Goal: Task Accomplishment & Management: Use online tool/utility

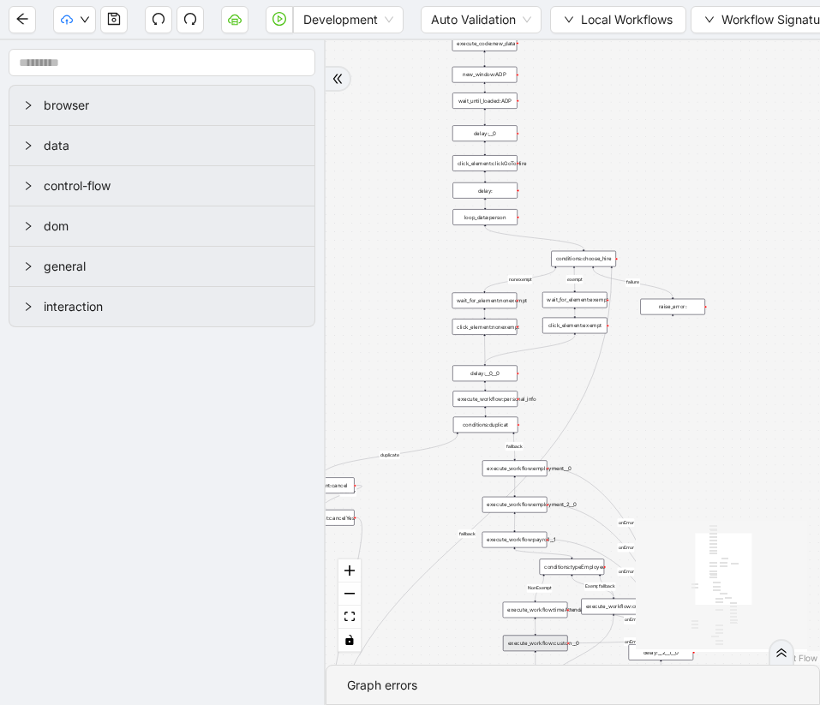
drag, startPoint x: 460, startPoint y: 144, endPoint x: 407, endPoint y: 525, distance: 385.0
click at [407, 525] on div "duplicate success fallback nonexempt exempt failure fallback NonExempt Exempt f…" at bounding box center [573, 352] width 494 height 625
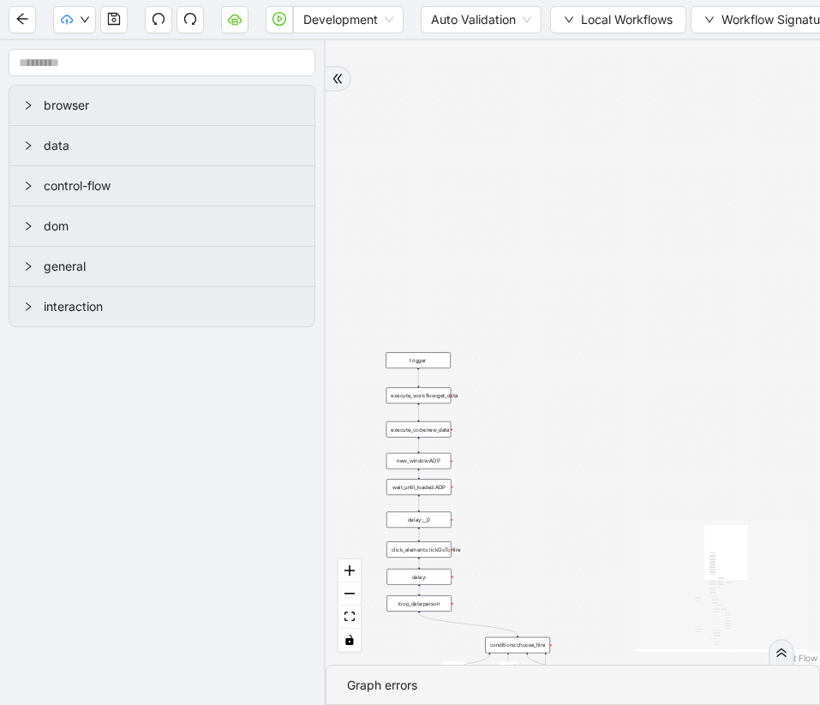
drag, startPoint x: 613, startPoint y: 207, endPoint x: 547, endPoint y: 591, distance: 390.4
click at [547, 592] on div "duplicate success fallback nonexempt exempt failure fallback NonExempt Exempt f…" at bounding box center [573, 352] width 494 height 625
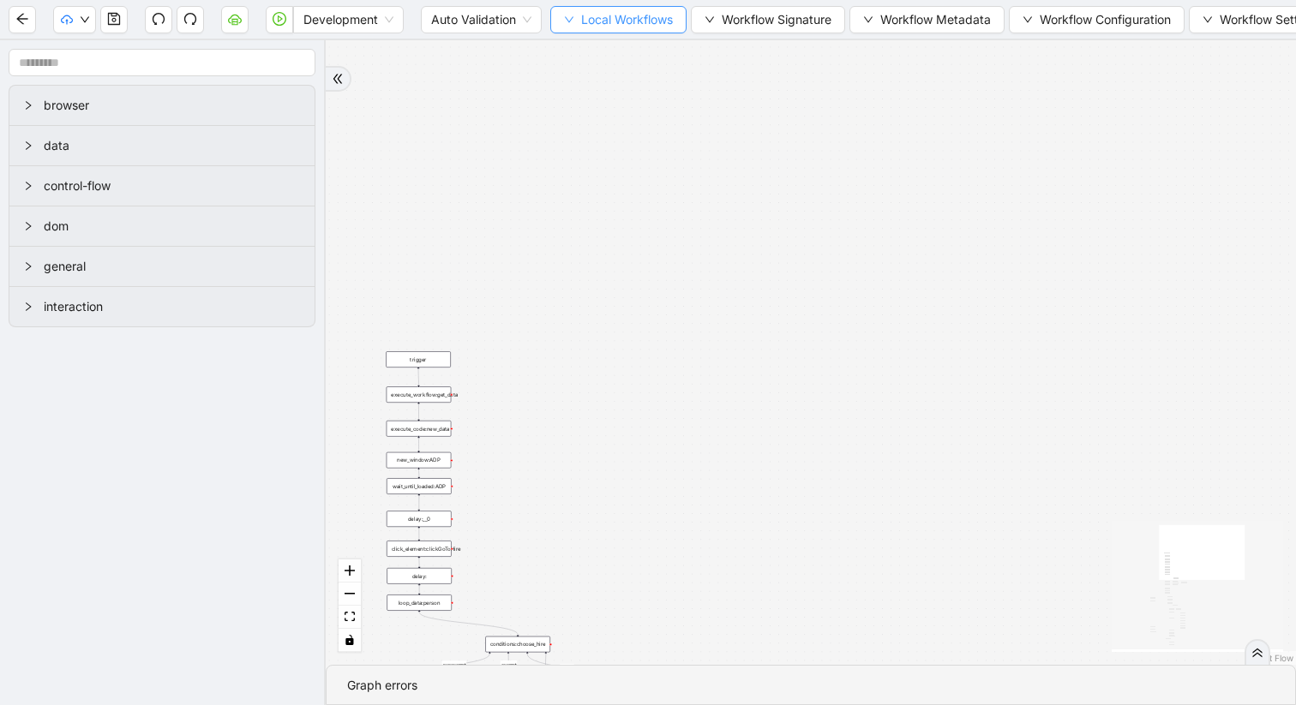
click at [572, 19] on icon "down" at bounding box center [569, 20] width 9 height 6
click at [581, 52] on span "Select" at bounding box center [619, 53] width 111 height 19
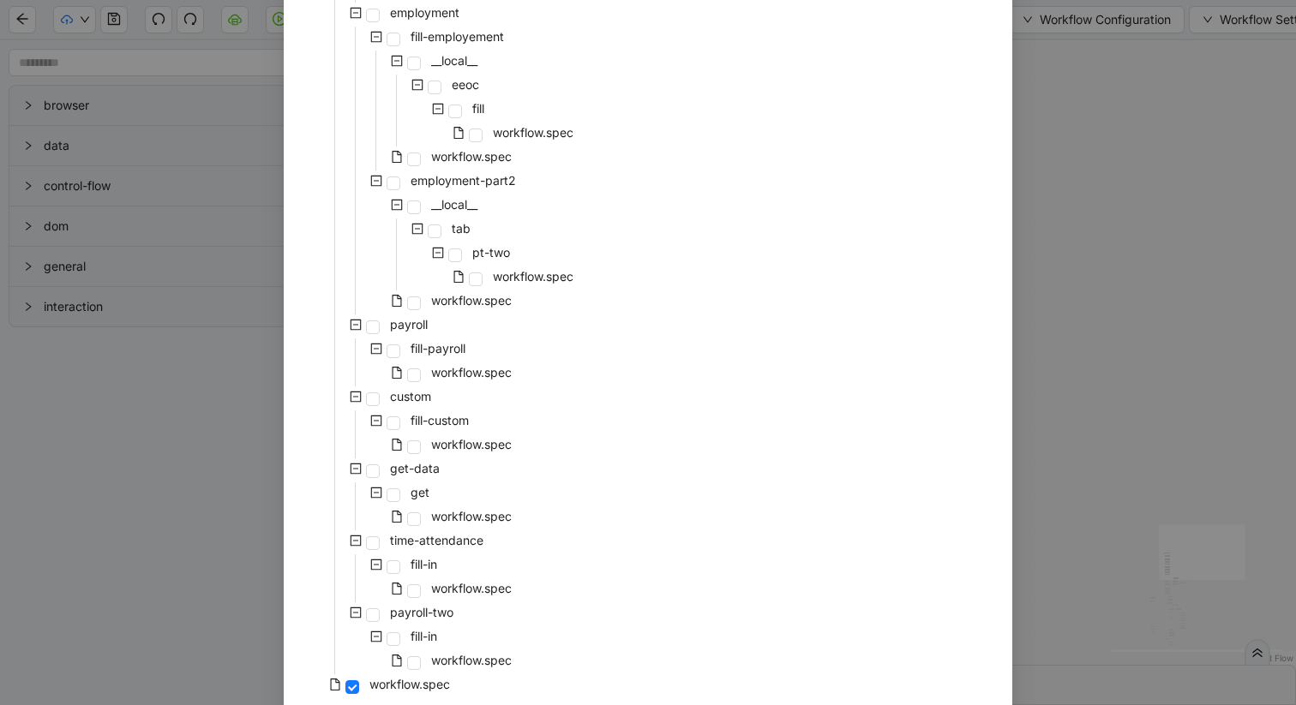
scroll to position [912, 0]
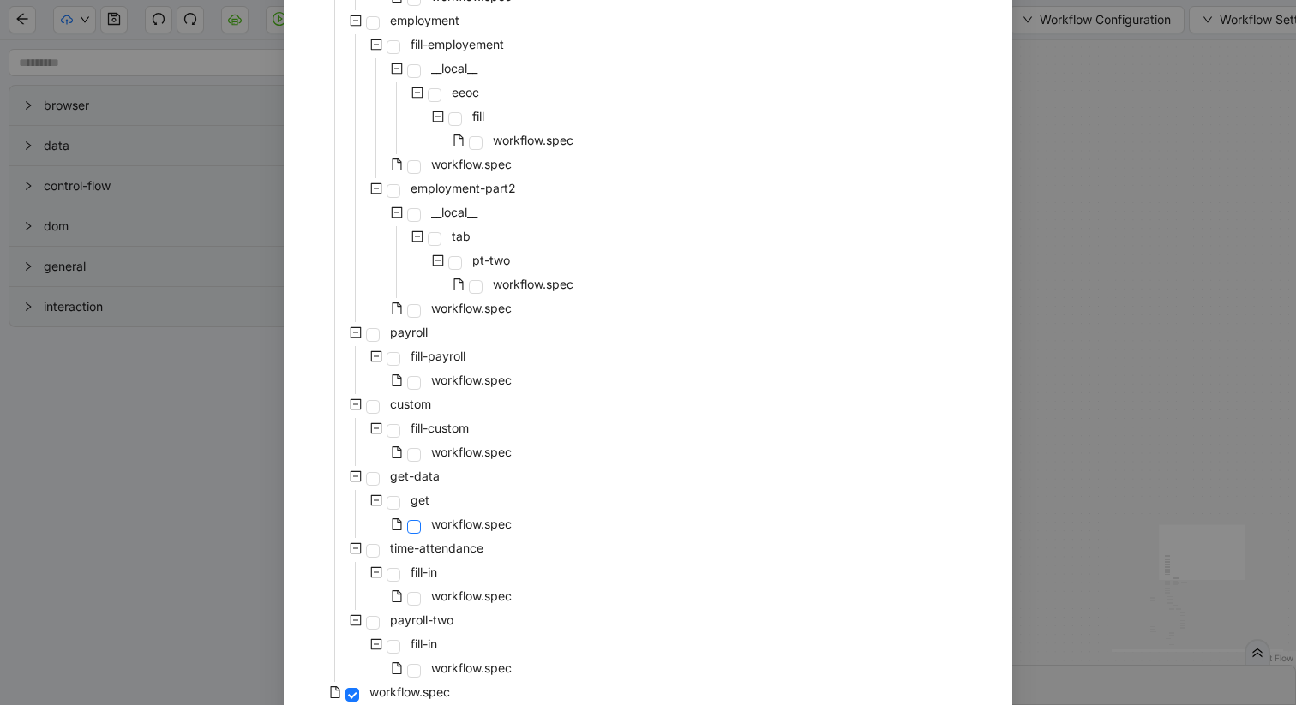
click at [414, 526] on span at bounding box center [414, 527] width 14 height 14
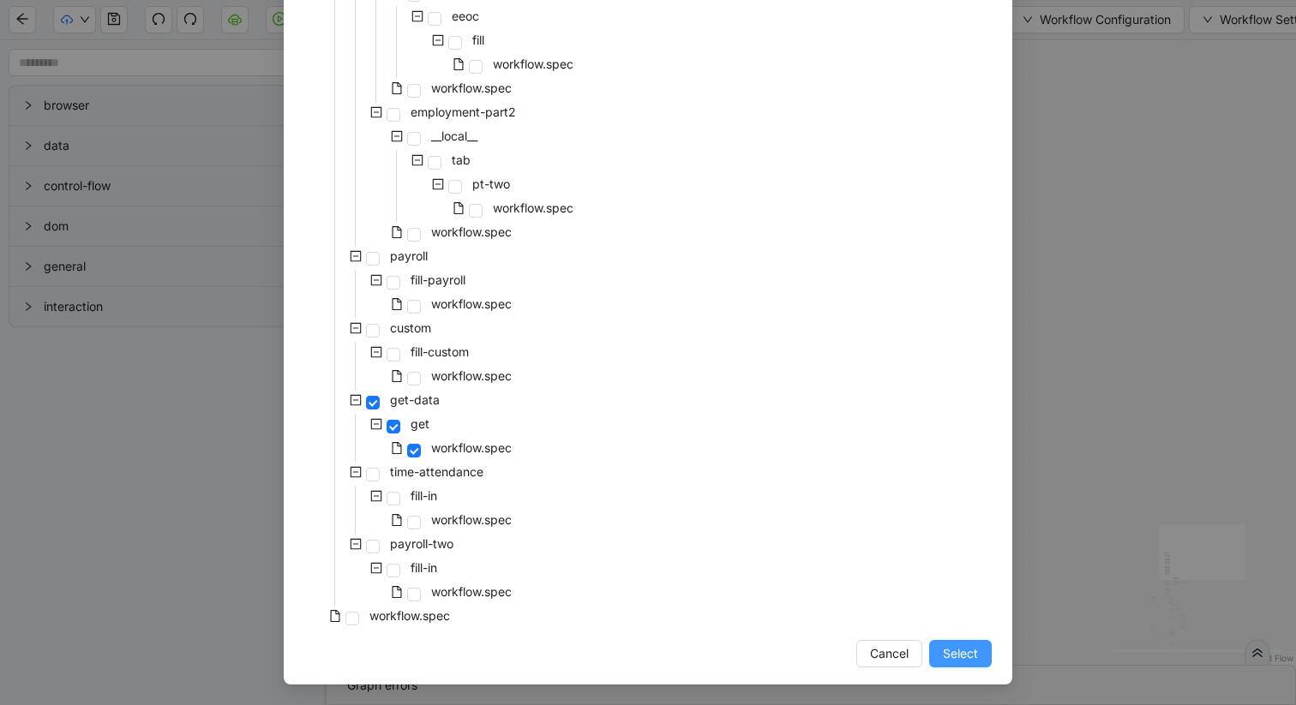
click at [819, 651] on span "Select" at bounding box center [960, 653] width 35 height 19
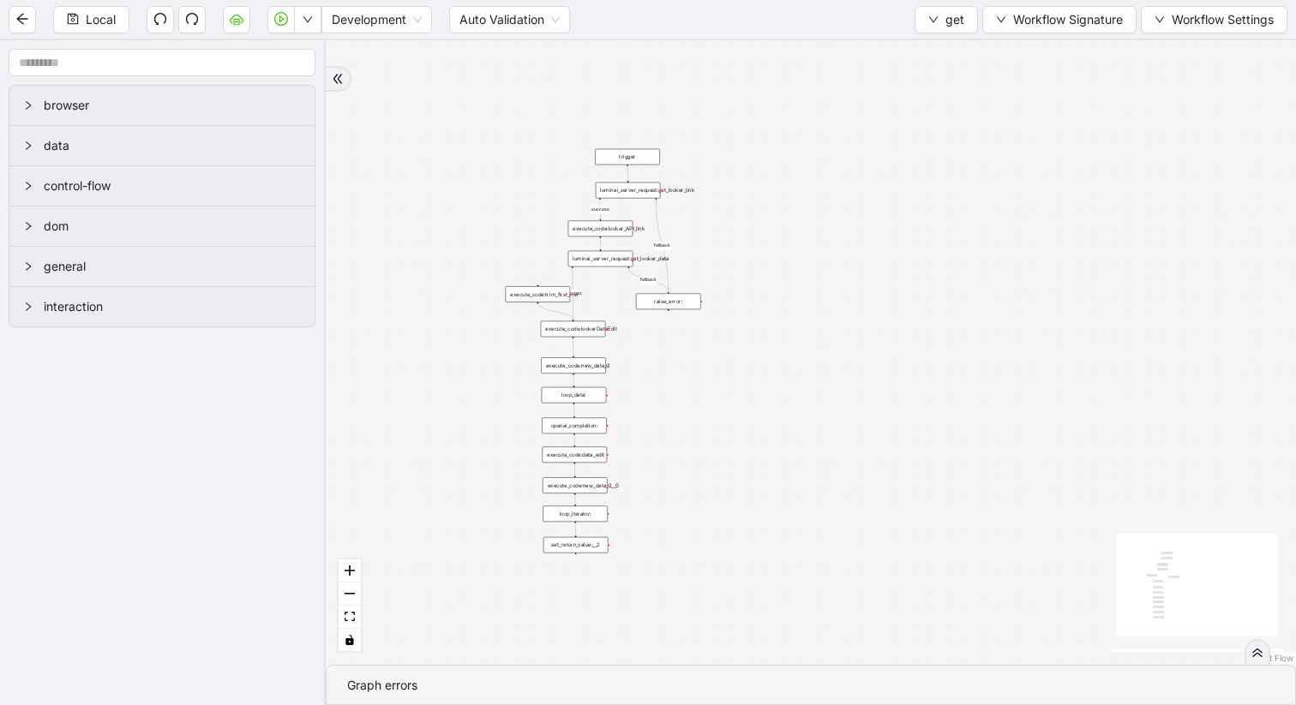
drag, startPoint x: 628, startPoint y: 429, endPoint x: 722, endPoint y: 12, distance: 427.6
click at [722, 12] on section "Local Development Auto Validation get Workflow Signature Workflow Settings brow…" at bounding box center [648, 352] width 1296 height 705
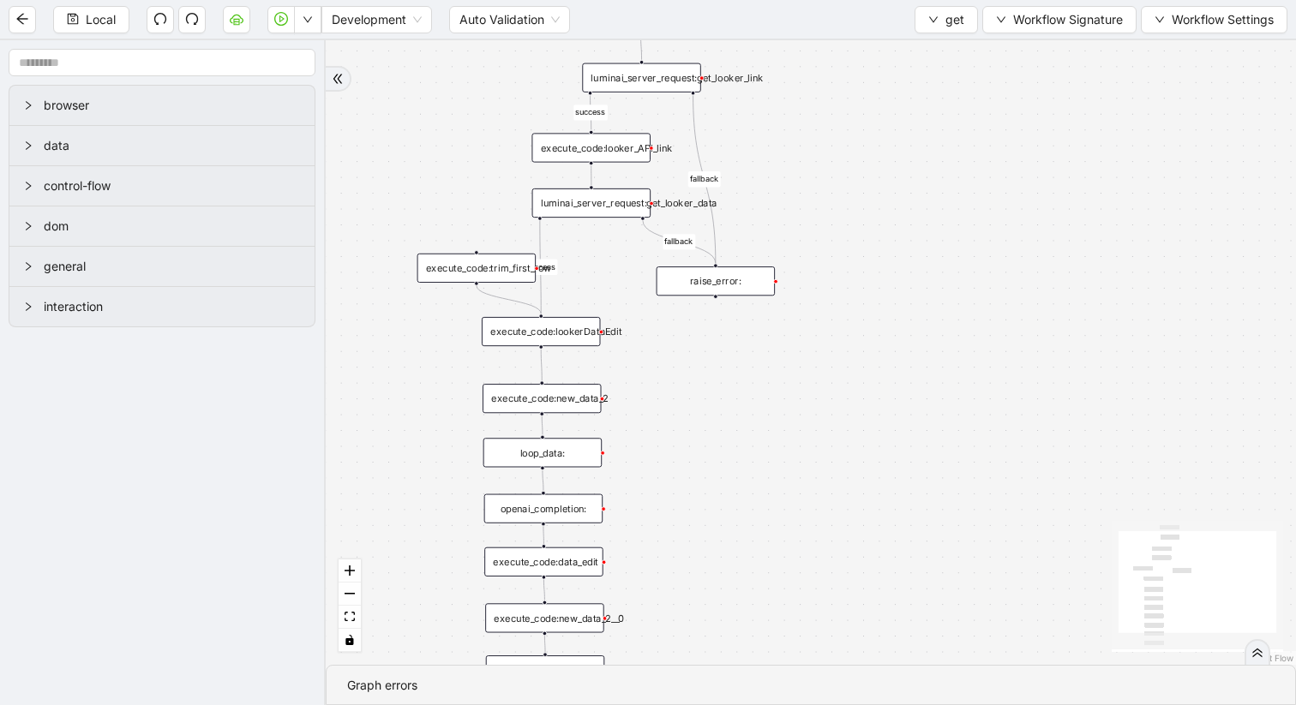
drag, startPoint x: 668, startPoint y: 231, endPoint x: 766, endPoint y: 142, distance: 131.7
click at [766, 142] on div "success fallback fallback success trigger luminai_server_request:get_looker_lin…" at bounding box center [811, 352] width 970 height 625
click at [498, 274] on div "execute_code:trim_first_row" at bounding box center [476, 268] width 118 height 29
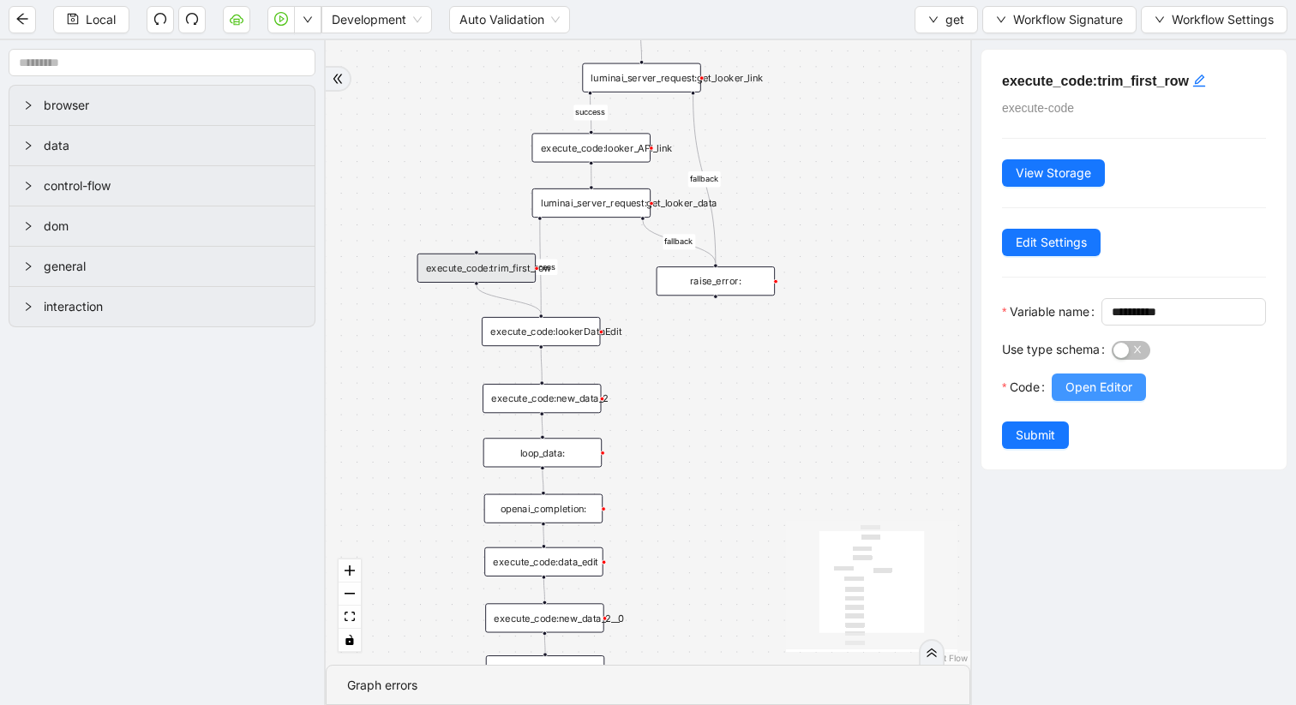
click at [819, 397] on span "Open Editor" at bounding box center [1098, 387] width 67 height 19
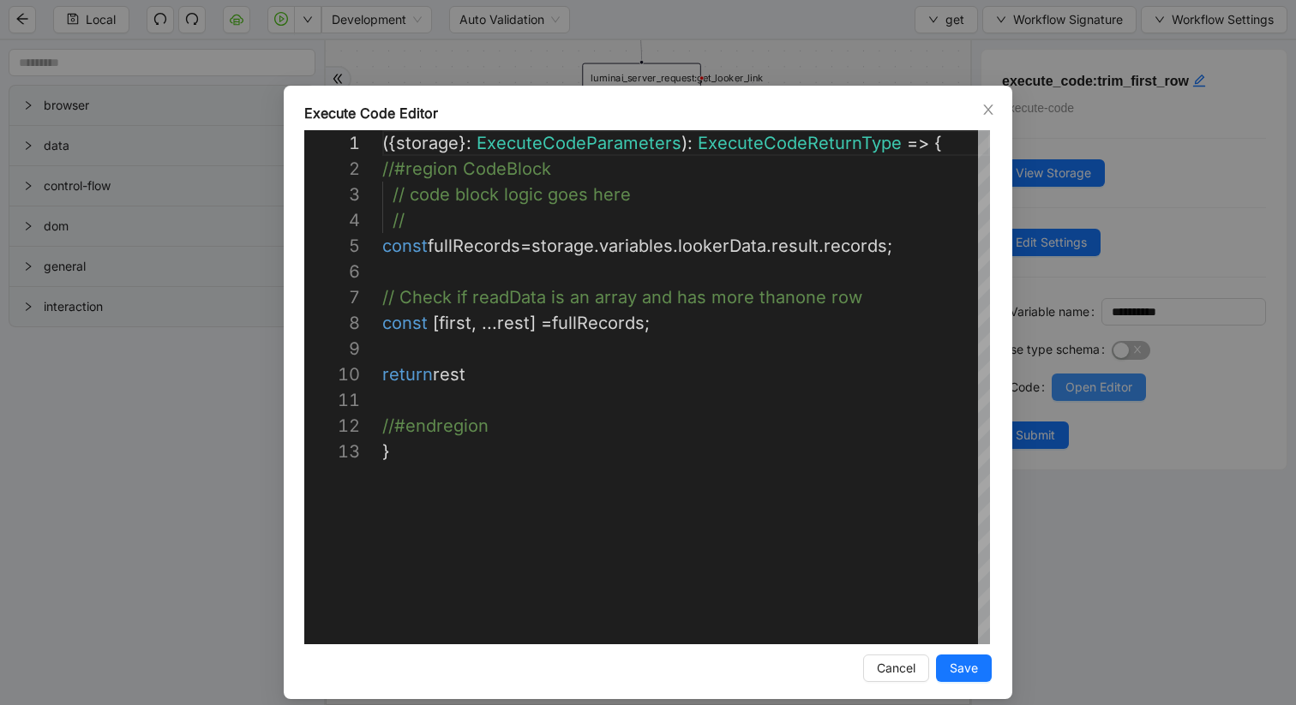
scroll to position [257, 0]
click at [819, 111] on icon "close" at bounding box center [988, 110] width 14 height 14
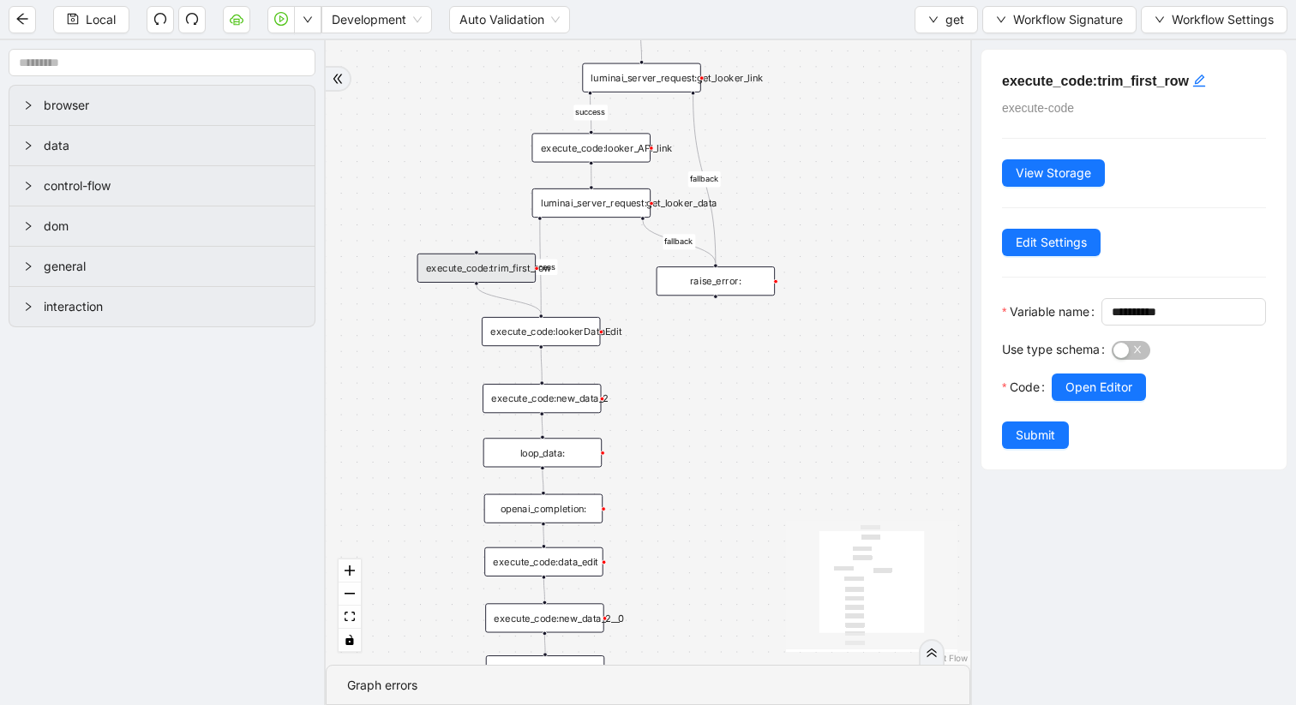
click at [541, 338] on div "execute_code:lookerDataEdit" at bounding box center [541, 331] width 118 height 29
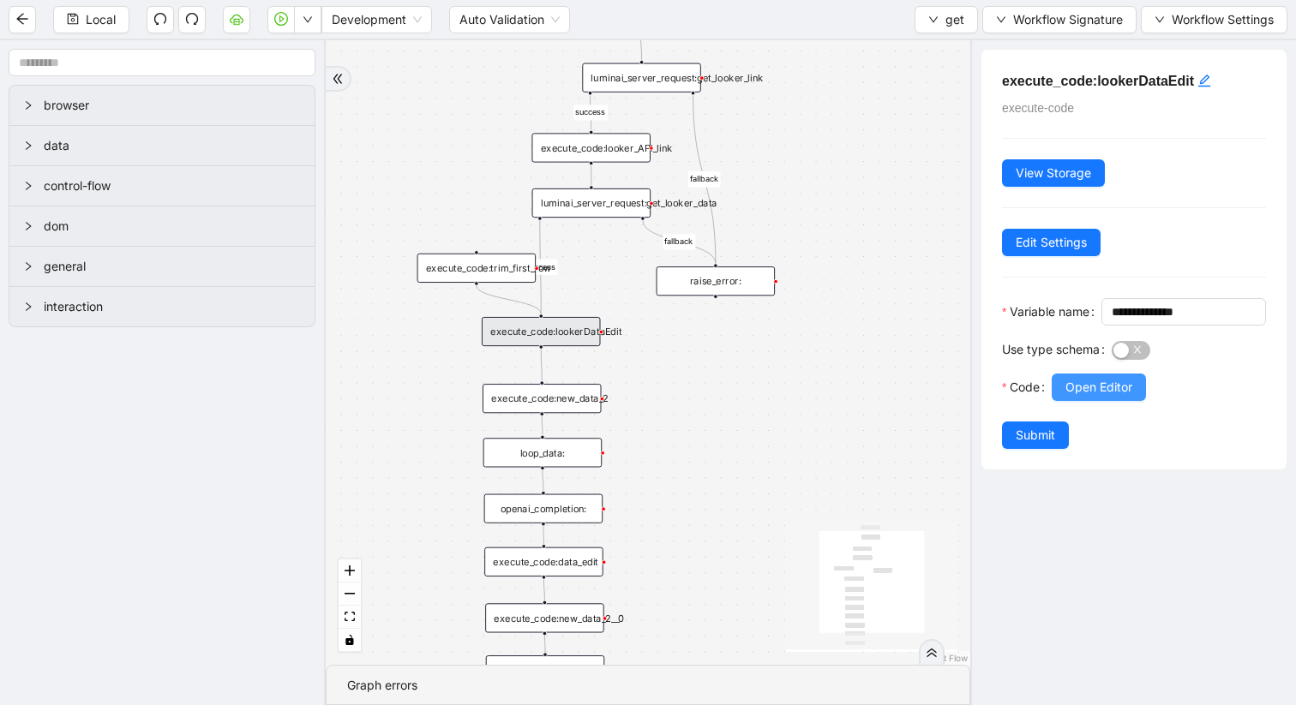
click at [819, 397] on span "Open Editor" at bounding box center [1098, 387] width 67 height 19
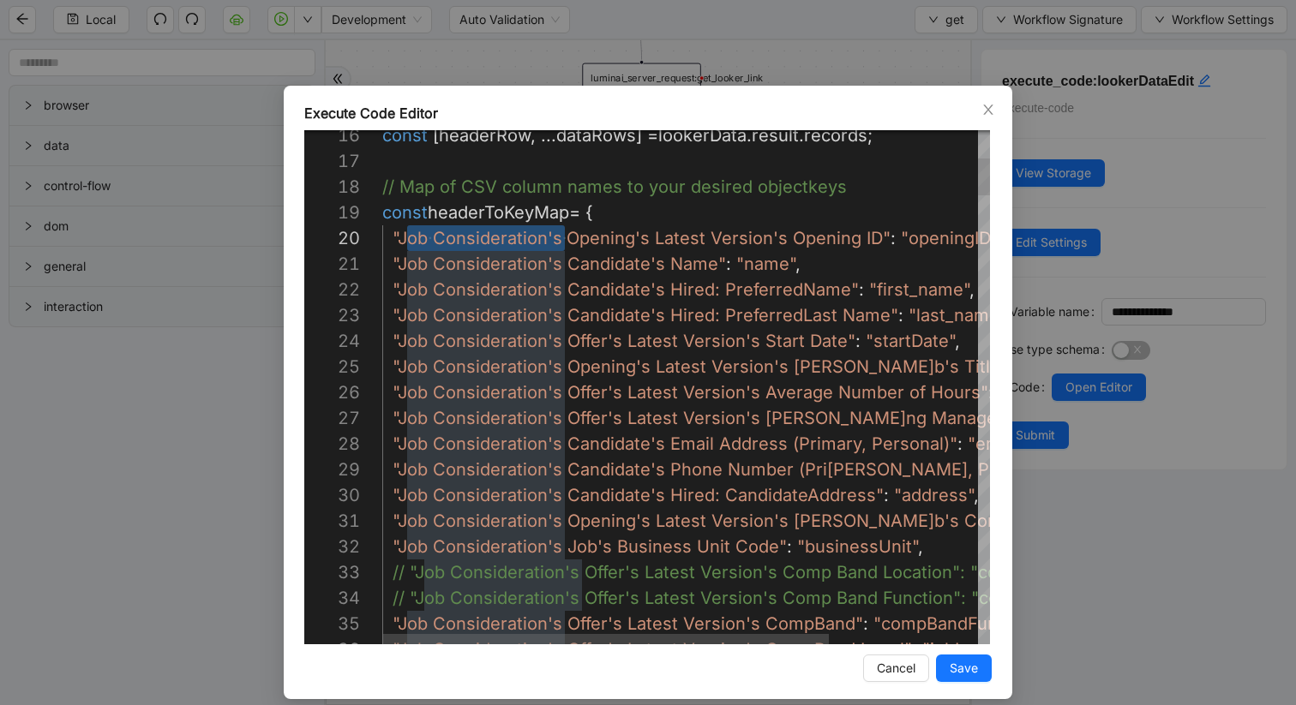
scroll to position [231, 15]
drag, startPoint x: 562, startPoint y: 237, endPoint x: 401, endPoint y: 238, distance: 161.1
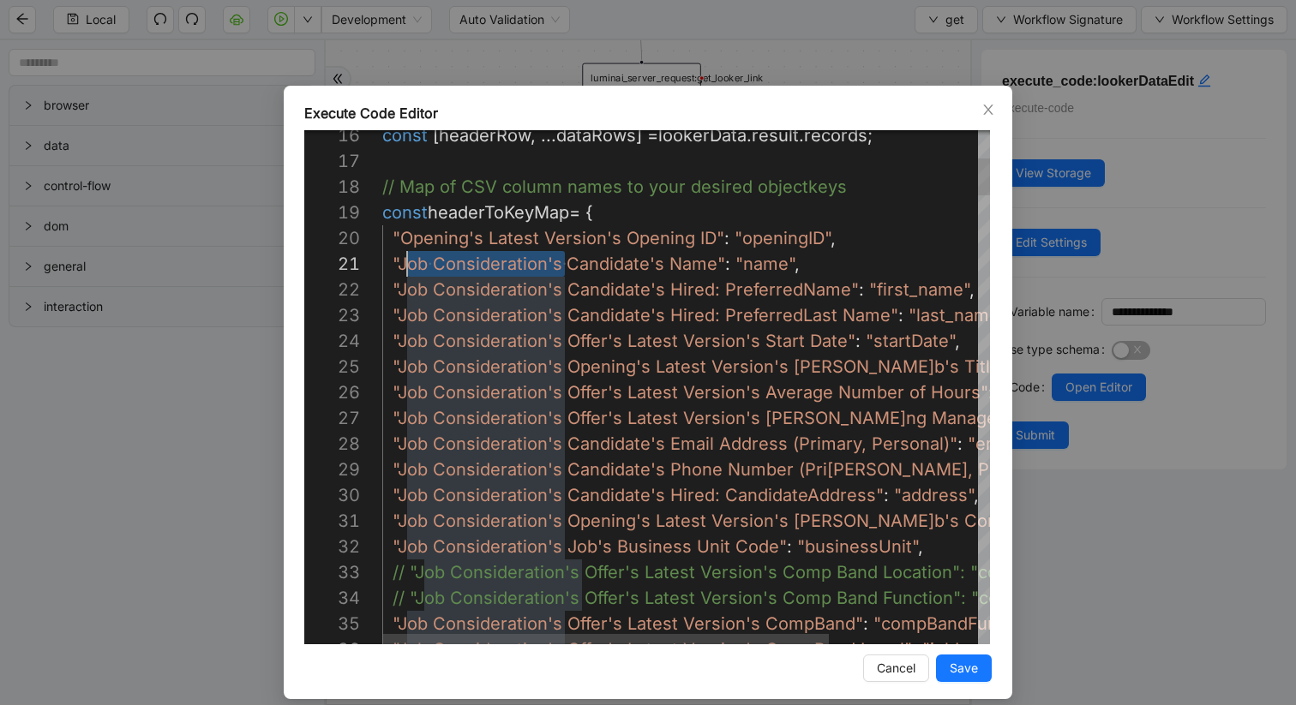
scroll to position [0, 15]
drag, startPoint x: 564, startPoint y: 264, endPoint x: 399, endPoint y: 262, distance: 164.5
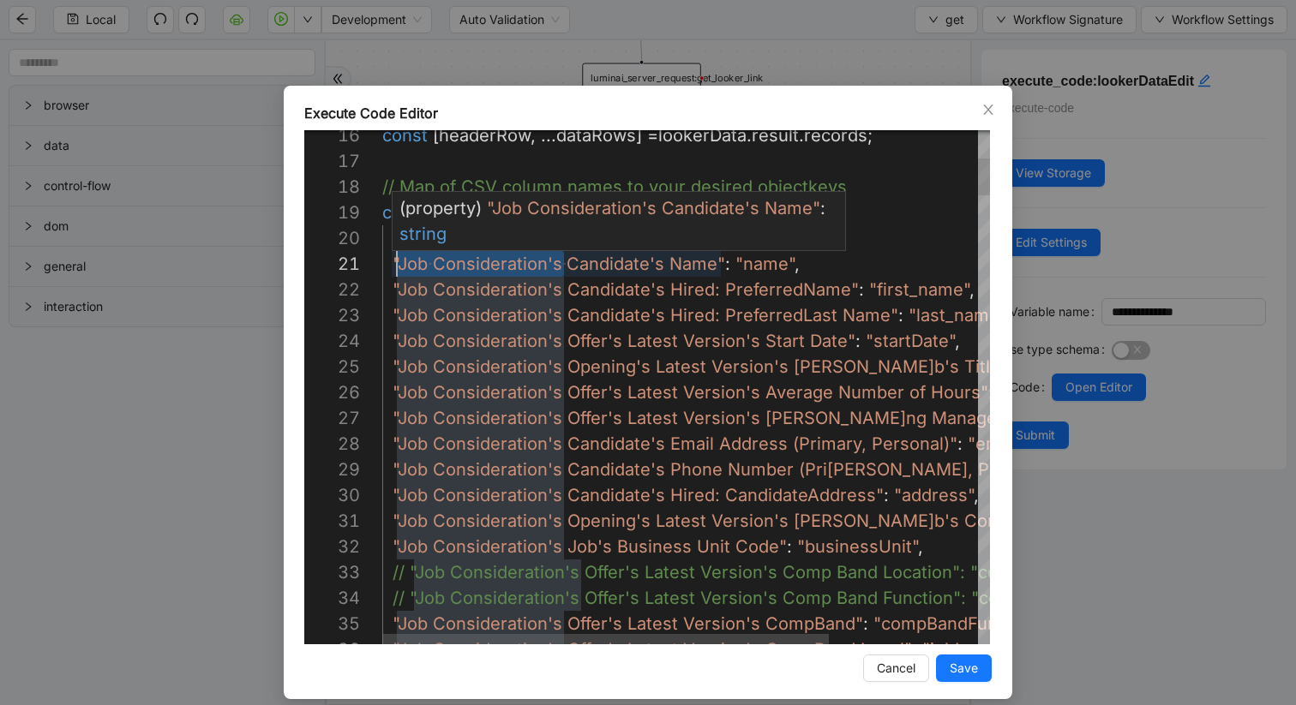
scroll to position [0, 18]
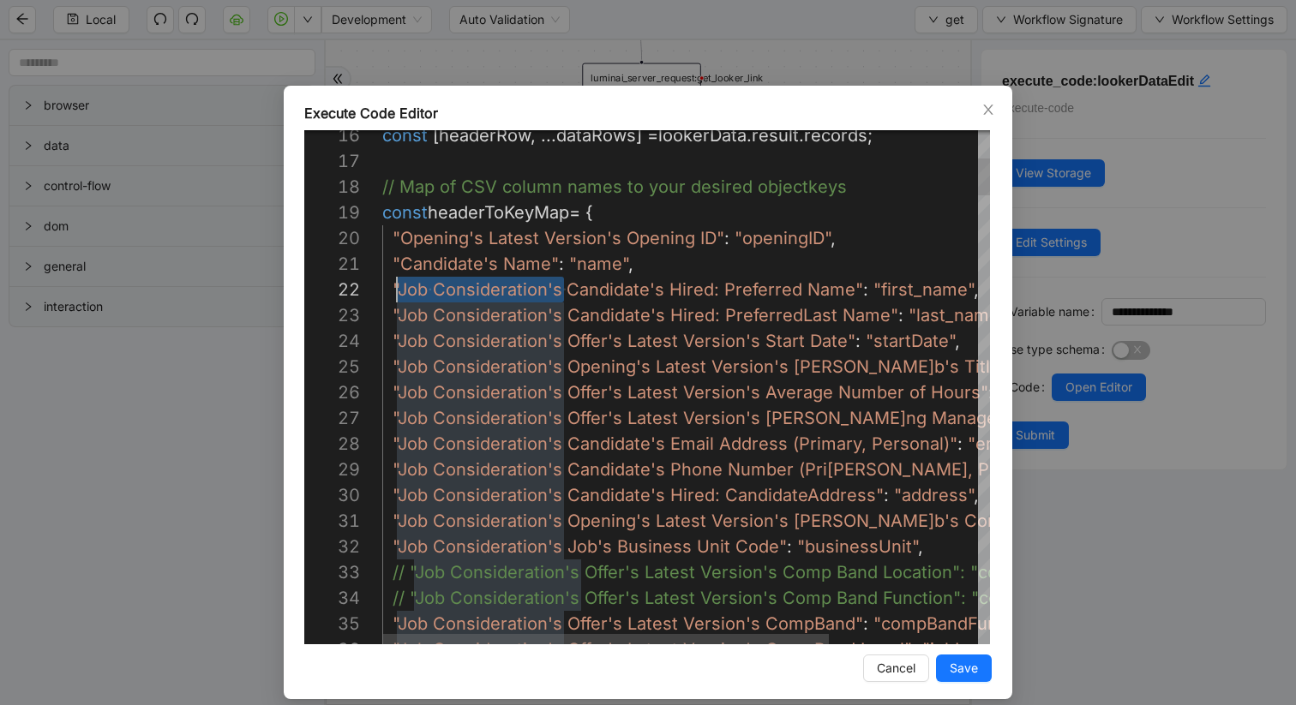
drag, startPoint x: 562, startPoint y: 290, endPoint x: 398, endPoint y: 286, distance: 163.7
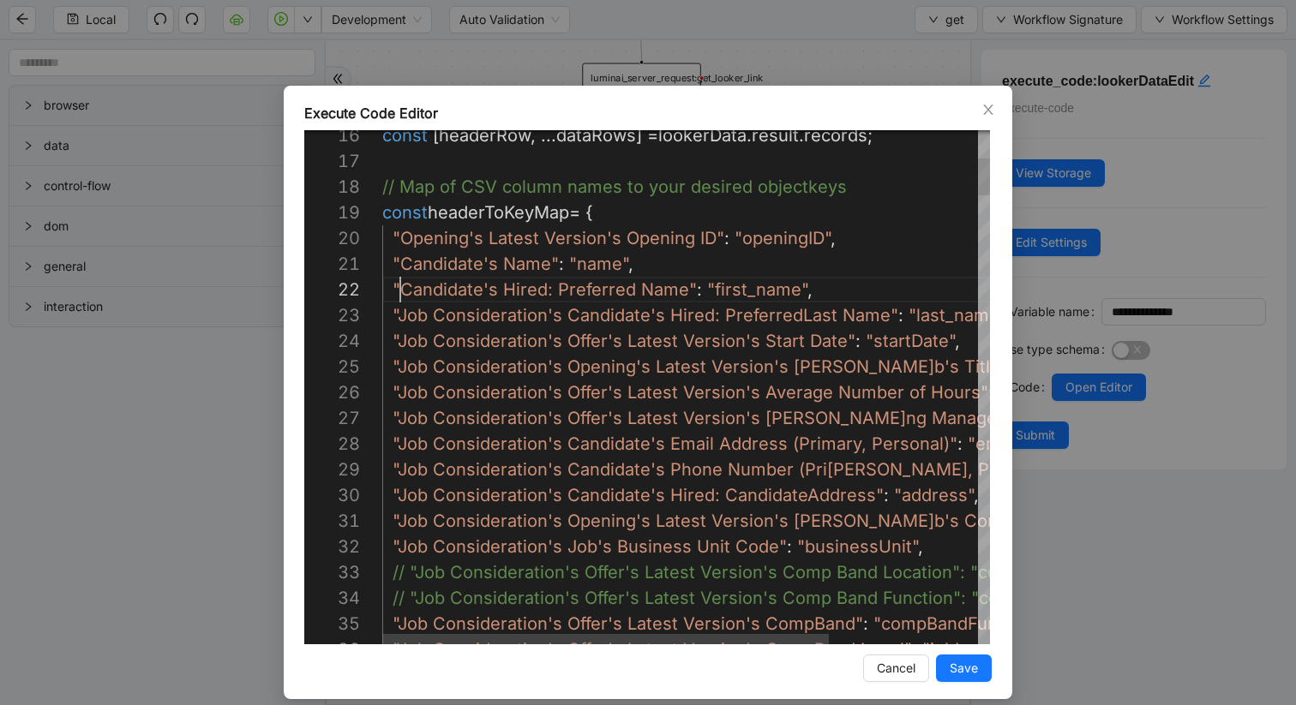
scroll to position [26, 18]
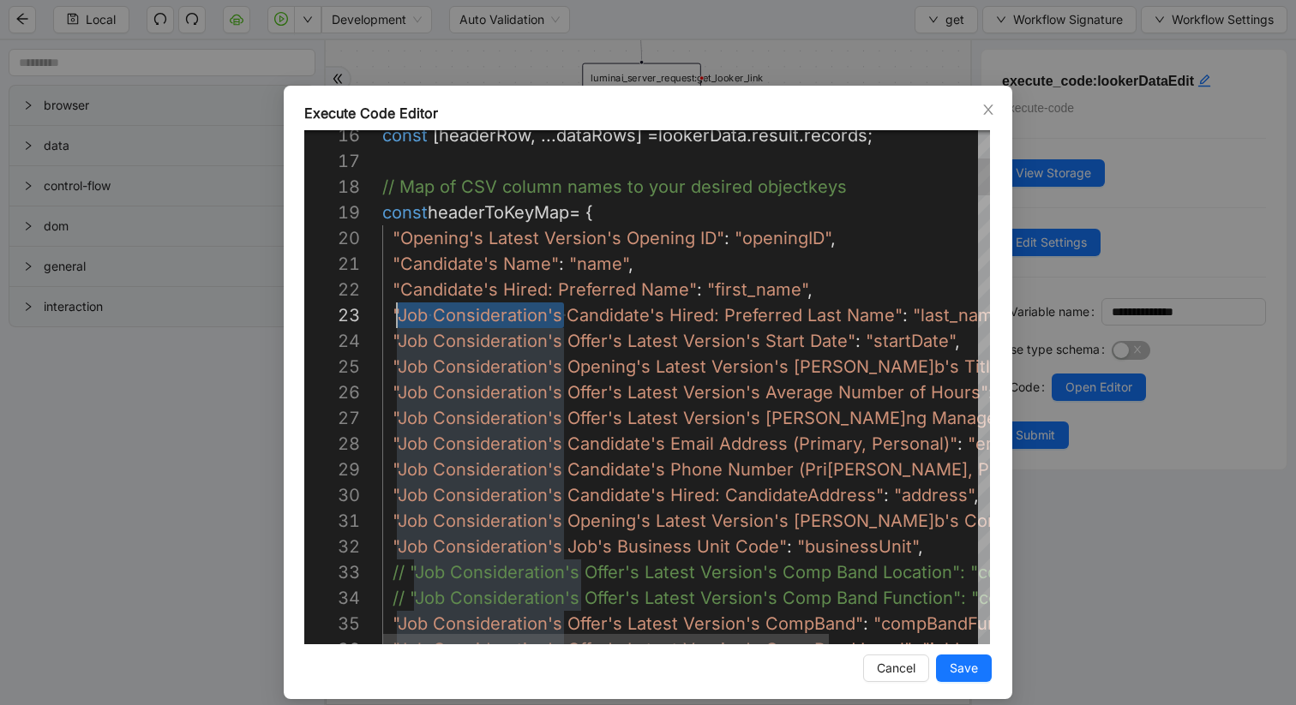
drag, startPoint x: 562, startPoint y: 315, endPoint x: 399, endPoint y: 316, distance: 162.8
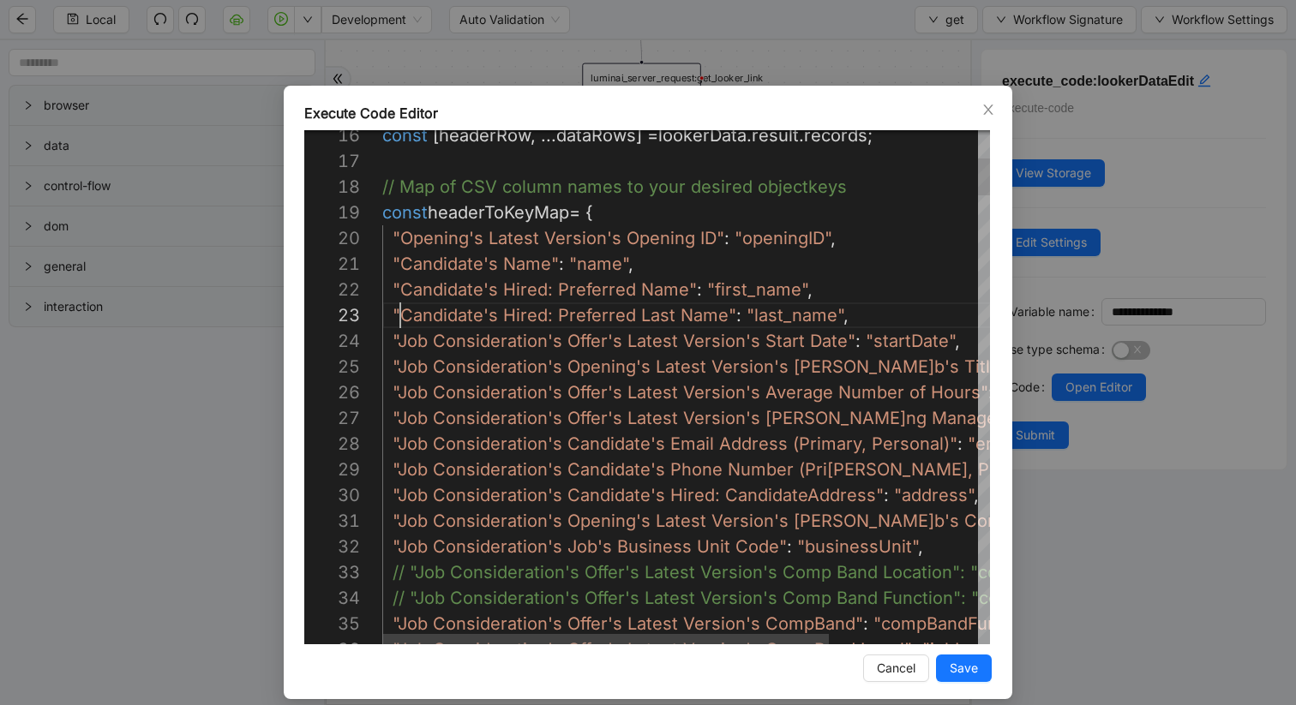
scroll to position [51, 18]
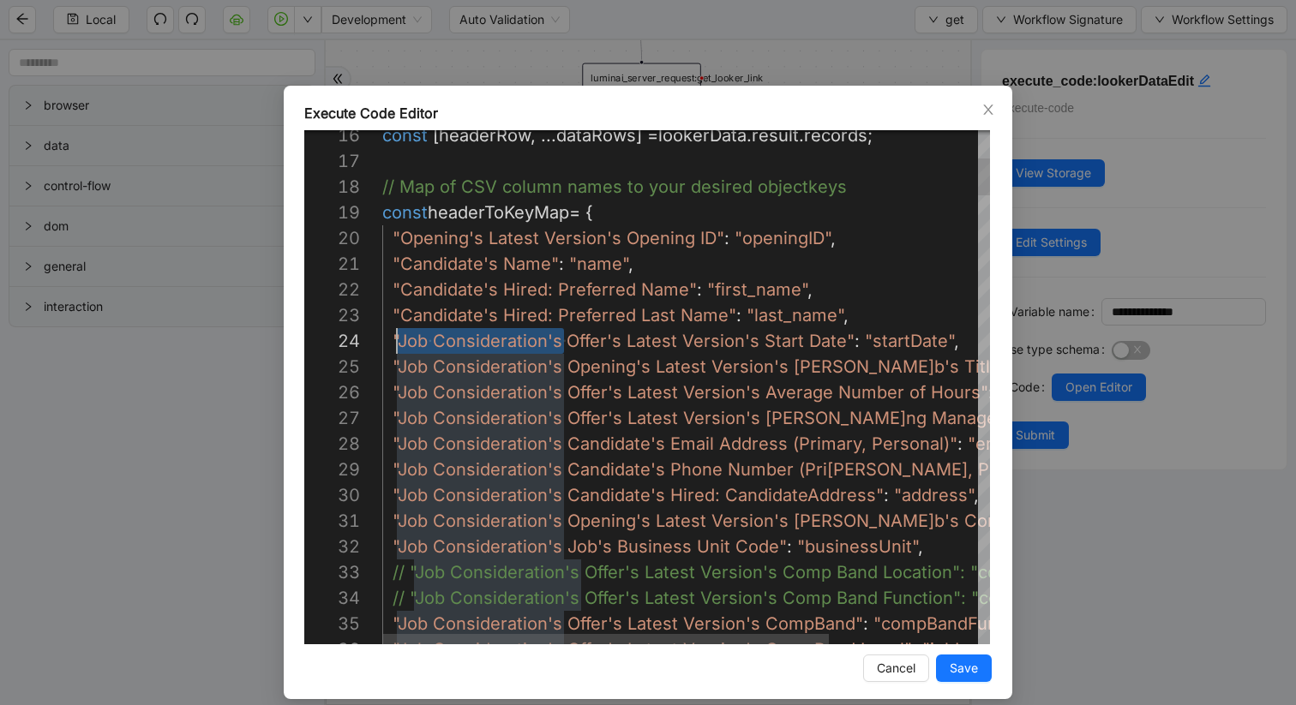
drag, startPoint x: 562, startPoint y: 341, endPoint x: 401, endPoint y: 338, distance: 161.1
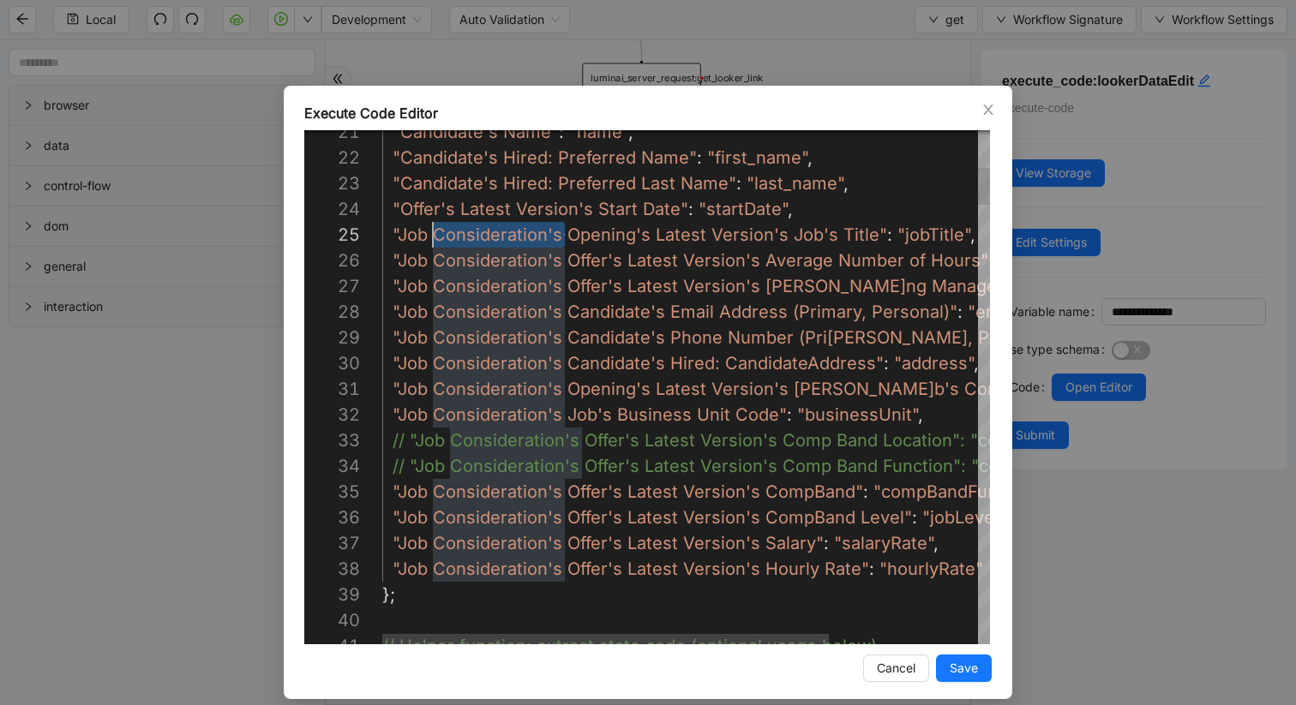
scroll to position [103, 25]
drag, startPoint x: 563, startPoint y: 238, endPoint x: 404, endPoint y: 235, distance: 159.4
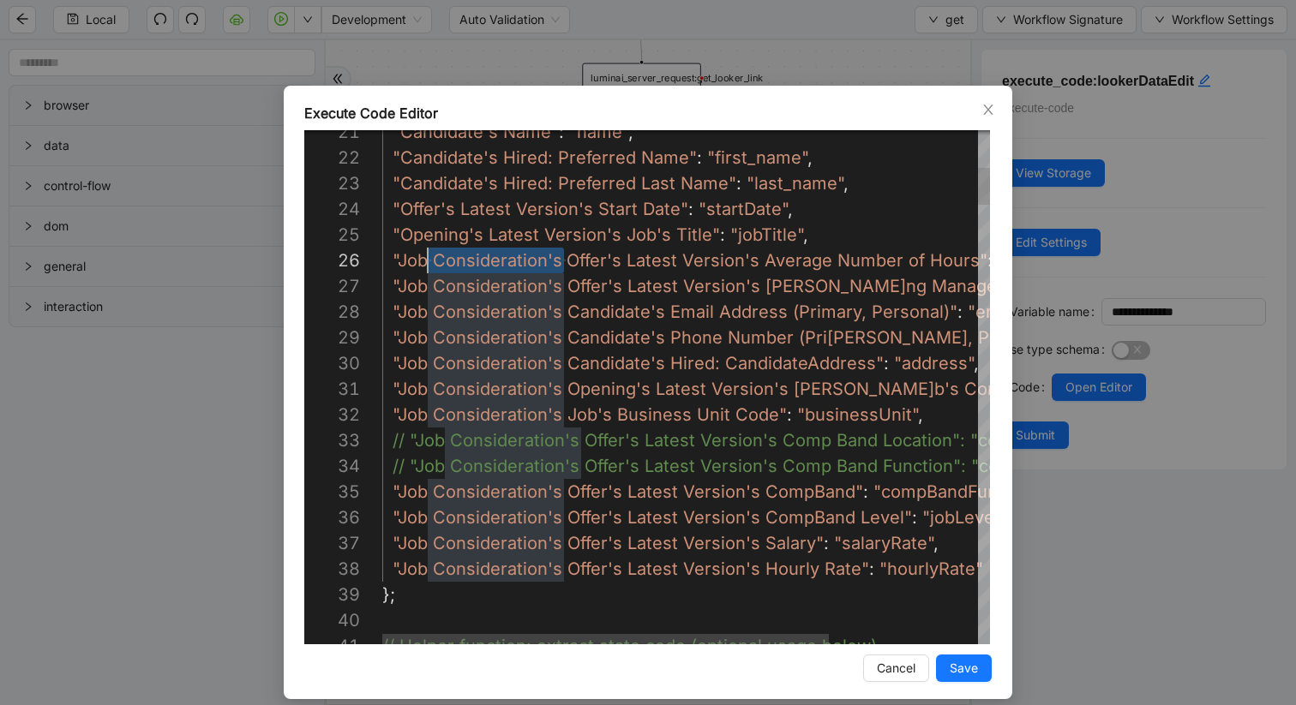
scroll to position [129, 25]
drag, startPoint x: 562, startPoint y: 260, endPoint x: 404, endPoint y: 257, distance: 157.7
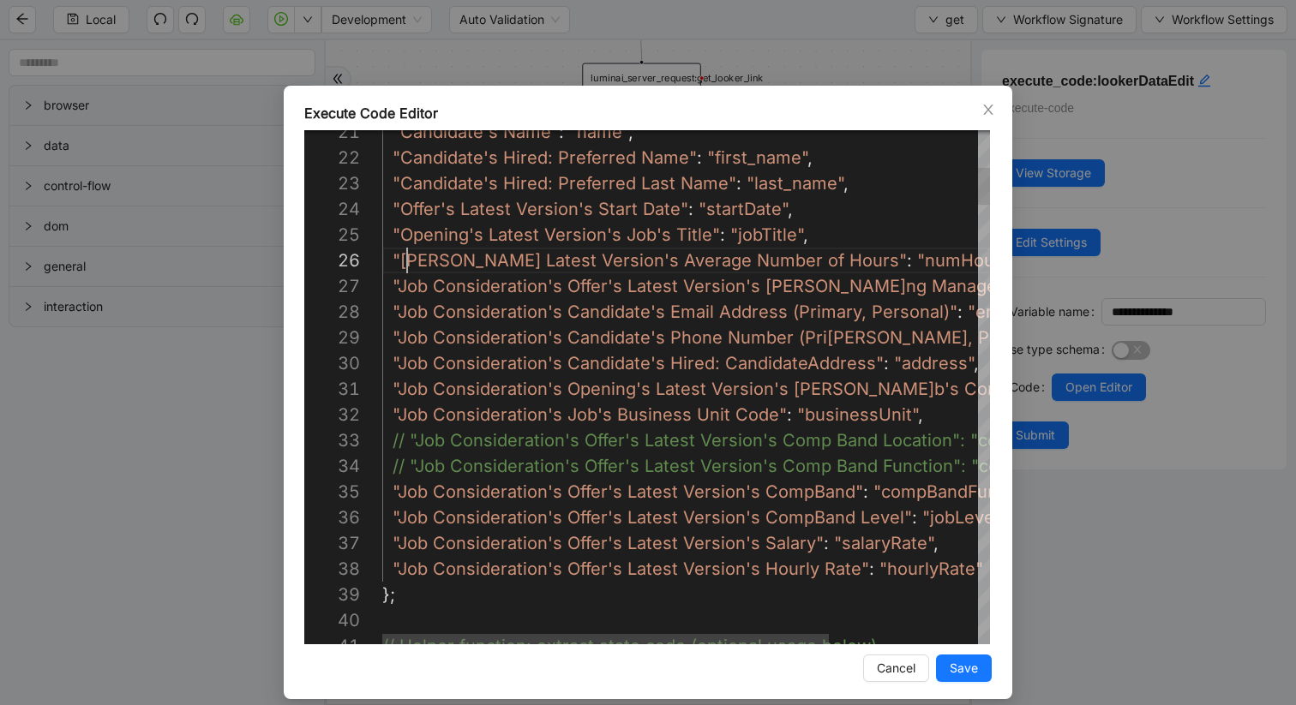
scroll to position [129, 18]
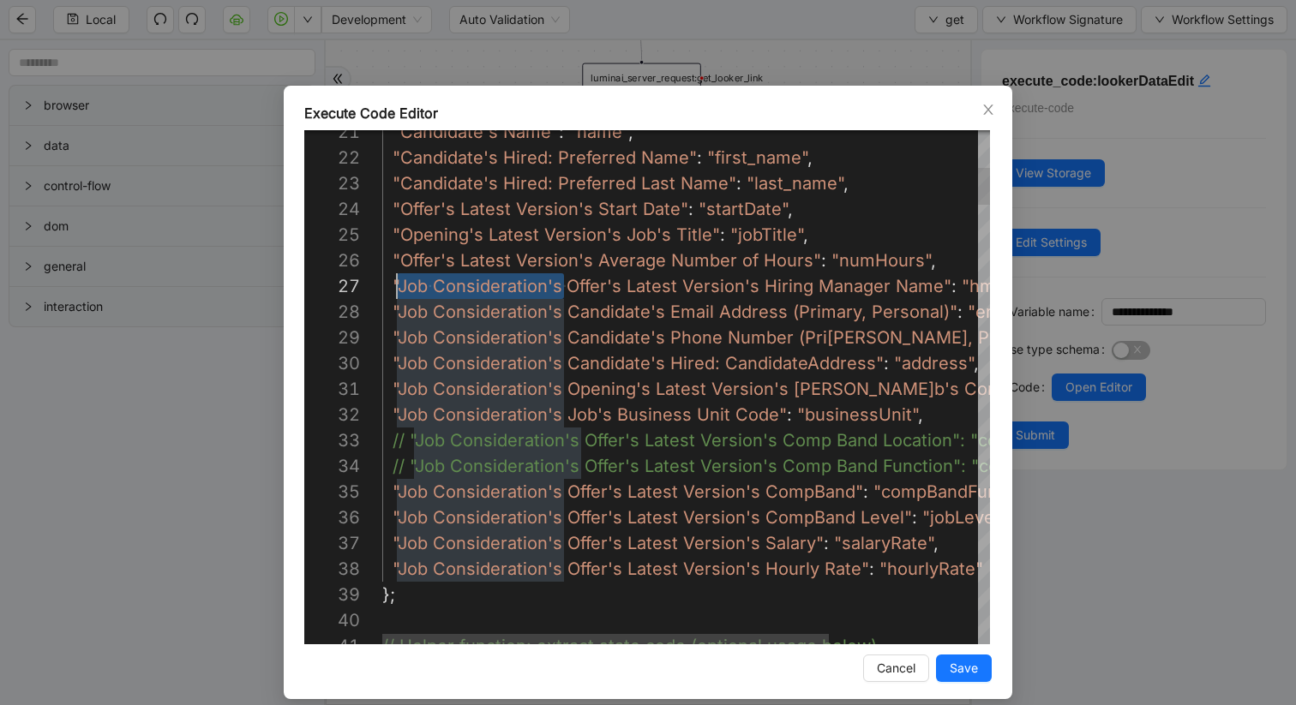
drag, startPoint x: 562, startPoint y: 290, endPoint x: 402, endPoint y: 289, distance: 160.3
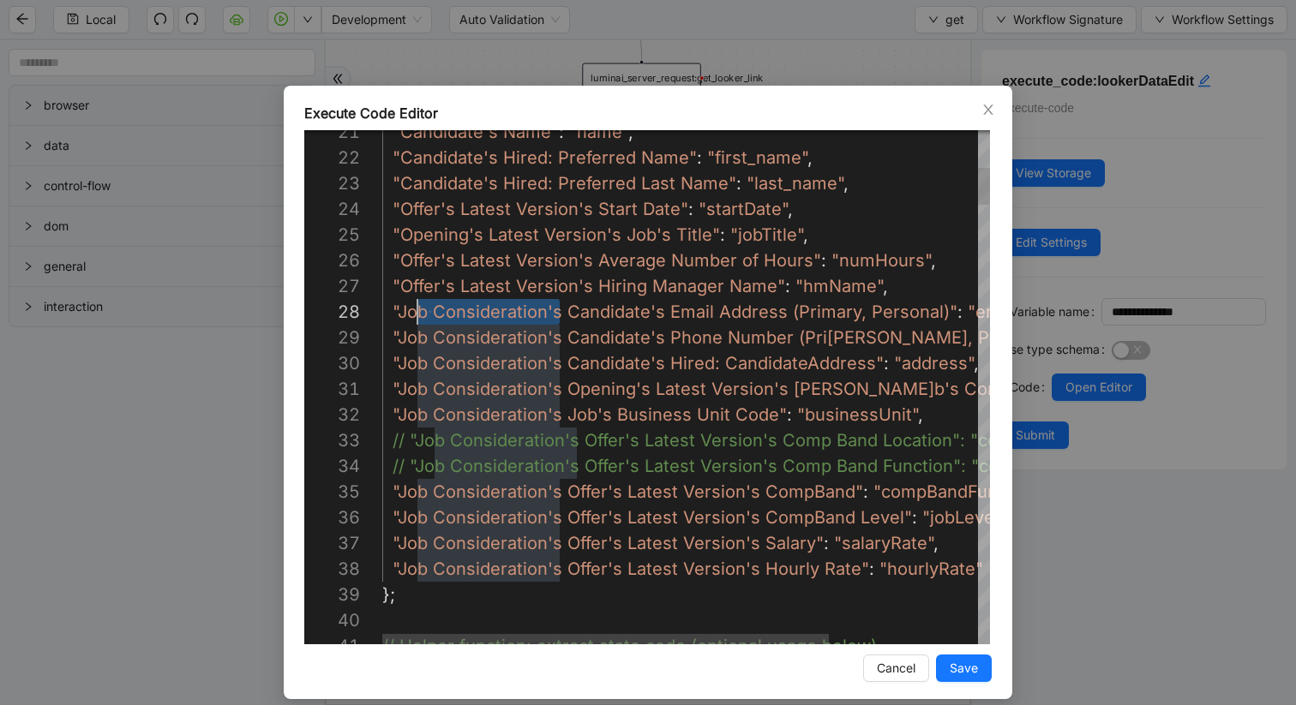
scroll to position [180, 25]
drag, startPoint x: 560, startPoint y: 314, endPoint x: 404, endPoint y: 311, distance: 156.0
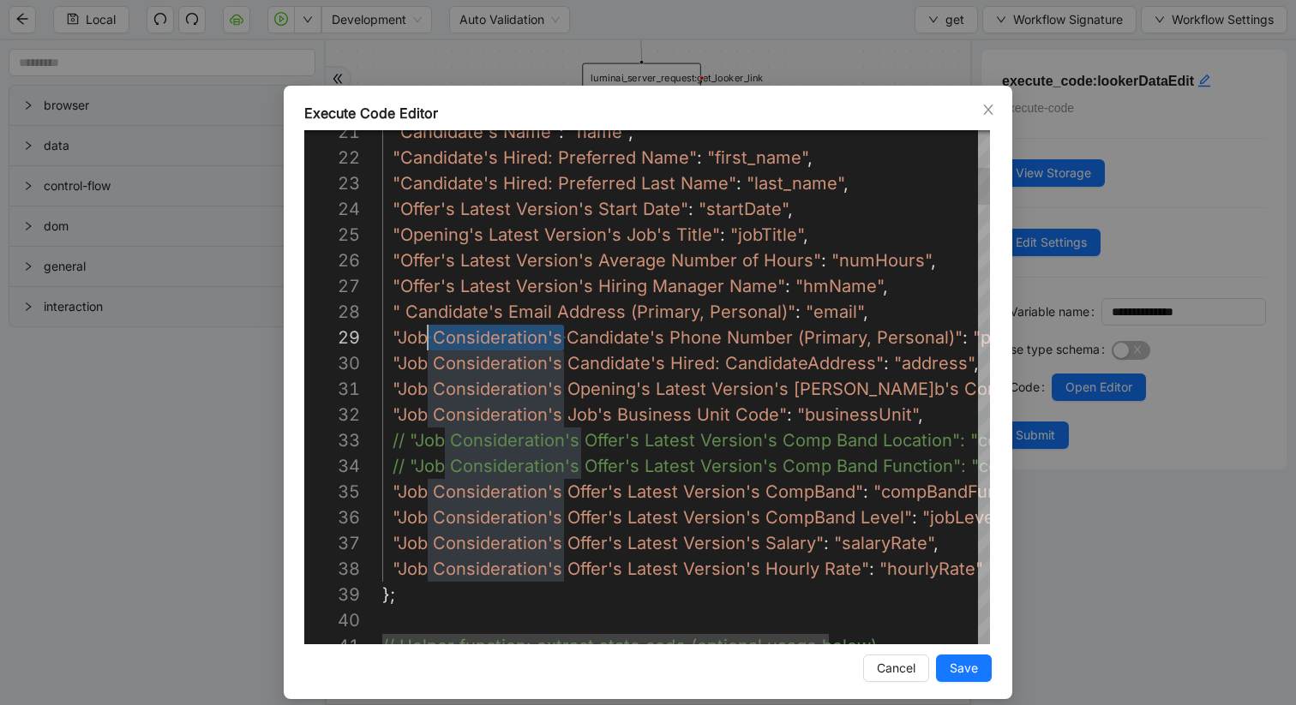
scroll to position [206, 25]
drag, startPoint x: 562, startPoint y: 337, endPoint x: 402, endPoint y: 332, distance: 160.3
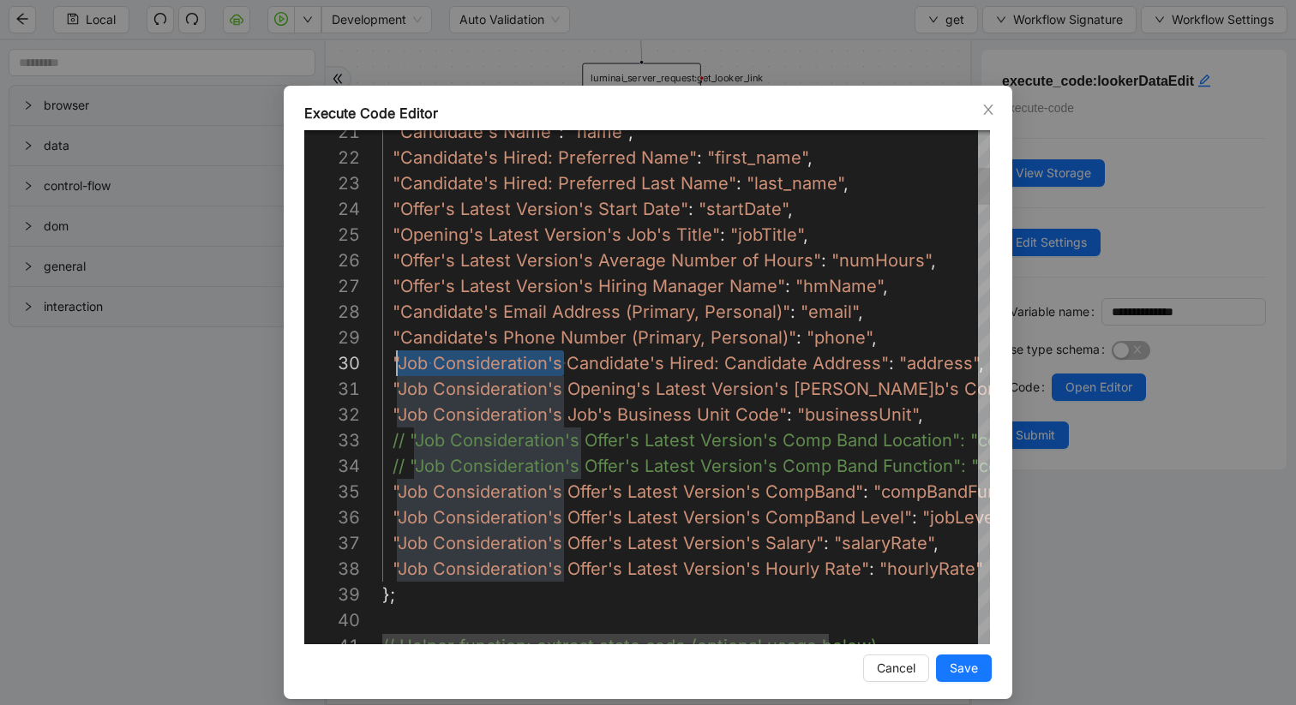
drag, startPoint x: 563, startPoint y: 363, endPoint x: 402, endPoint y: 363, distance: 161.1
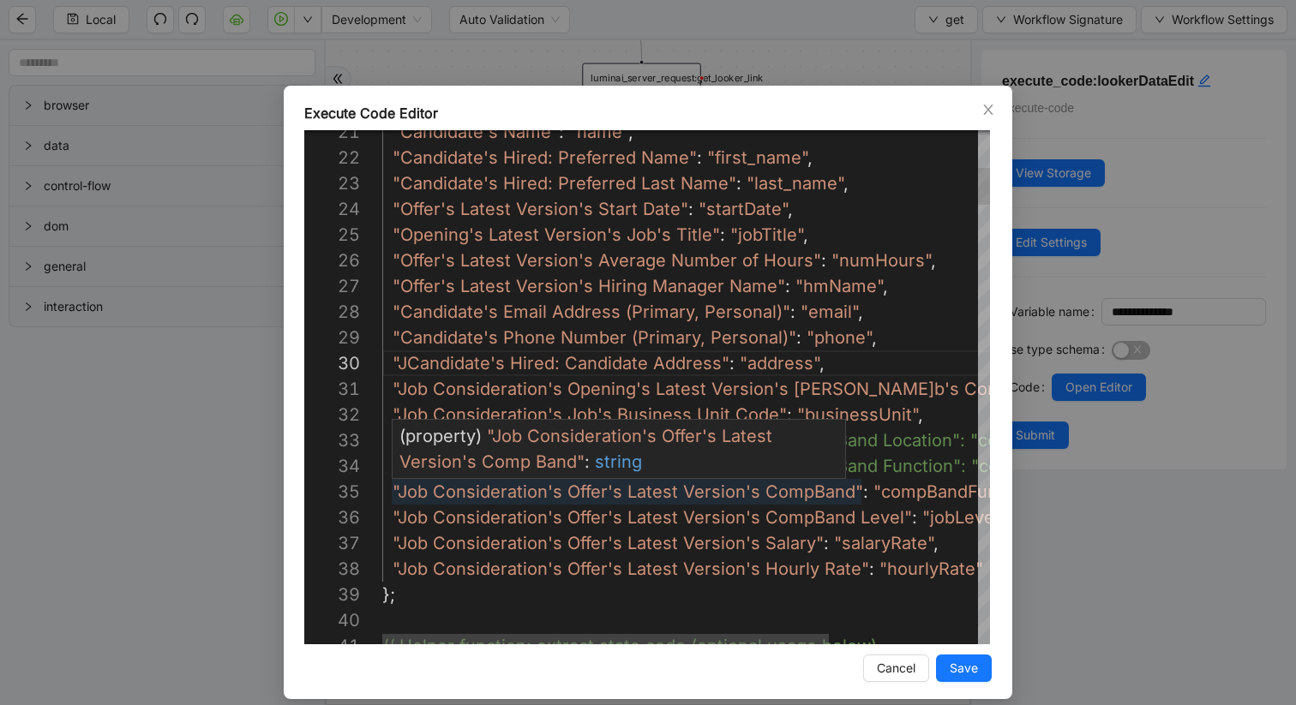
scroll to position [231, 18]
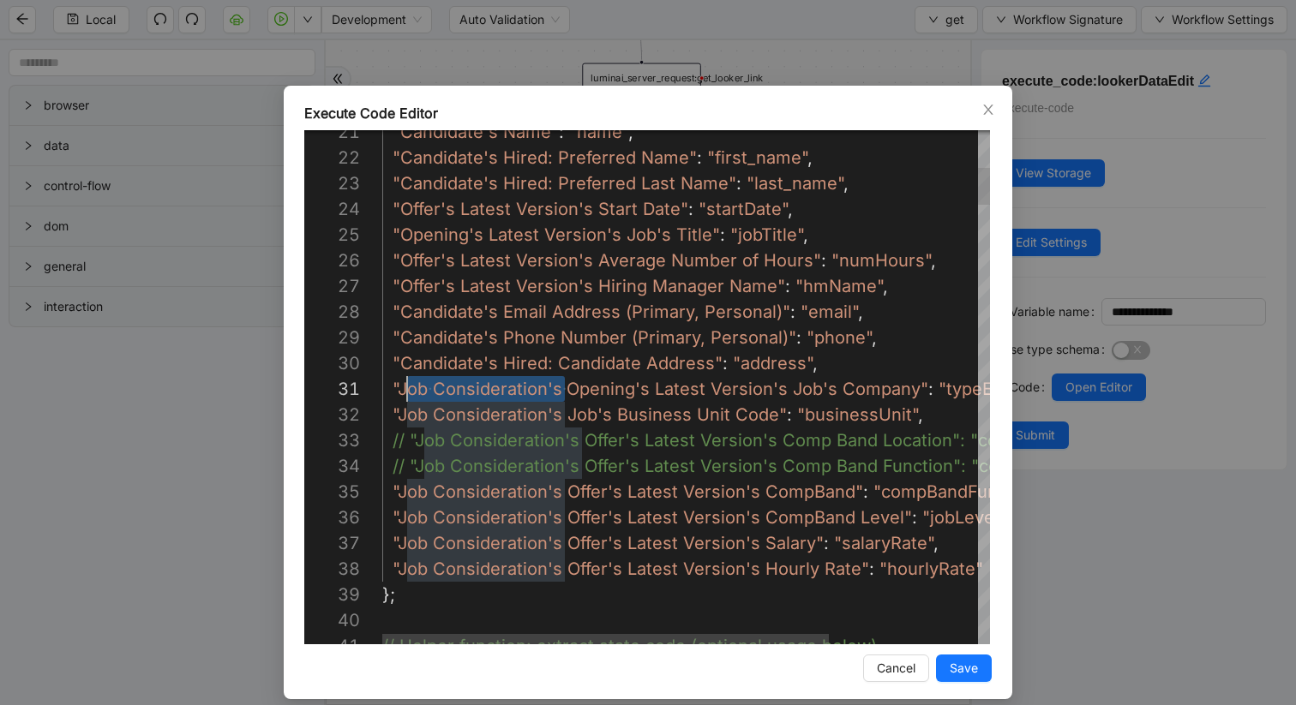
drag, startPoint x: 565, startPoint y: 393, endPoint x: 403, endPoint y: 394, distance: 162.0
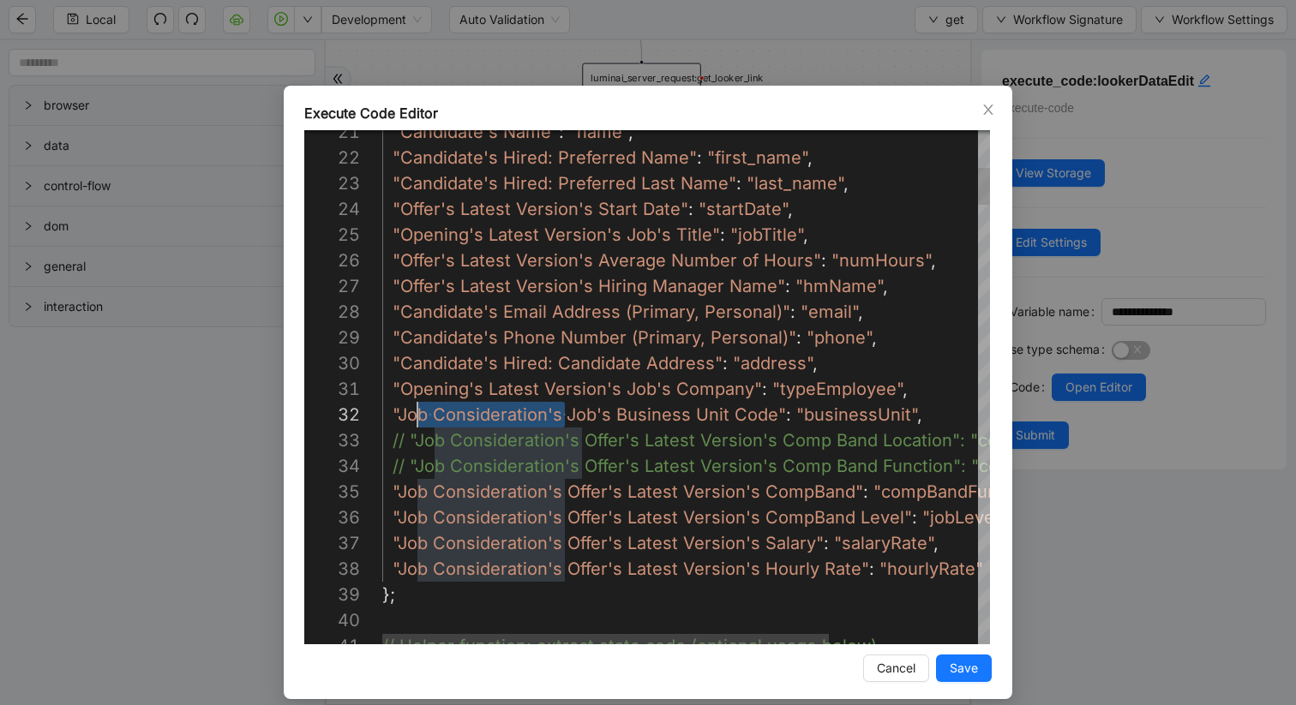
scroll to position [26, 25]
drag, startPoint x: 564, startPoint y: 416, endPoint x: 404, endPoint y: 412, distance: 159.4
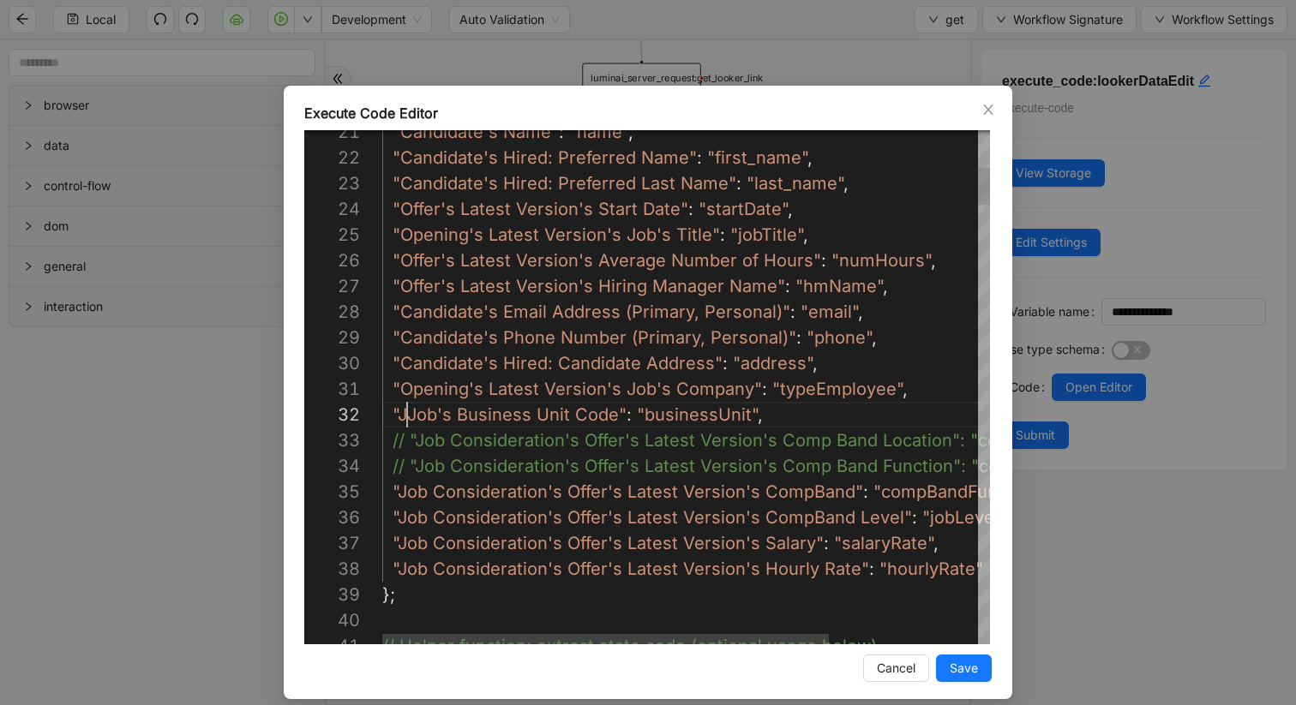
scroll to position [26, 15]
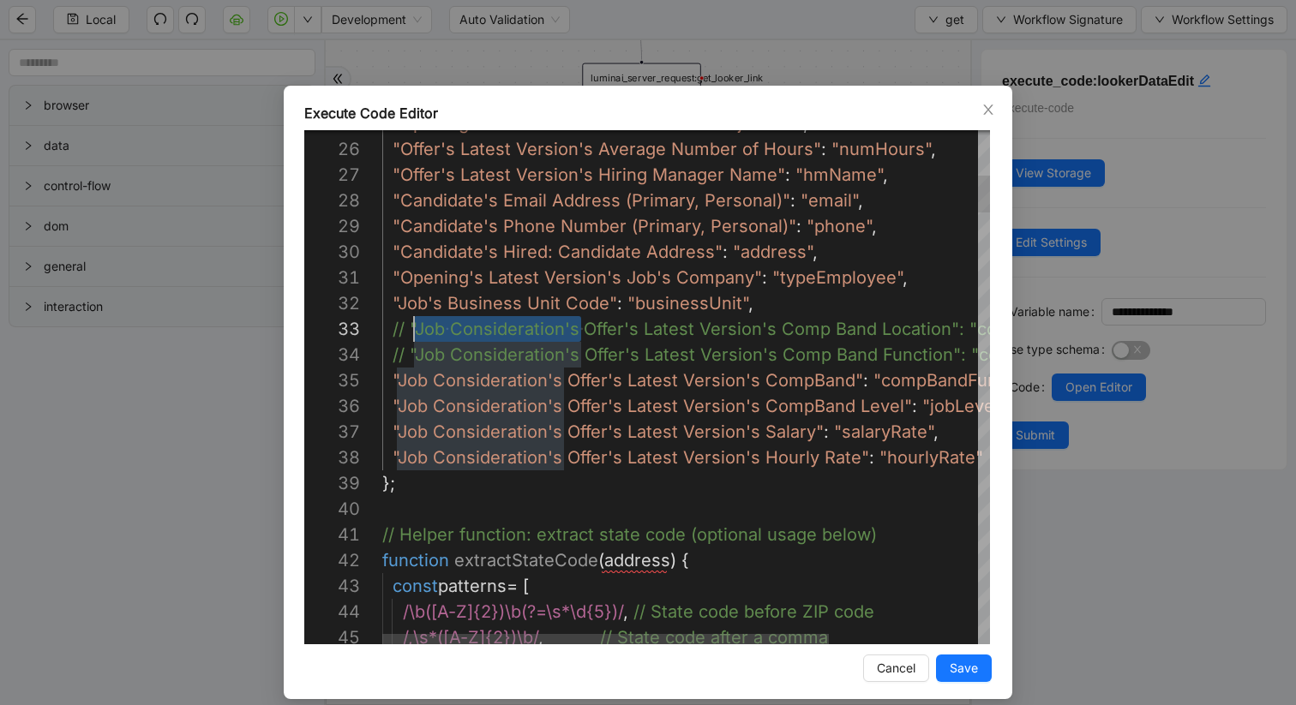
drag, startPoint x: 578, startPoint y: 335, endPoint x: 418, endPoint y: 334, distance: 160.2
drag, startPoint x: 581, startPoint y: 356, endPoint x: 415, endPoint y: 356, distance: 166.2
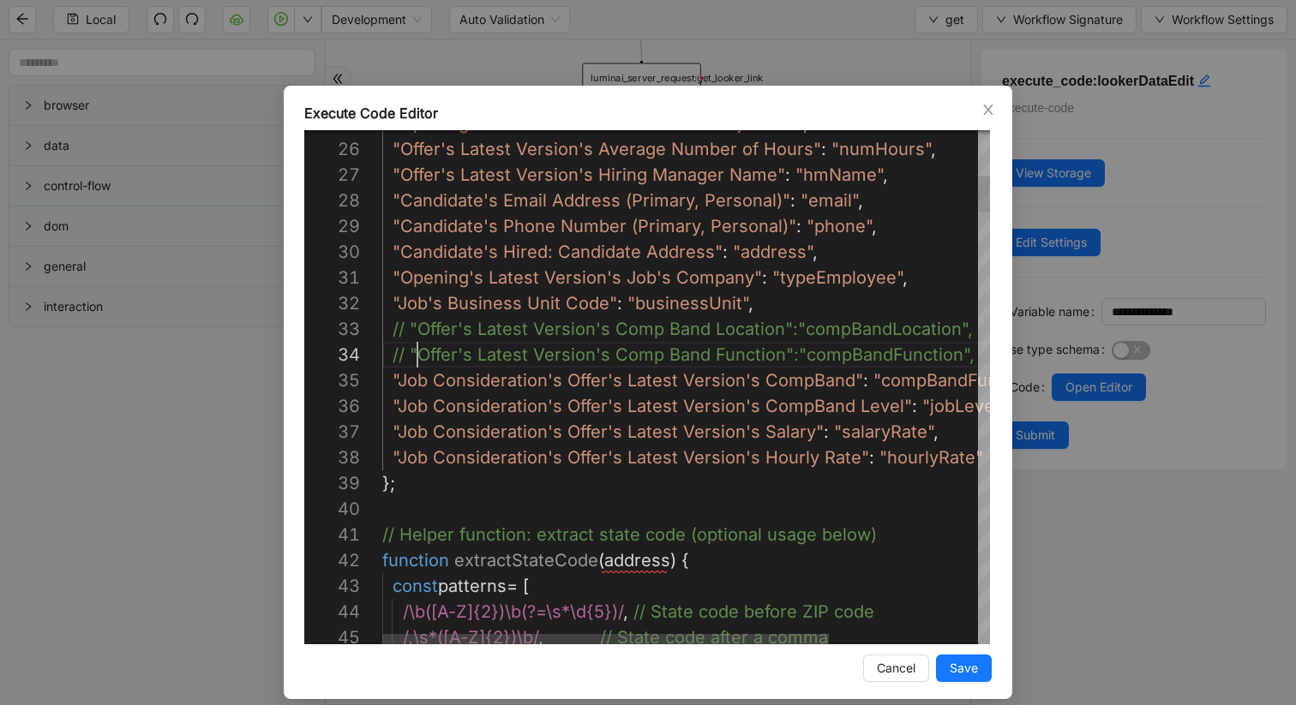
scroll to position [77, 35]
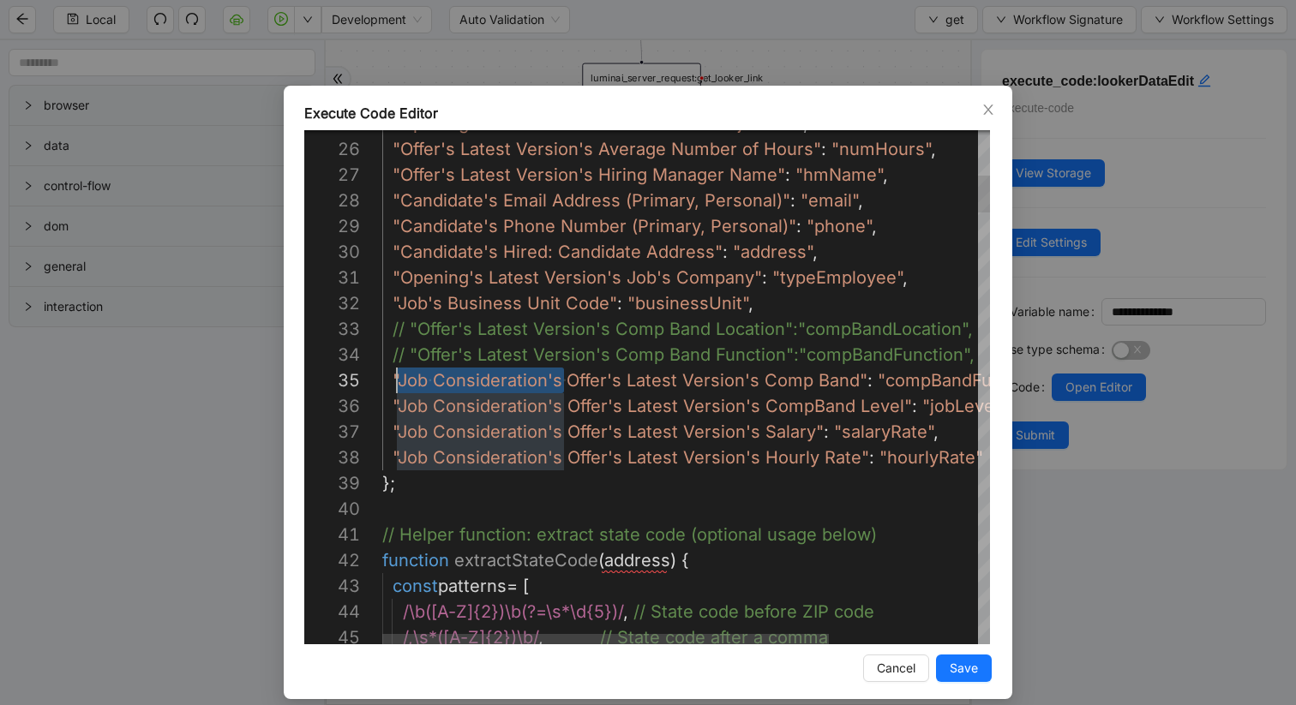
drag, startPoint x: 562, startPoint y: 383, endPoint x: 401, endPoint y: 380, distance: 161.1
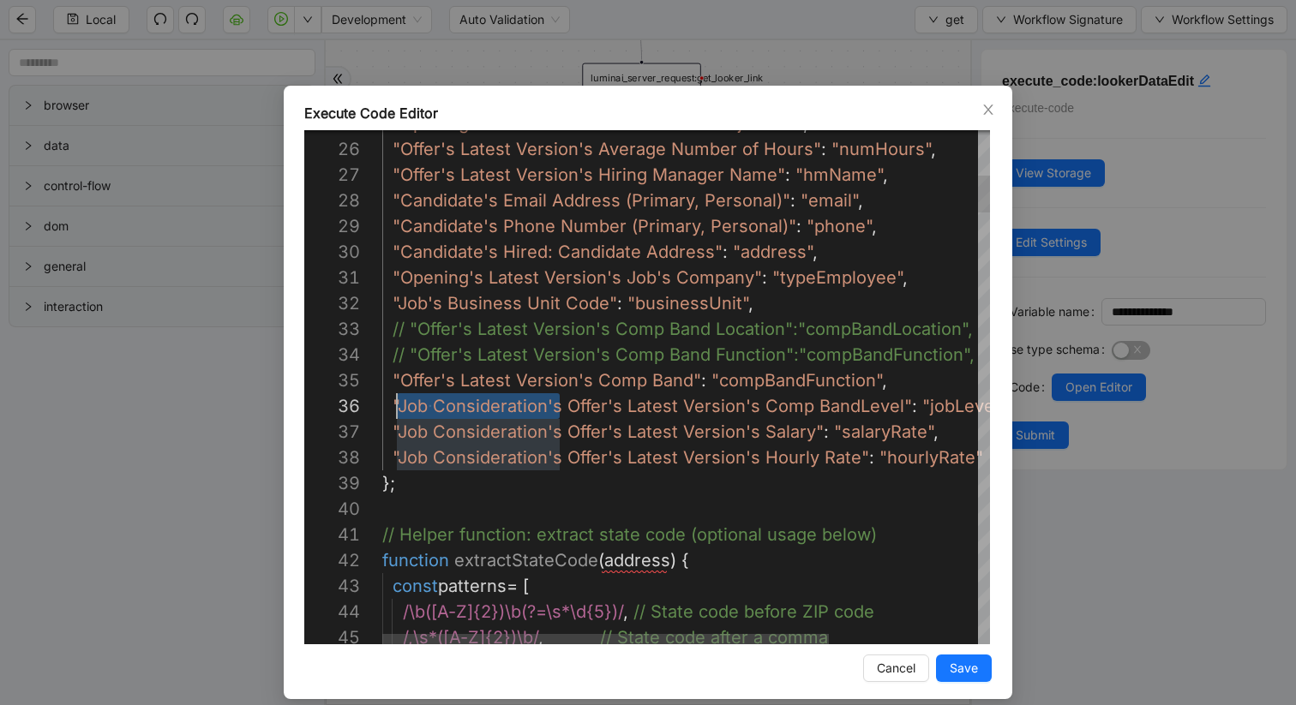
drag, startPoint x: 561, startPoint y: 403, endPoint x: 401, endPoint y: 404, distance: 160.3
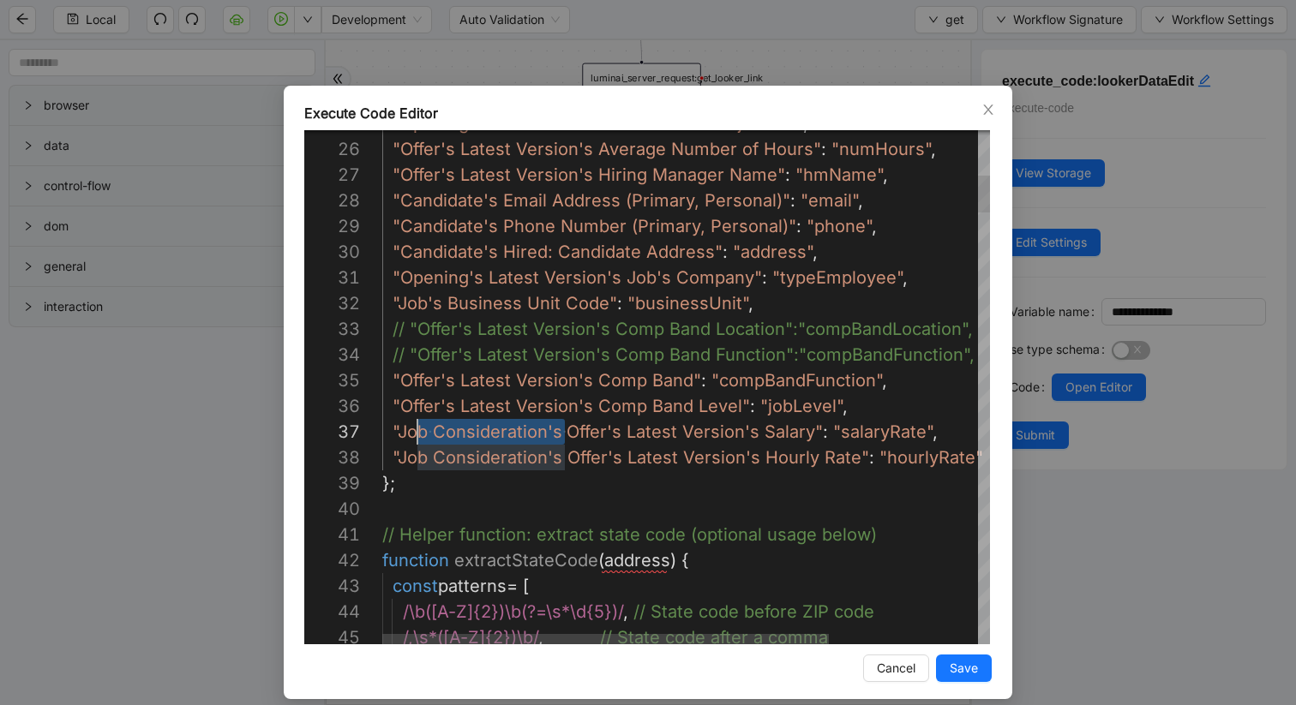
scroll to position [154, 25]
drag, startPoint x: 564, startPoint y: 431, endPoint x: 404, endPoint y: 428, distance: 160.3
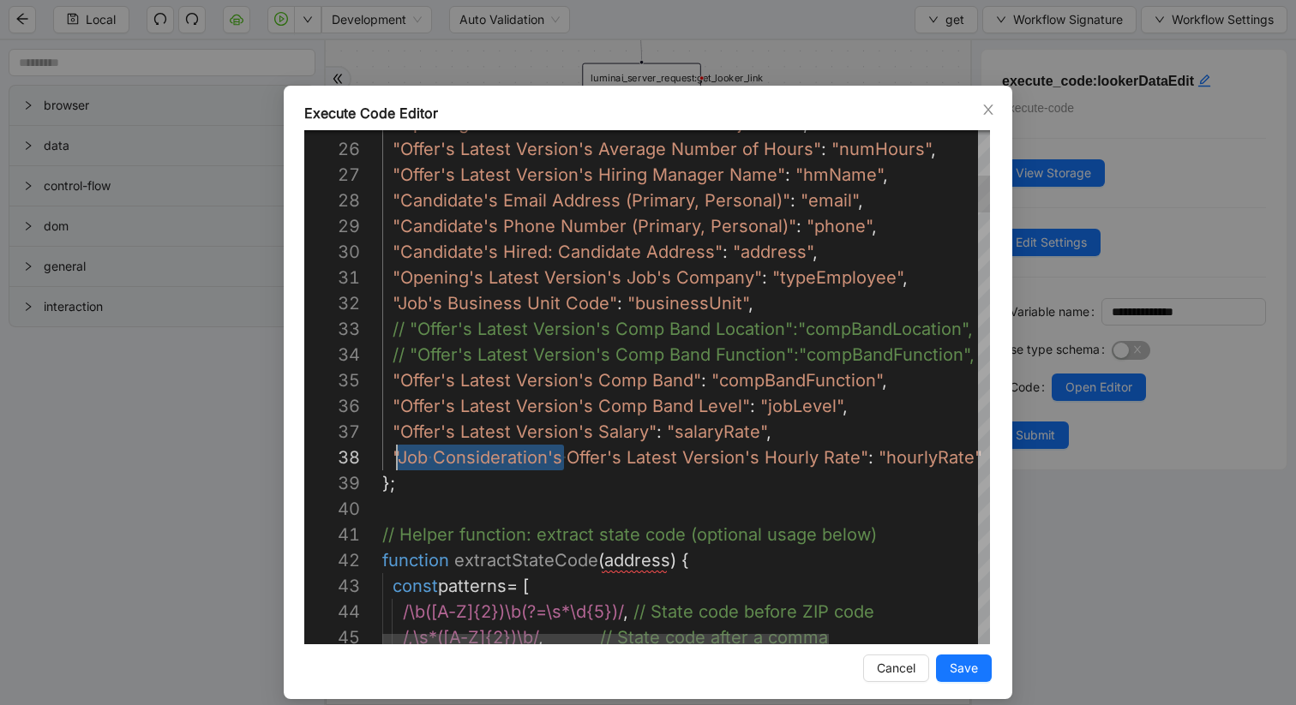
scroll to position [180, 15]
drag, startPoint x: 562, startPoint y: 456, endPoint x: 401, endPoint y: 461, distance: 161.2
type textarea "**********"
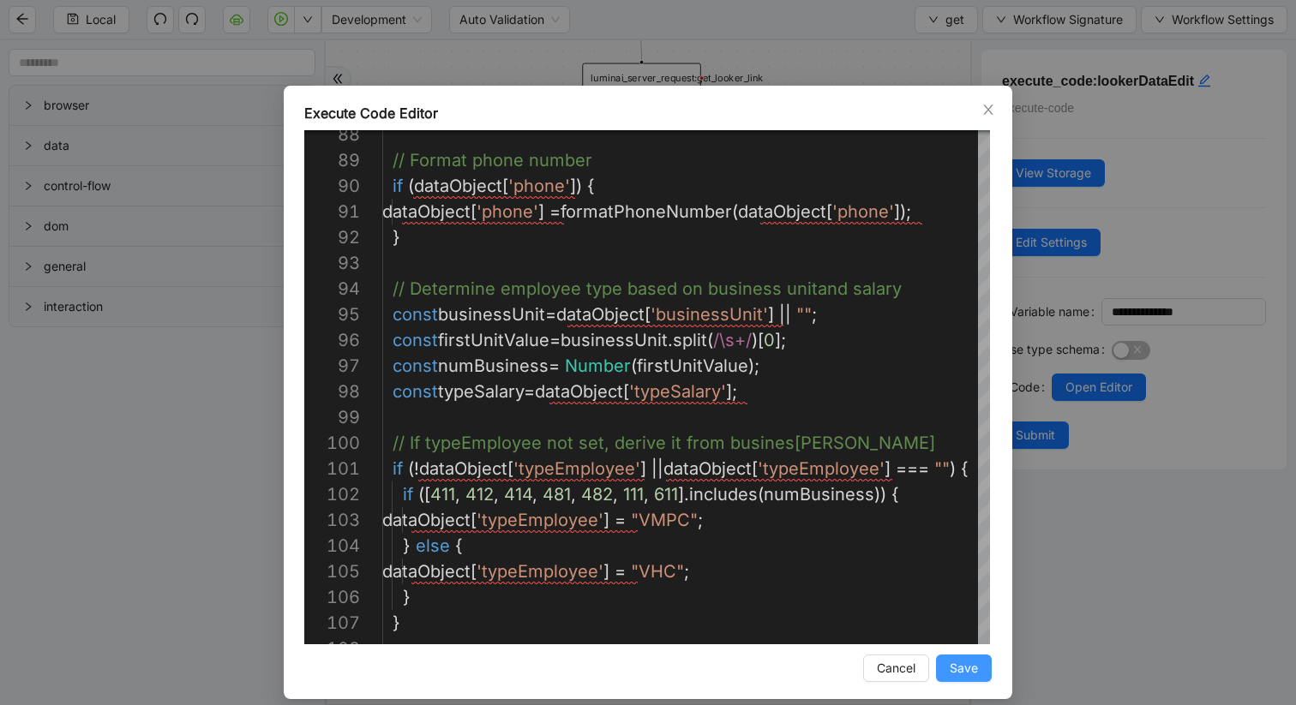
click at [819, 670] on span "Save" at bounding box center [963, 668] width 28 height 19
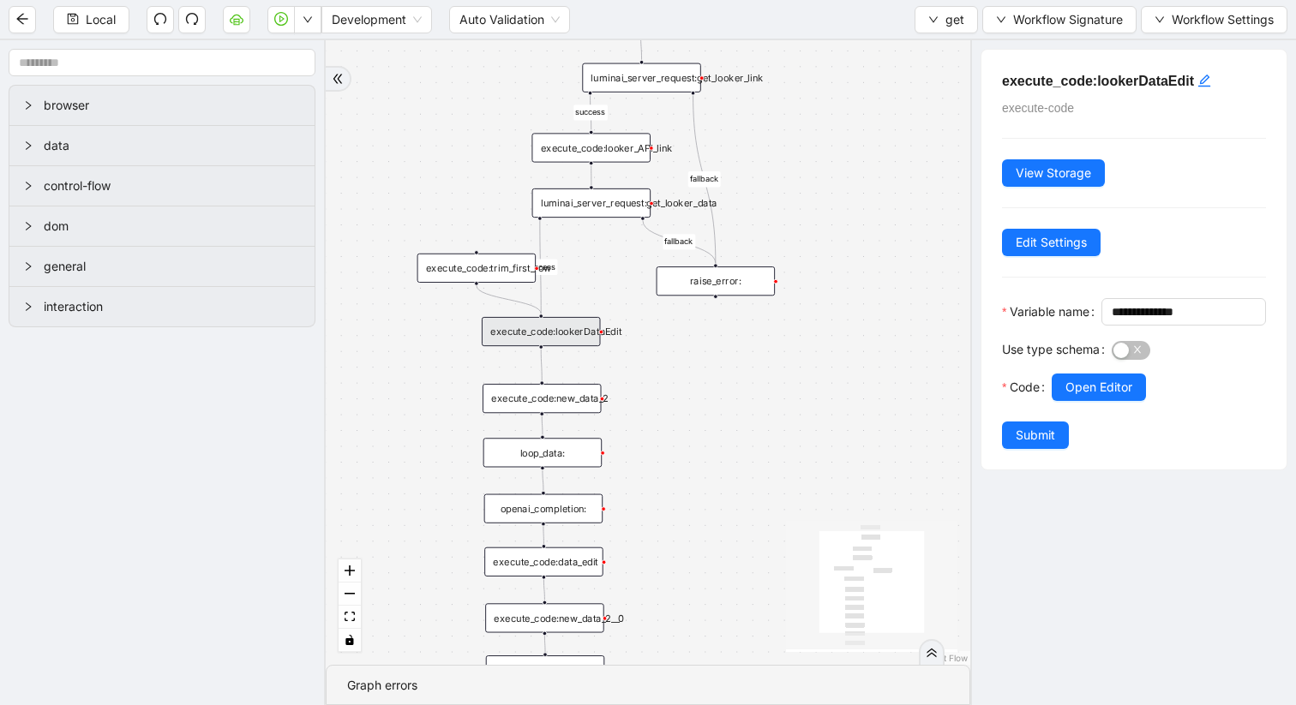
click at [566, 332] on div "execute_code:lookerDataEdit" at bounding box center [541, 331] width 118 height 29
click at [819, 397] on span "Open Editor" at bounding box center [1098, 387] width 67 height 19
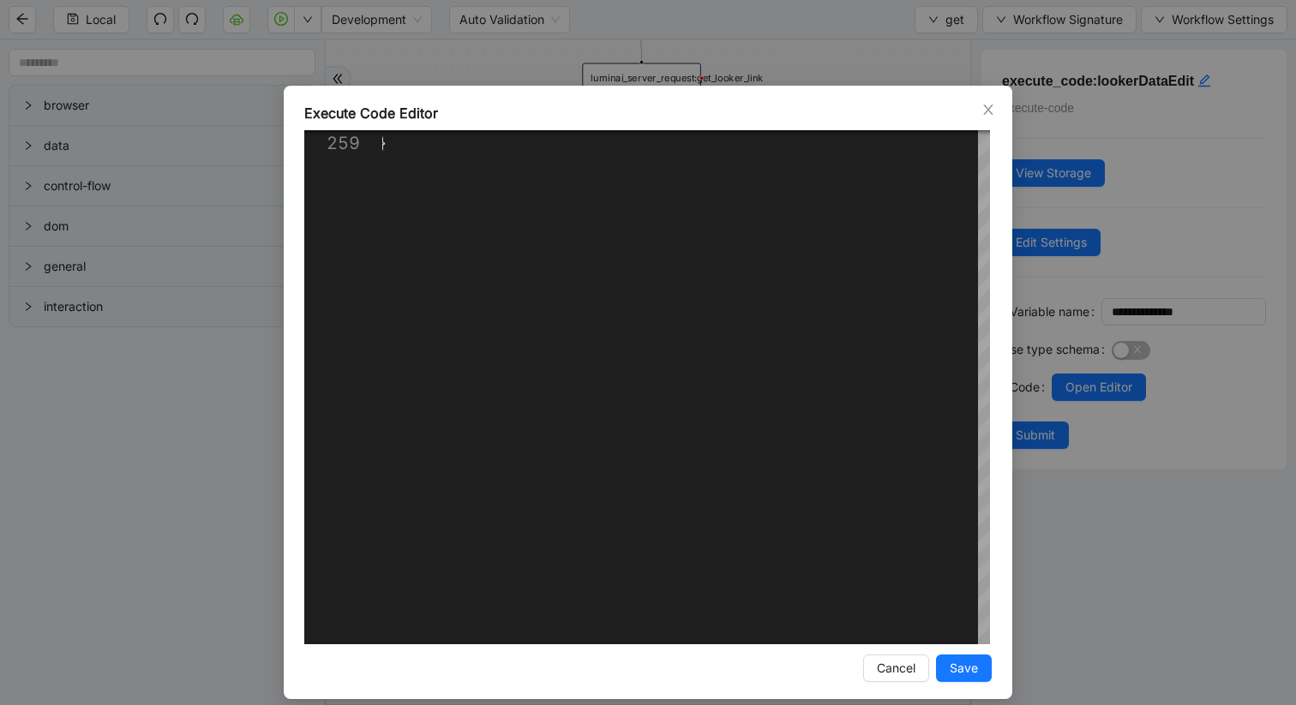
drag, startPoint x: 834, startPoint y: 97, endPoint x: 755, endPoint y: 81, distance: 80.3
click at [755, 81] on div "**********" at bounding box center [648, 352] width 1296 height 705
click at [819, 674] on span "Save" at bounding box center [963, 668] width 28 height 19
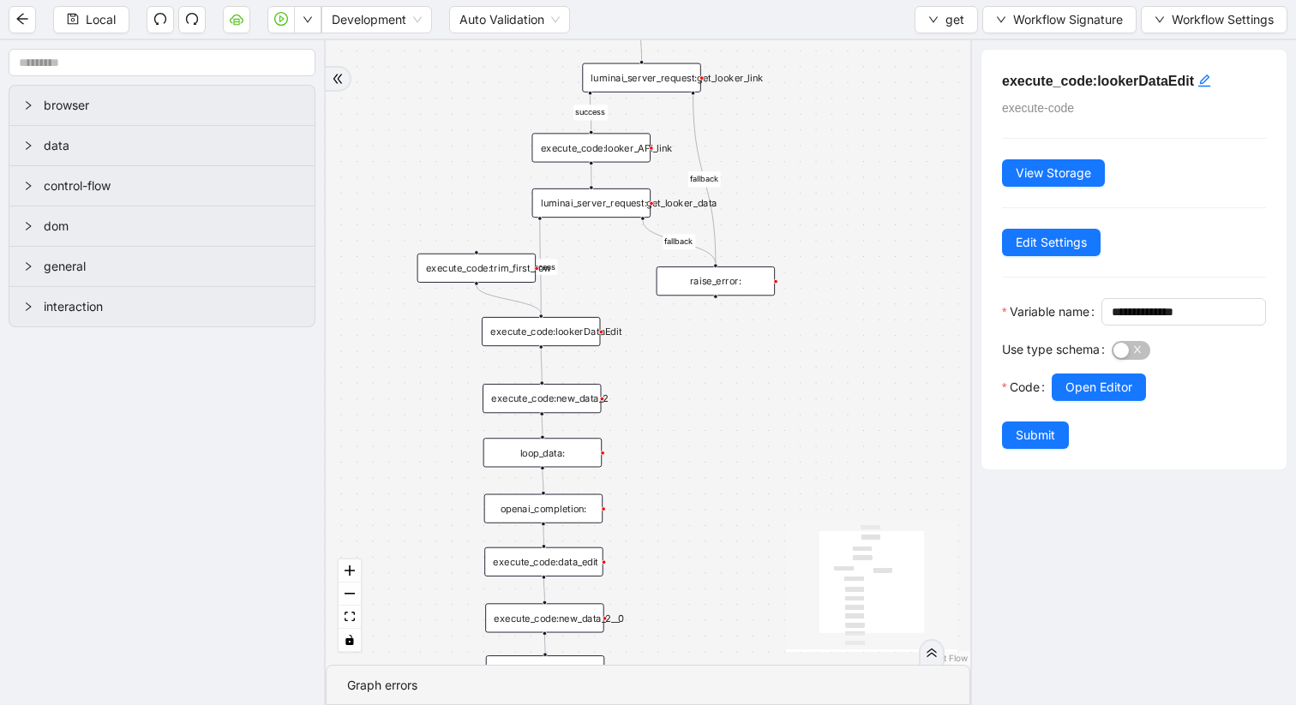
click at [556, 401] on div "execute_code:new_data_2" at bounding box center [541, 398] width 118 height 29
click at [819, 401] on button "Open Editor" at bounding box center [1098, 387] width 94 height 27
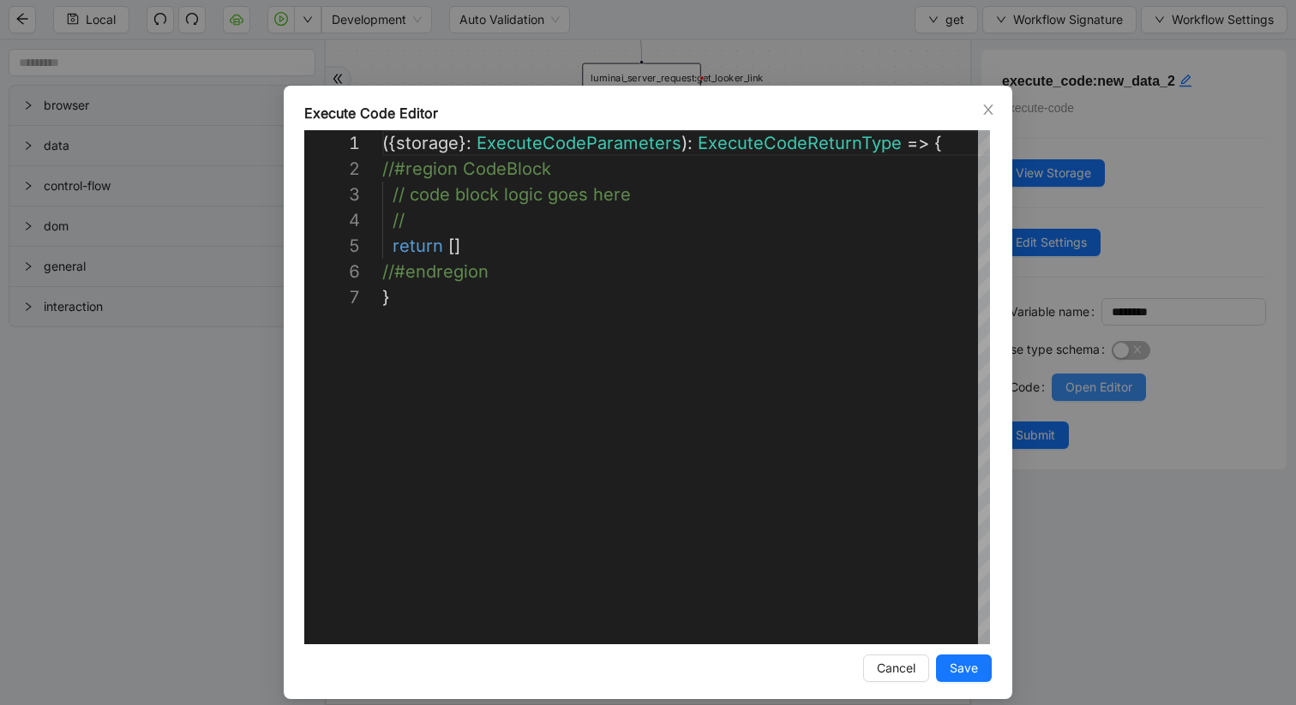
scroll to position [154, 0]
click at [819, 109] on icon "close" at bounding box center [988, 110] width 14 height 14
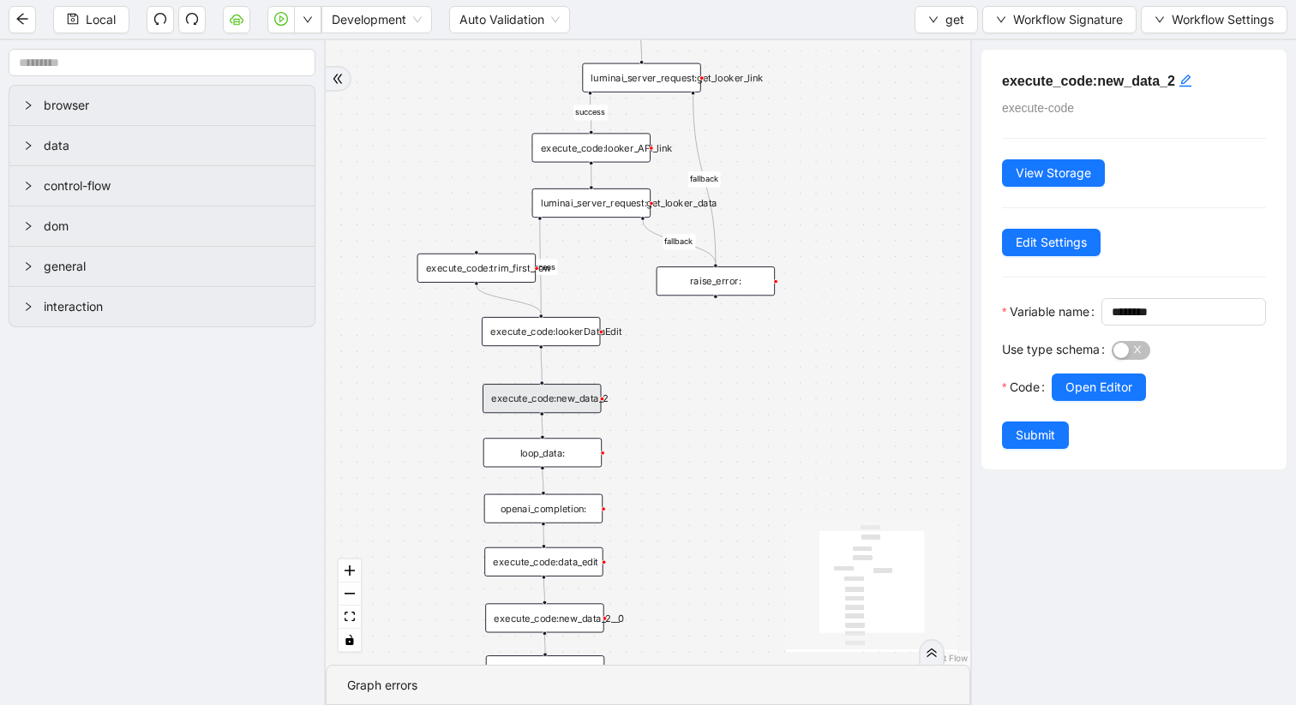
click at [573, 332] on div "execute_code:lookerDataEdit" at bounding box center [541, 331] width 118 height 29
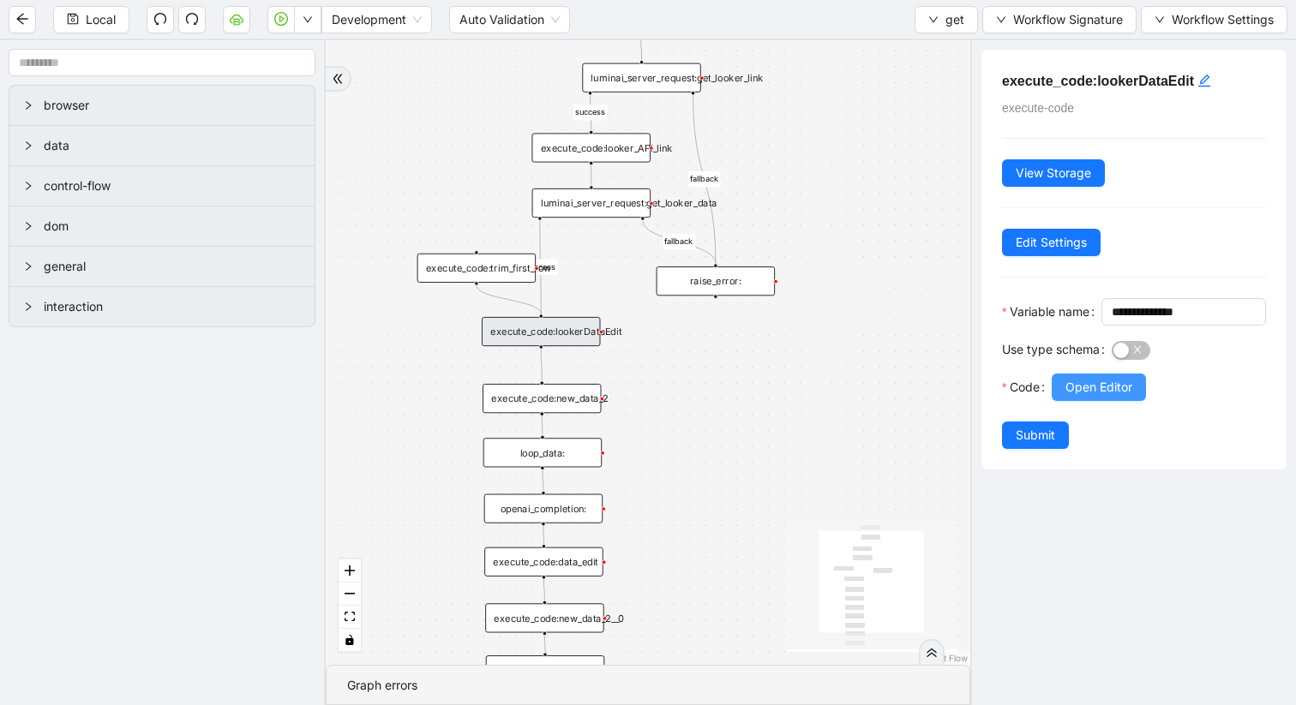
click at [819, 397] on span "Open Editor" at bounding box center [1098, 387] width 67 height 19
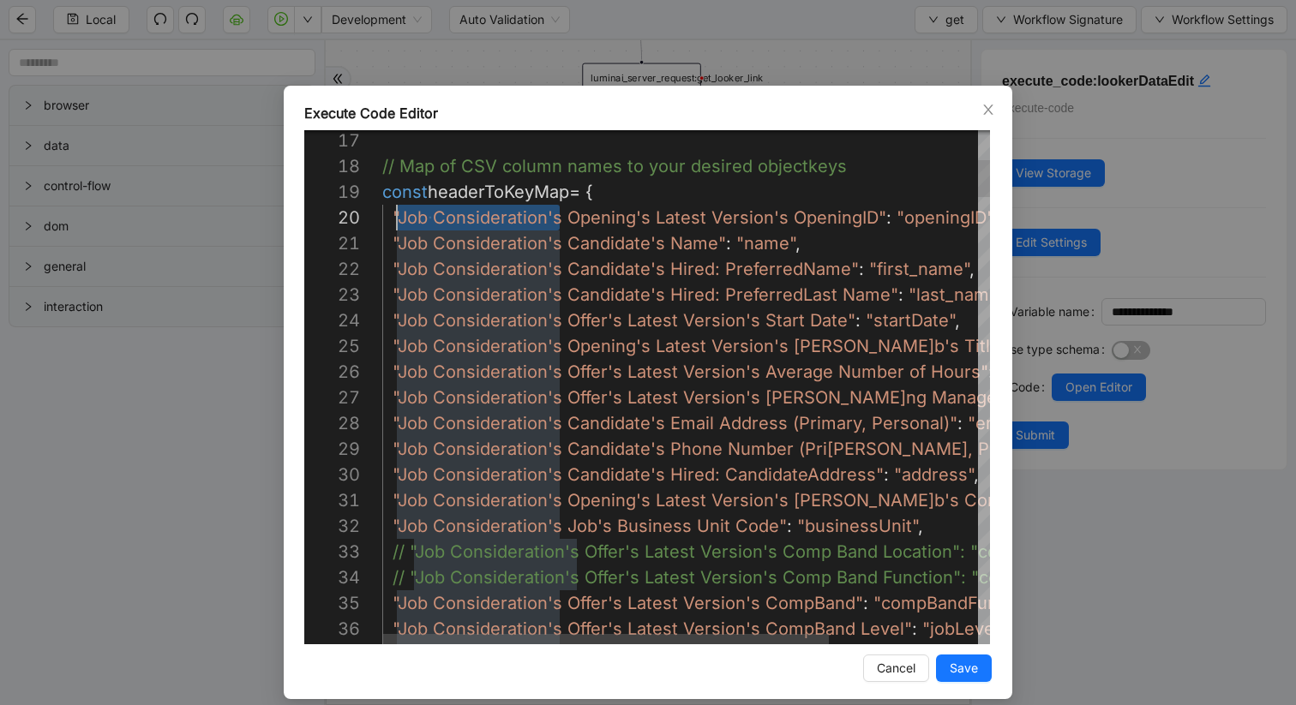
drag, startPoint x: 560, startPoint y: 220, endPoint x: 400, endPoint y: 216, distance: 159.4
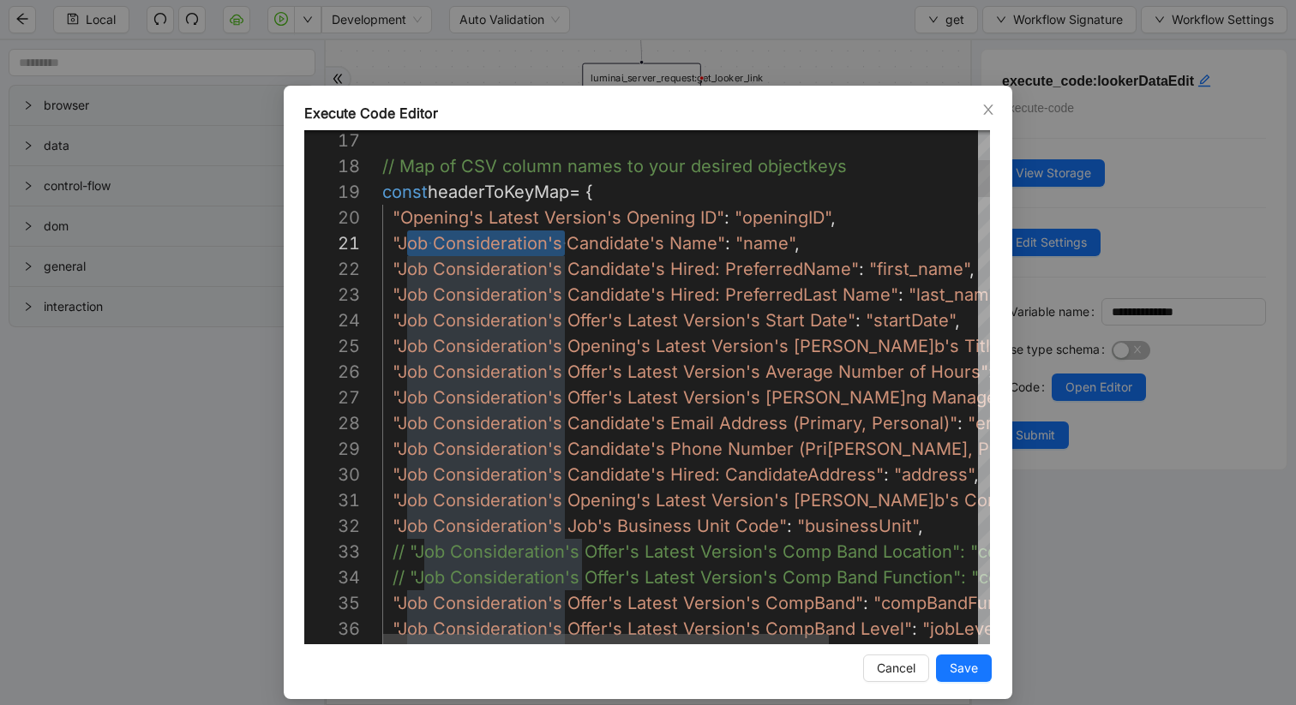
scroll to position [0, 15]
drag, startPoint x: 563, startPoint y: 243, endPoint x: 402, endPoint y: 241, distance: 161.1
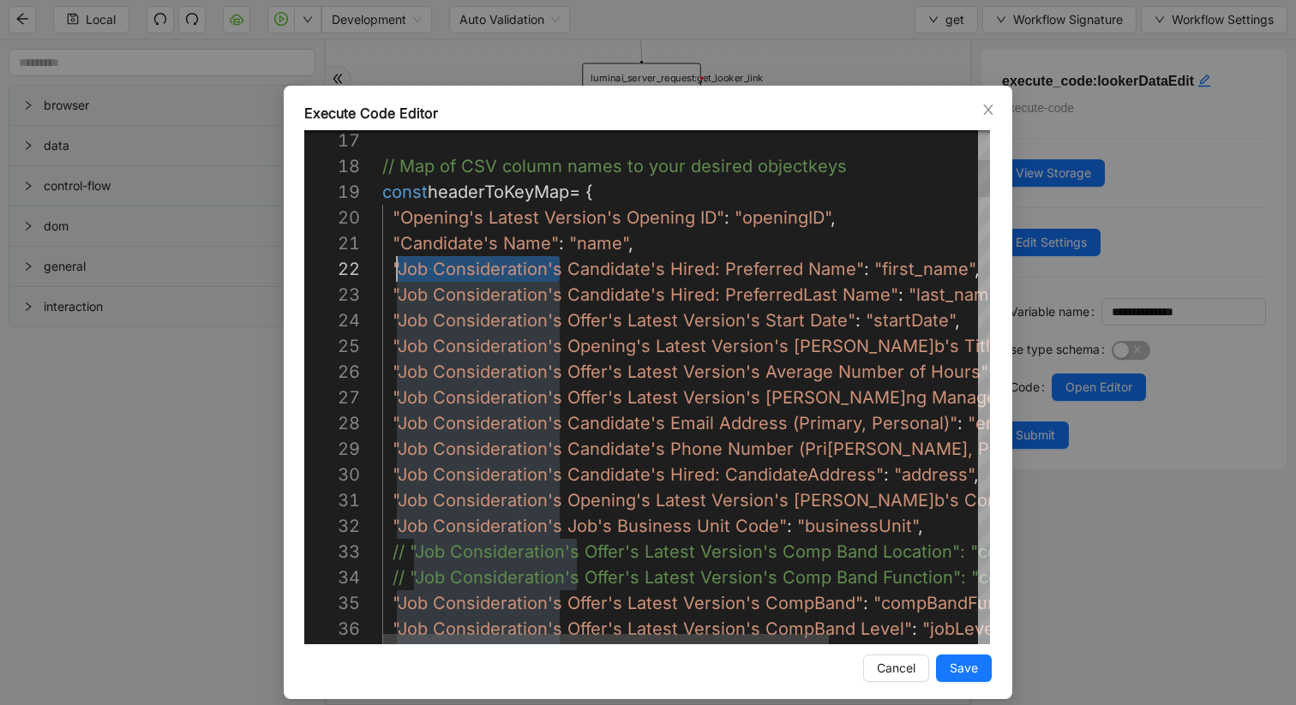
scroll to position [26, 15]
drag, startPoint x: 560, startPoint y: 268, endPoint x: 401, endPoint y: 268, distance: 159.4
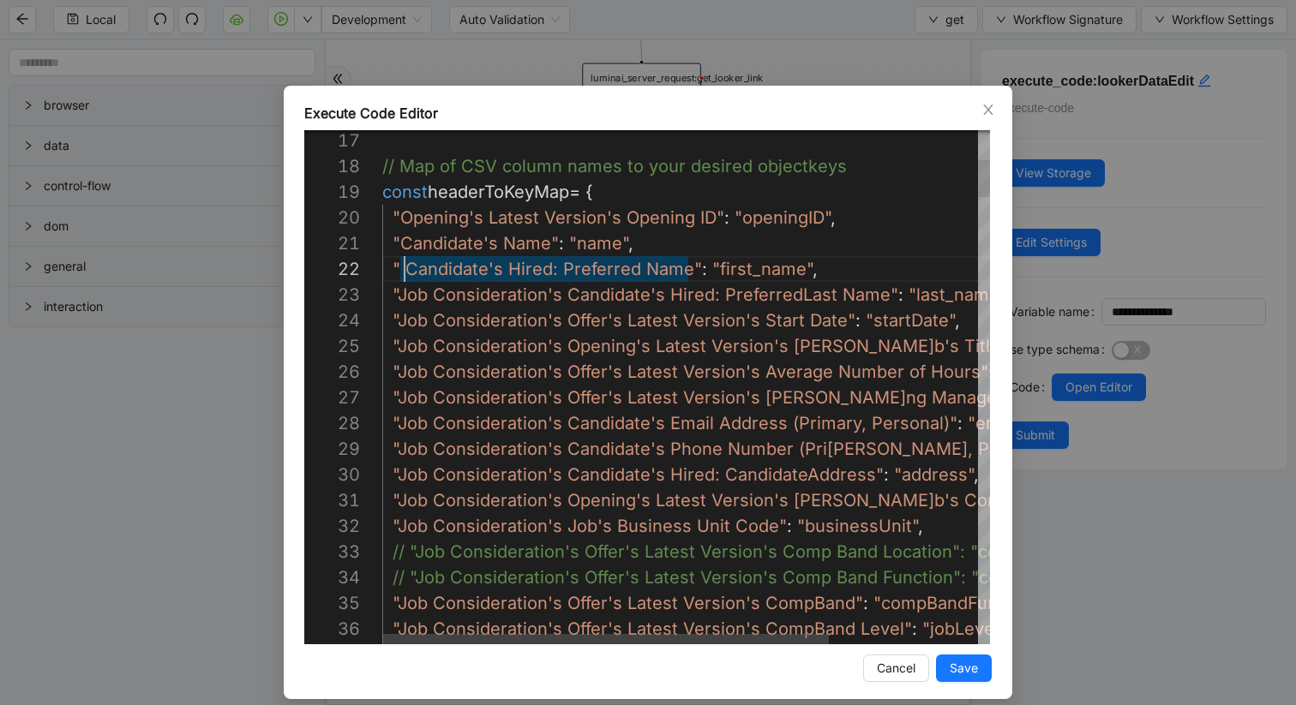
scroll to position [26, 18]
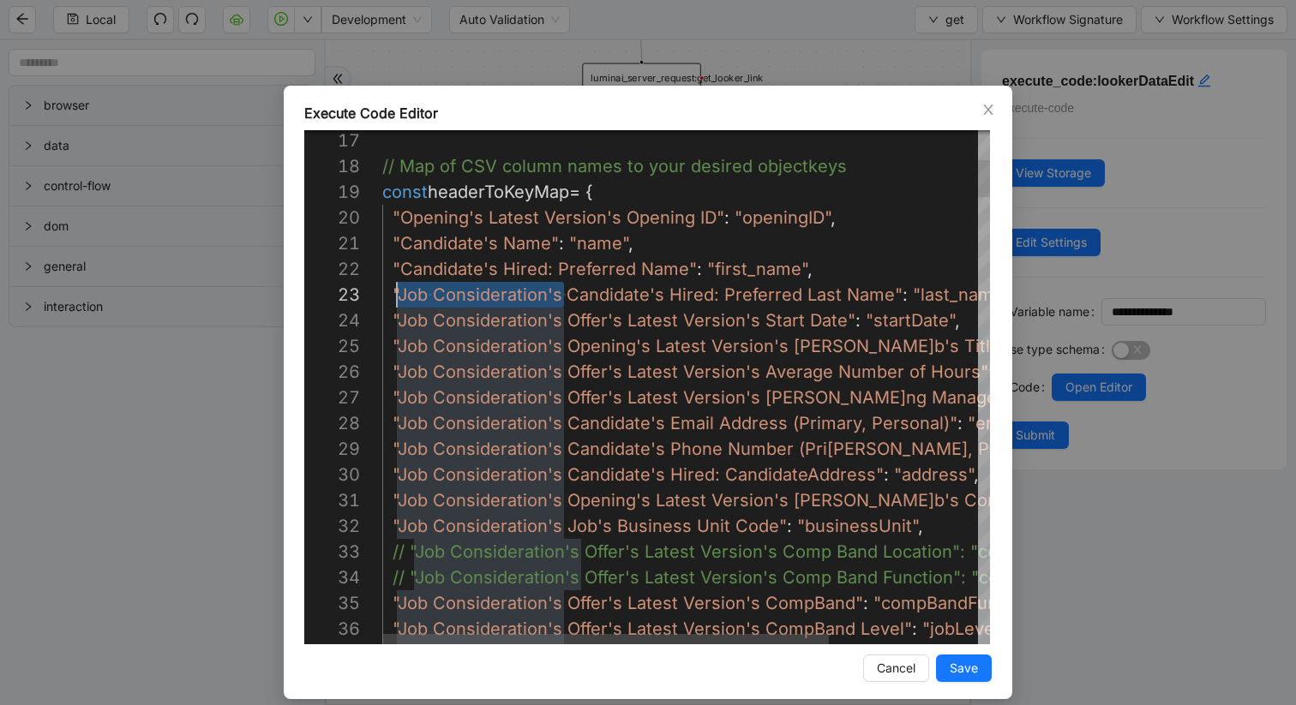
drag, startPoint x: 565, startPoint y: 295, endPoint x: 402, endPoint y: 296, distance: 162.8
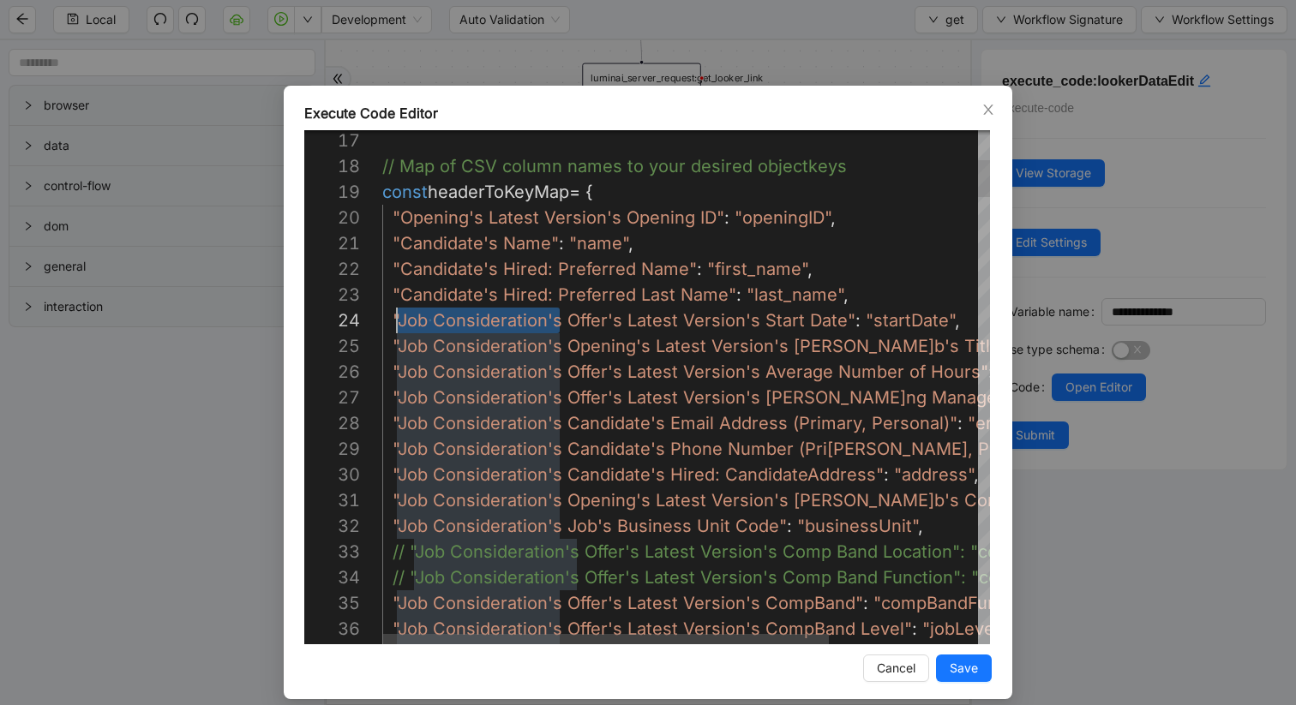
scroll to position [77, 25]
drag, startPoint x: 557, startPoint y: 319, endPoint x: 402, endPoint y: 320, distance: 155.1
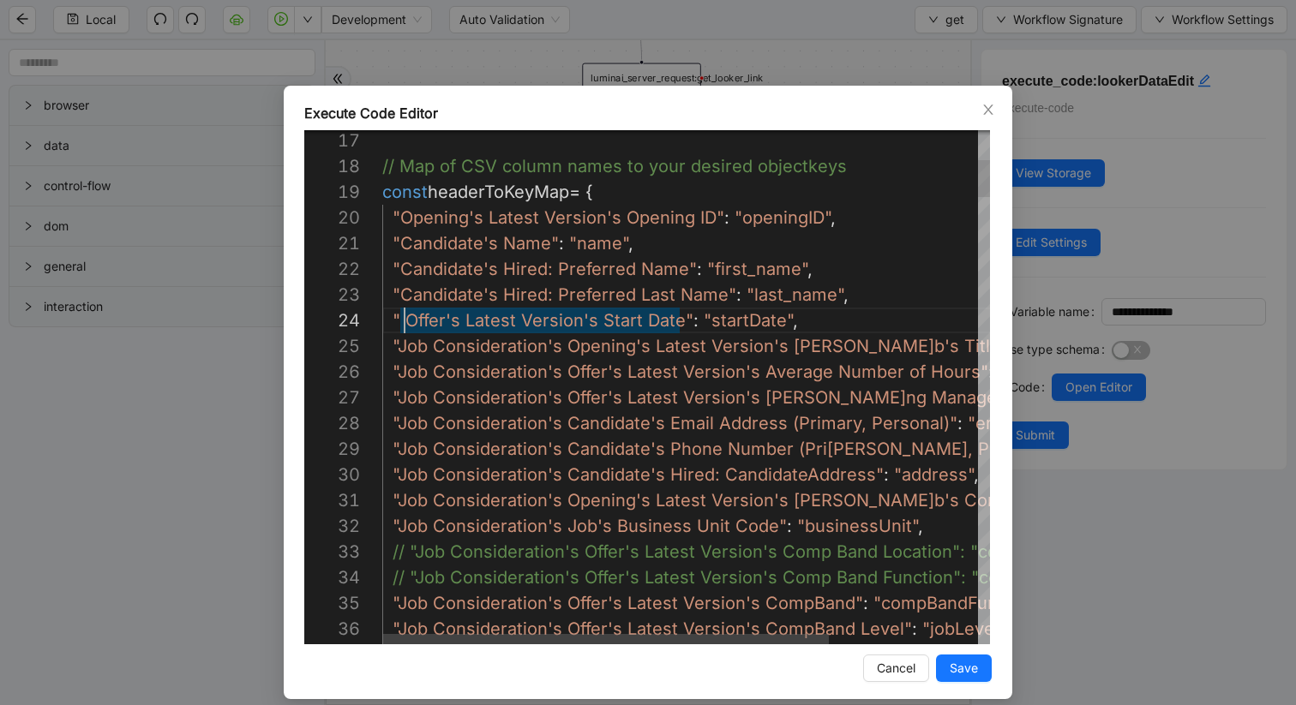
scroll to position [77, 18]
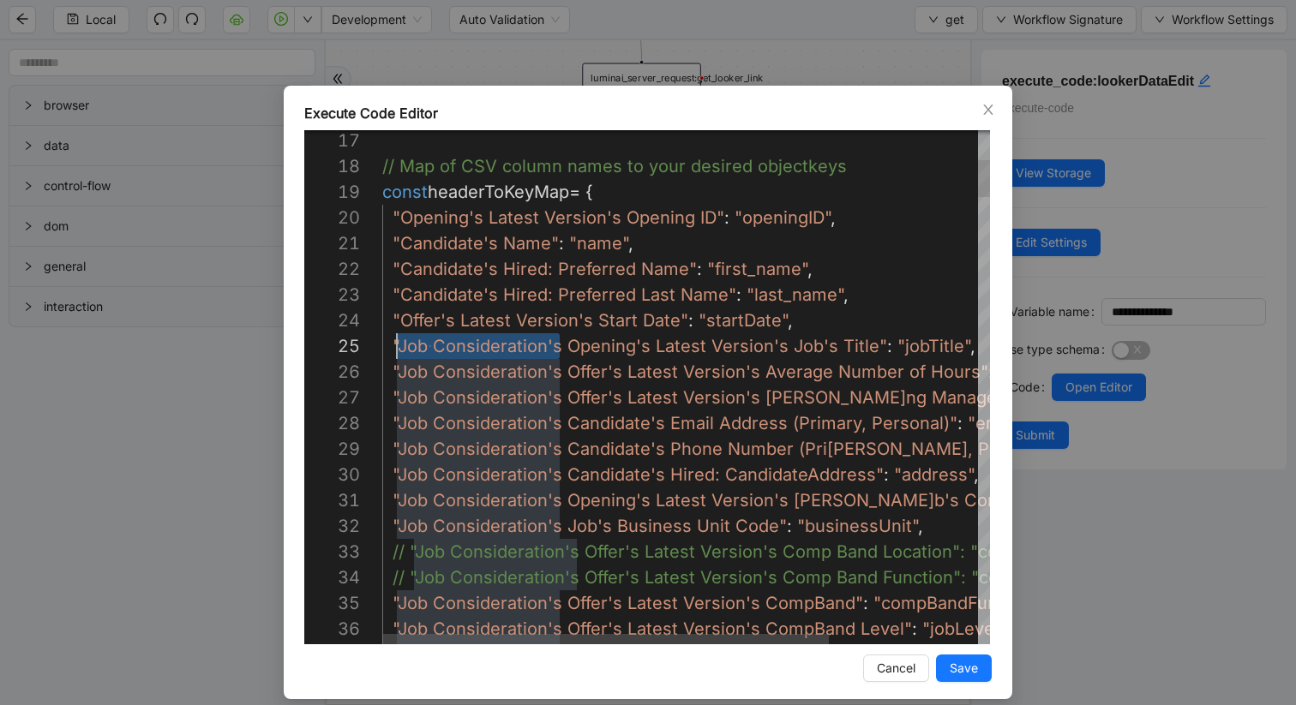
drag, startPoint x: 561, startPoint y: 347, endPoint x: 400, endPoint y: 346, distance: 161.1
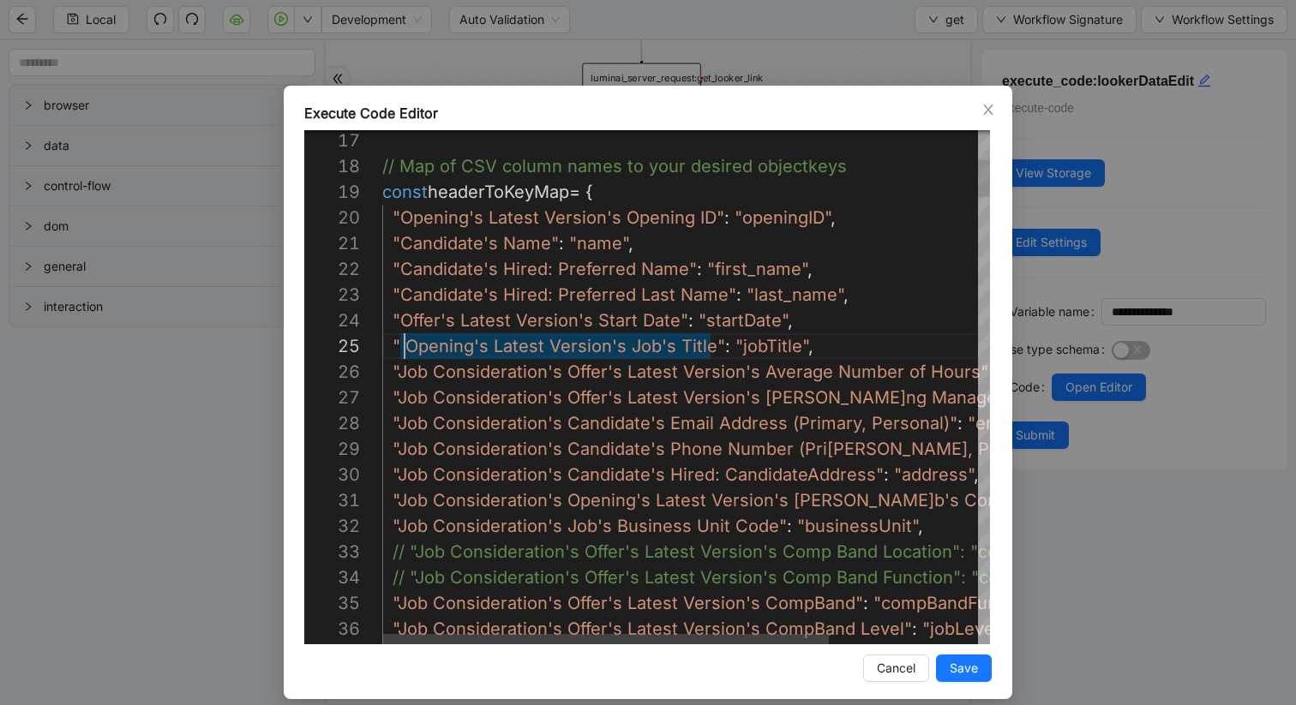
scroll to position [103, 18]
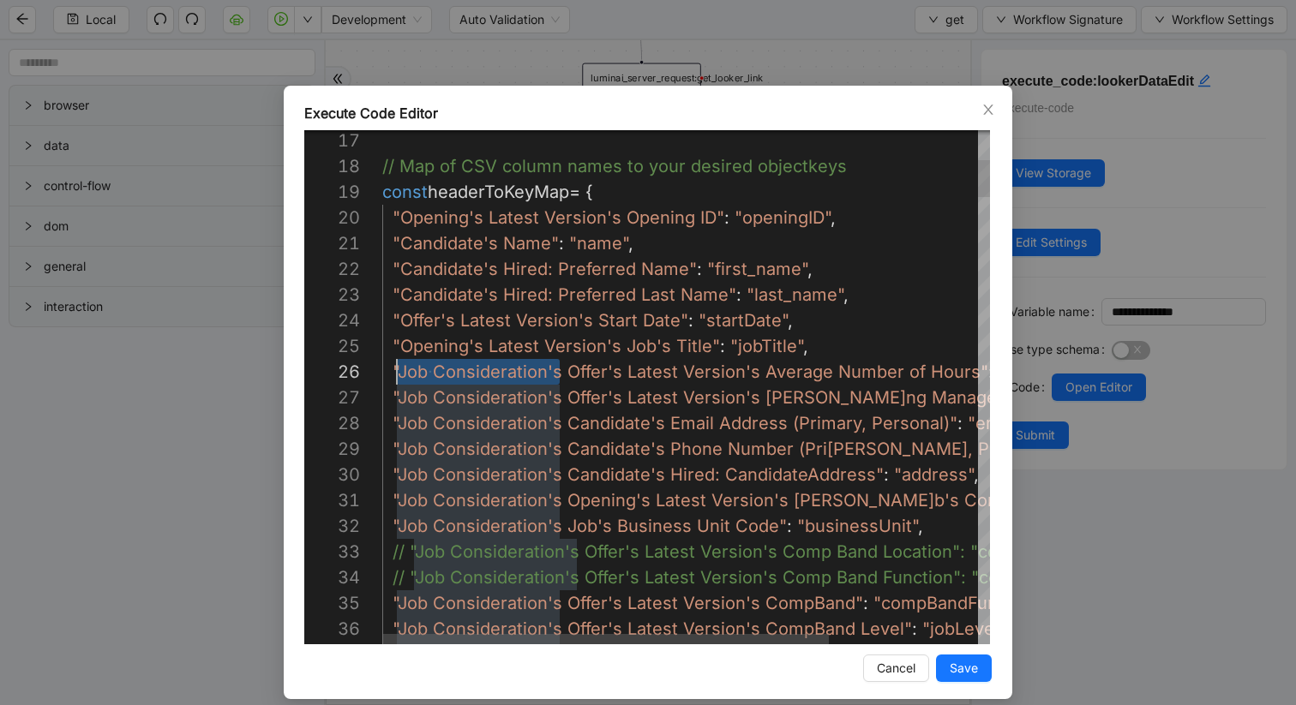
drag, startPoint x: 561, startPoint y: 374, endPoint x: 402, endPoint y: 368, distance: 159.5
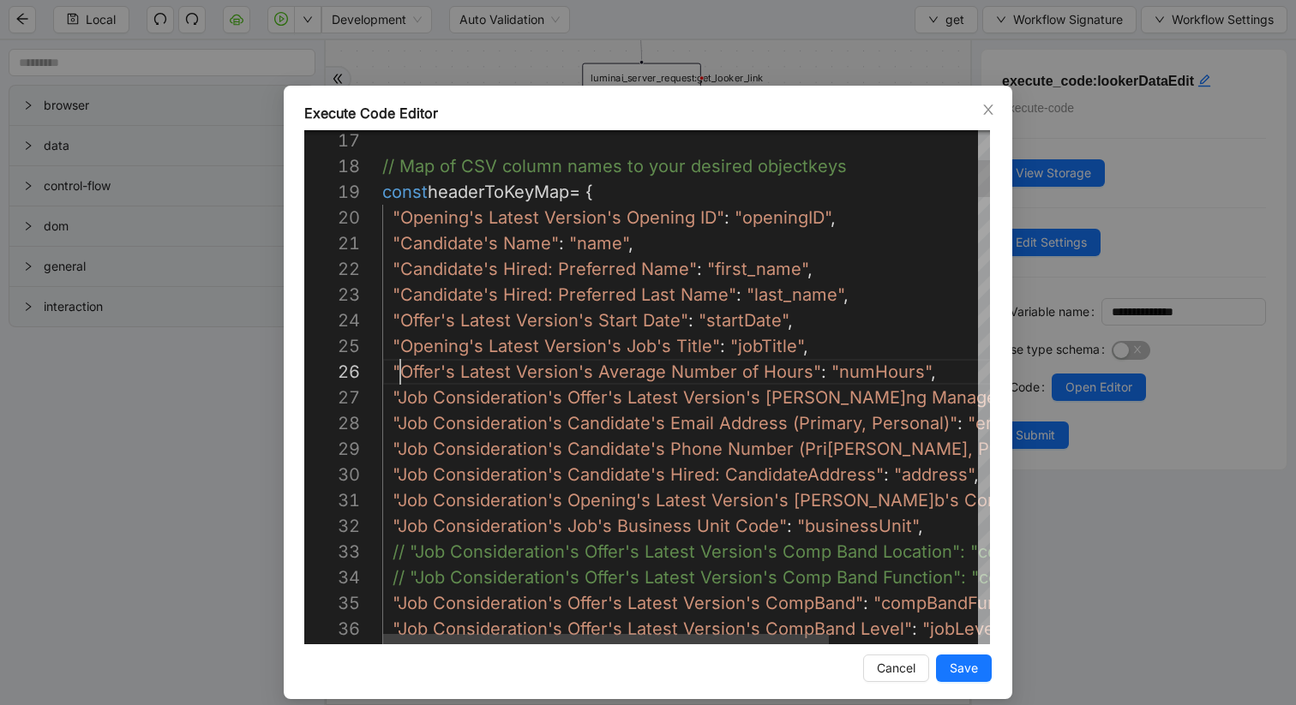
scroll to position [129, 18]
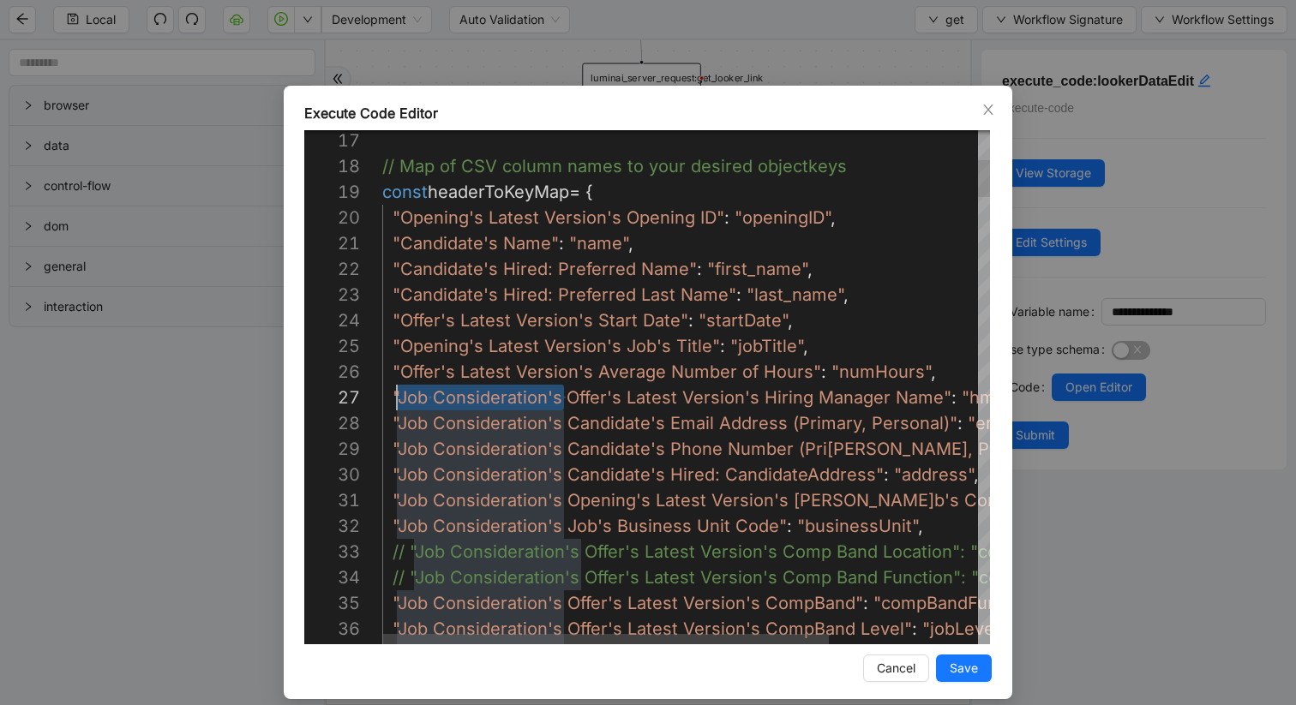
drag, startPoint x: 564, startPoint y: 398, endPoint x: 402, endPoint y: 393, distance: 162.0
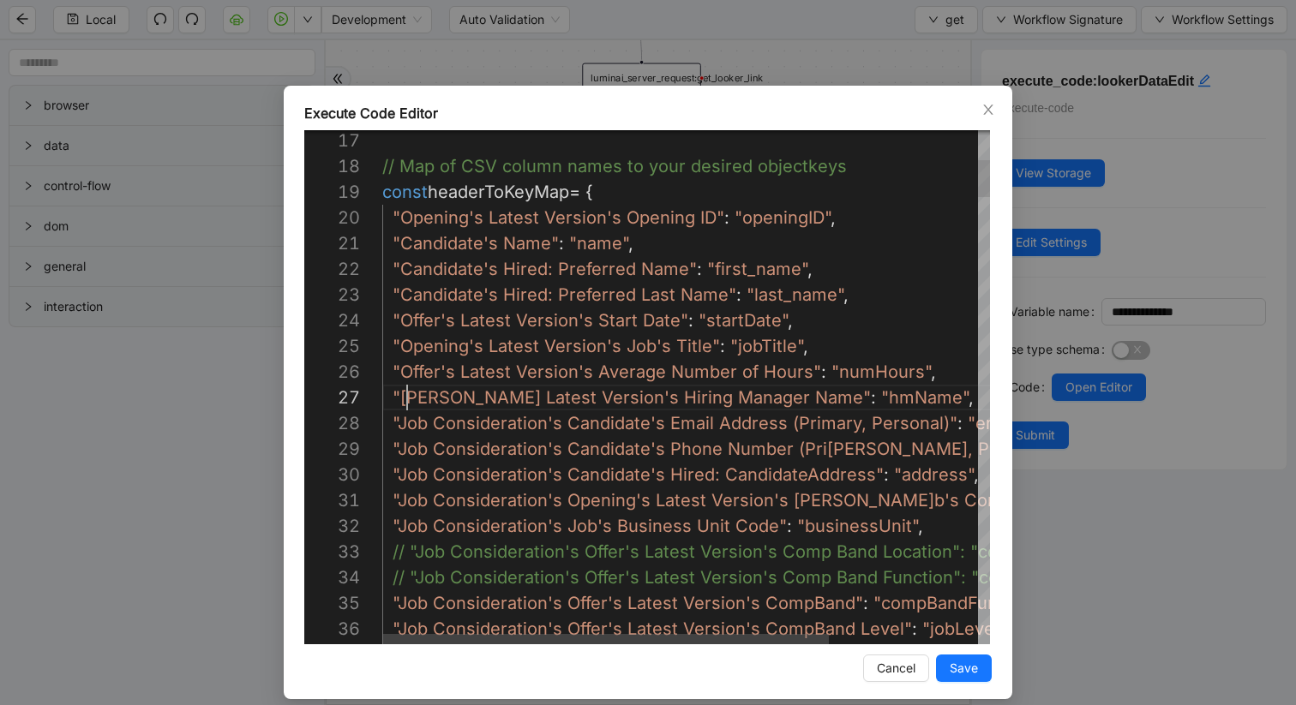
scroll to position [154, 18]
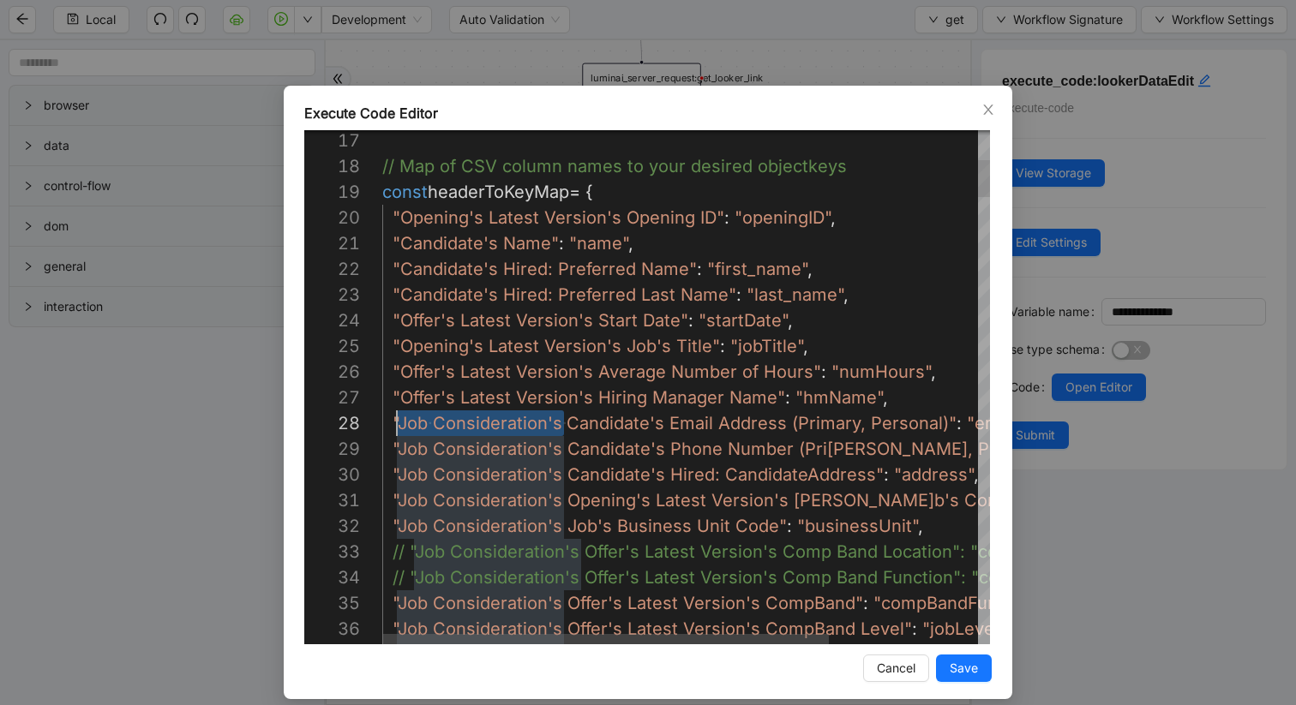
drag, startPoint x: 550, startPoint y: 425, endPoint x: 400, endPoint y: 423, distance: 150.0
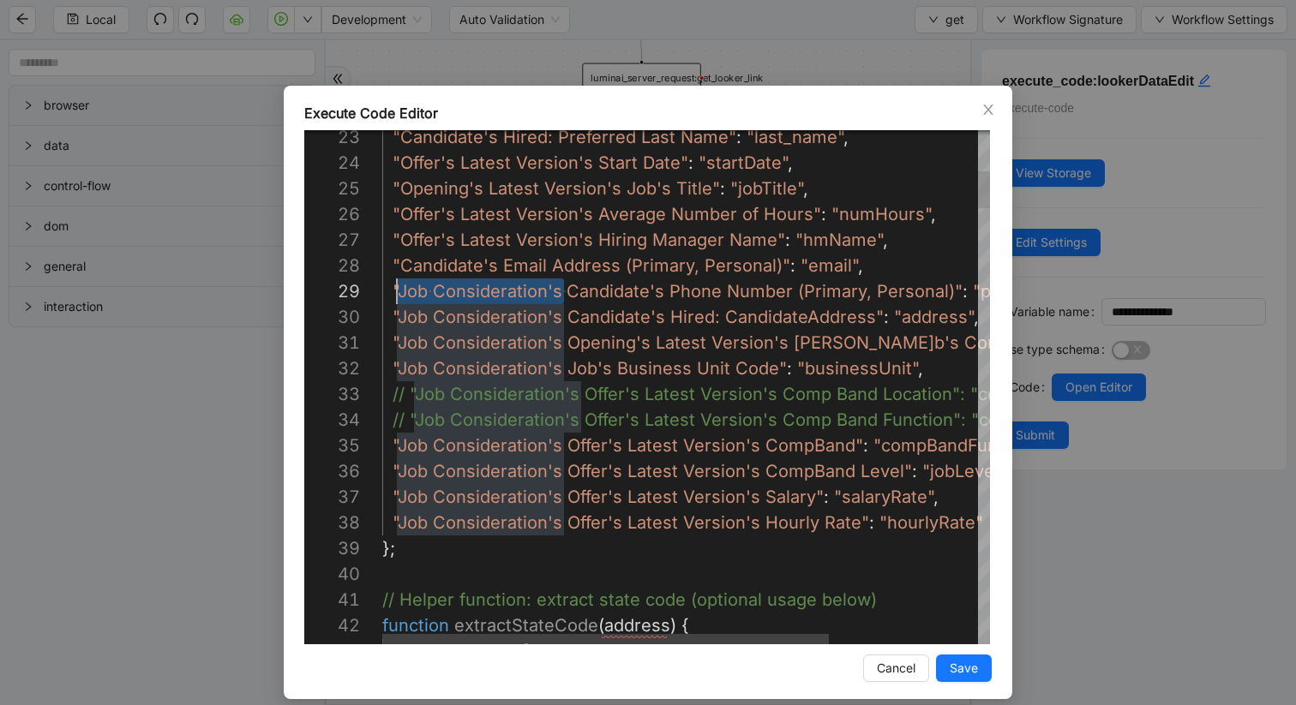
drag, startPoint x: 565, startPoint y: 294, endPoint x: 404, endPoint y: 295, distance: 161.1
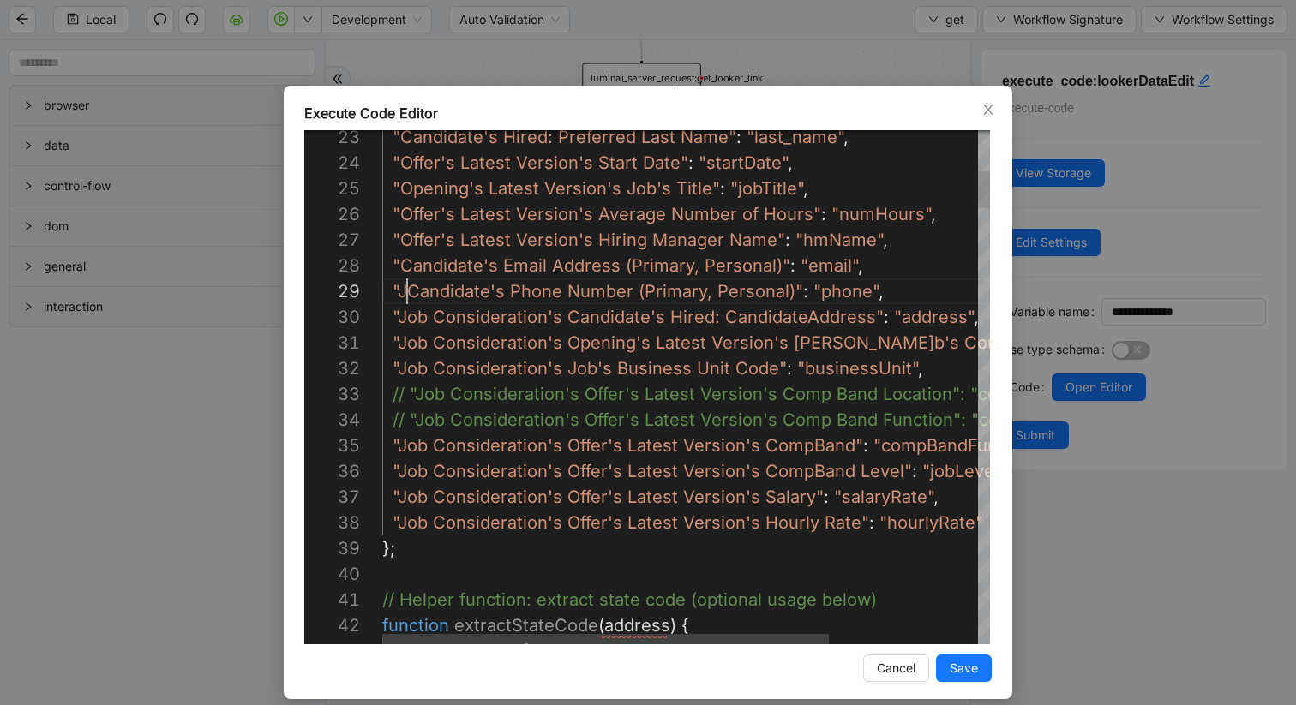
scroll to position [206, 18]
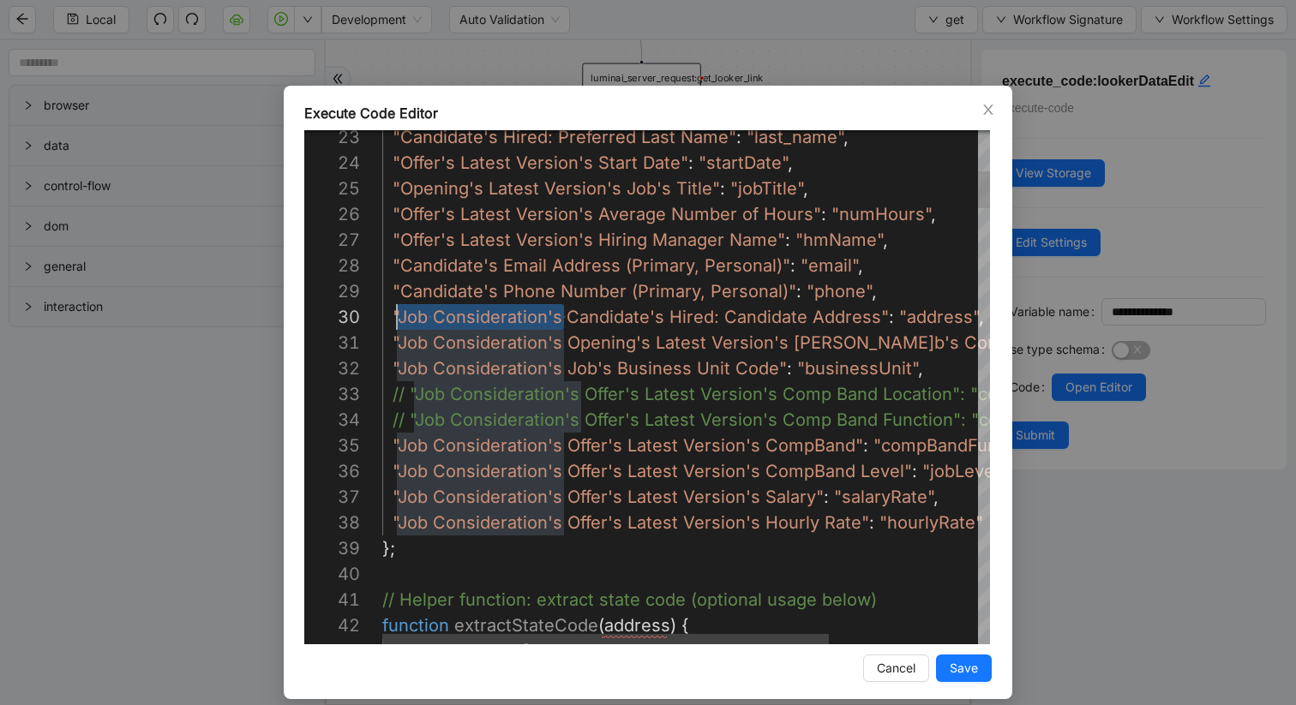
drag, startPoint x: 562, startPoint y: 319, endPoint x: 403, endPoint y: 318, distance: 159.4
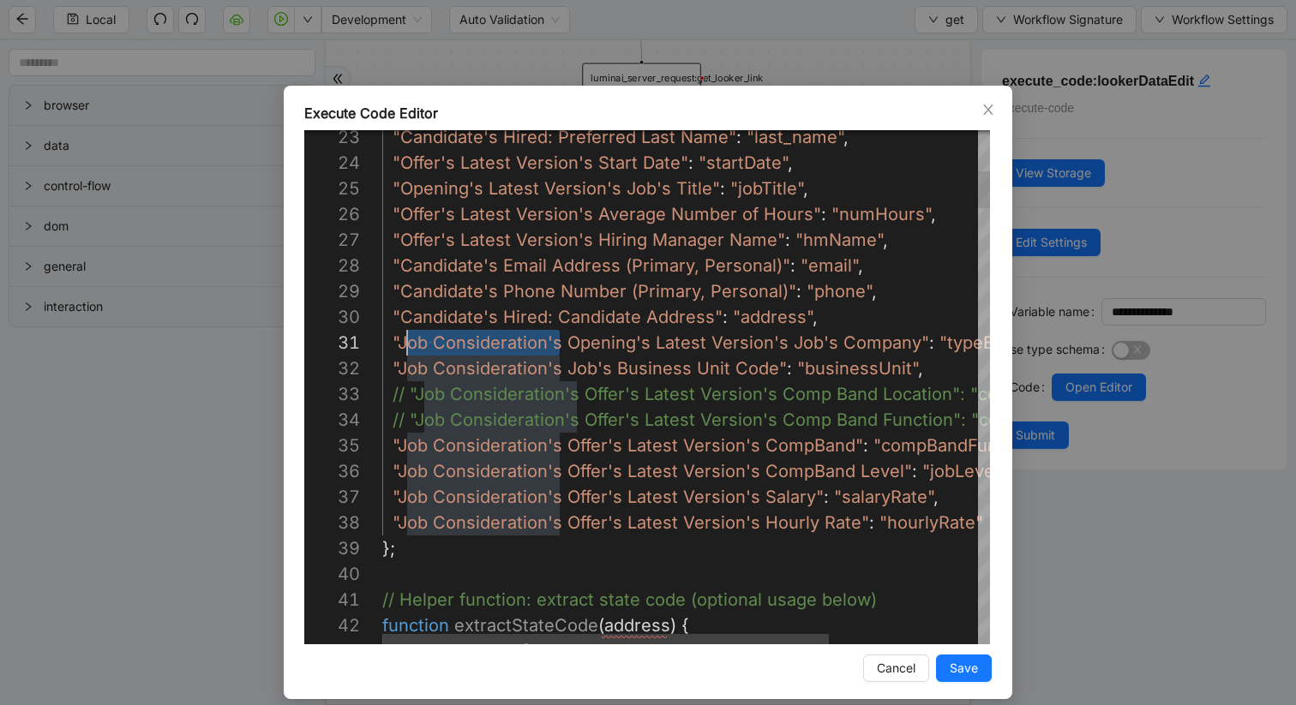
scroll to position [0, 15]
drag, startPoint x: 560, startPoint y: 342, endPoint x: 401, endPoint y: 343, distance: 158.5
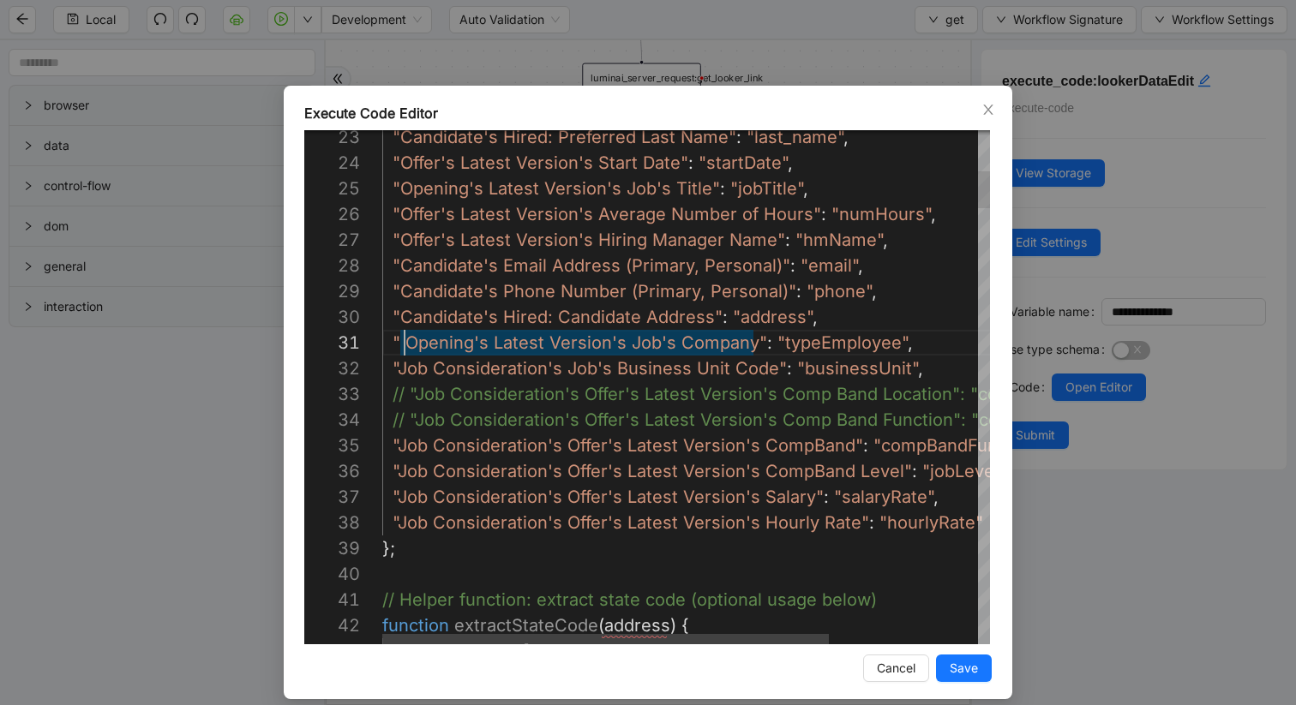
scroll to position [0, 18]
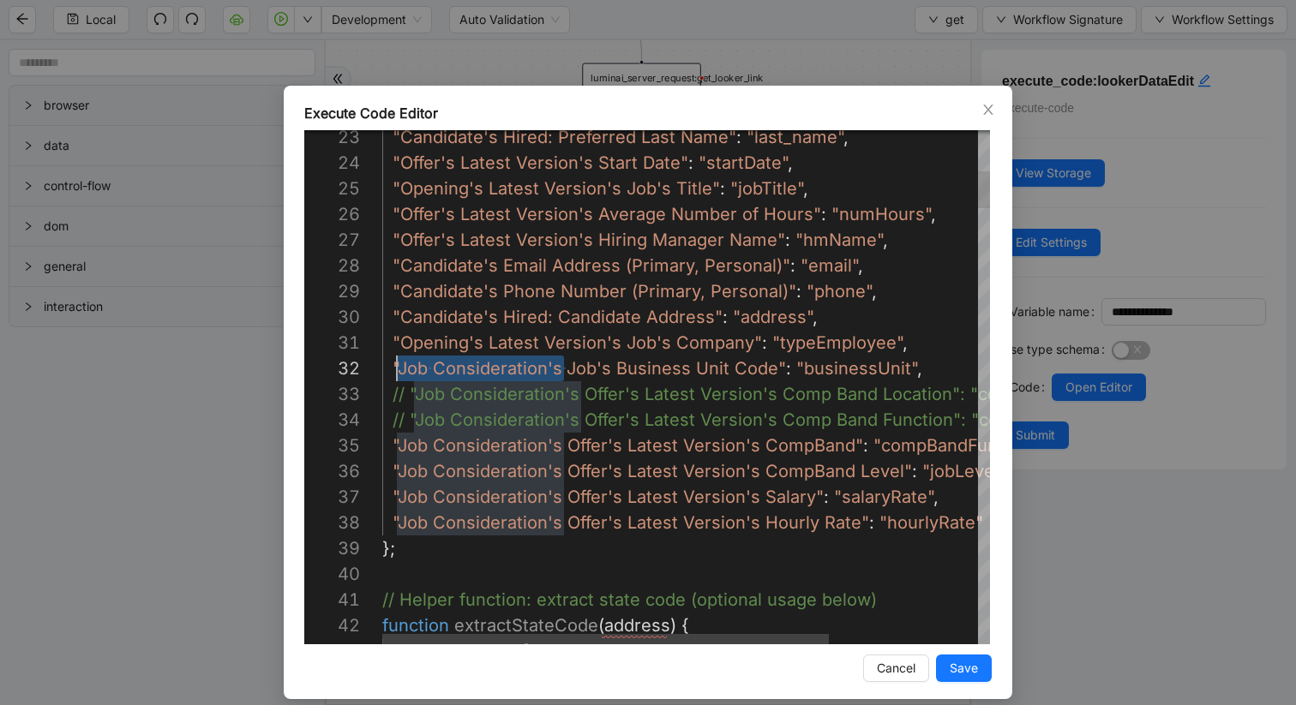
drag, startPoint x: 565, startPoint y: 371, endPoint x: 402, endPoint y: 371, distance: 162.8
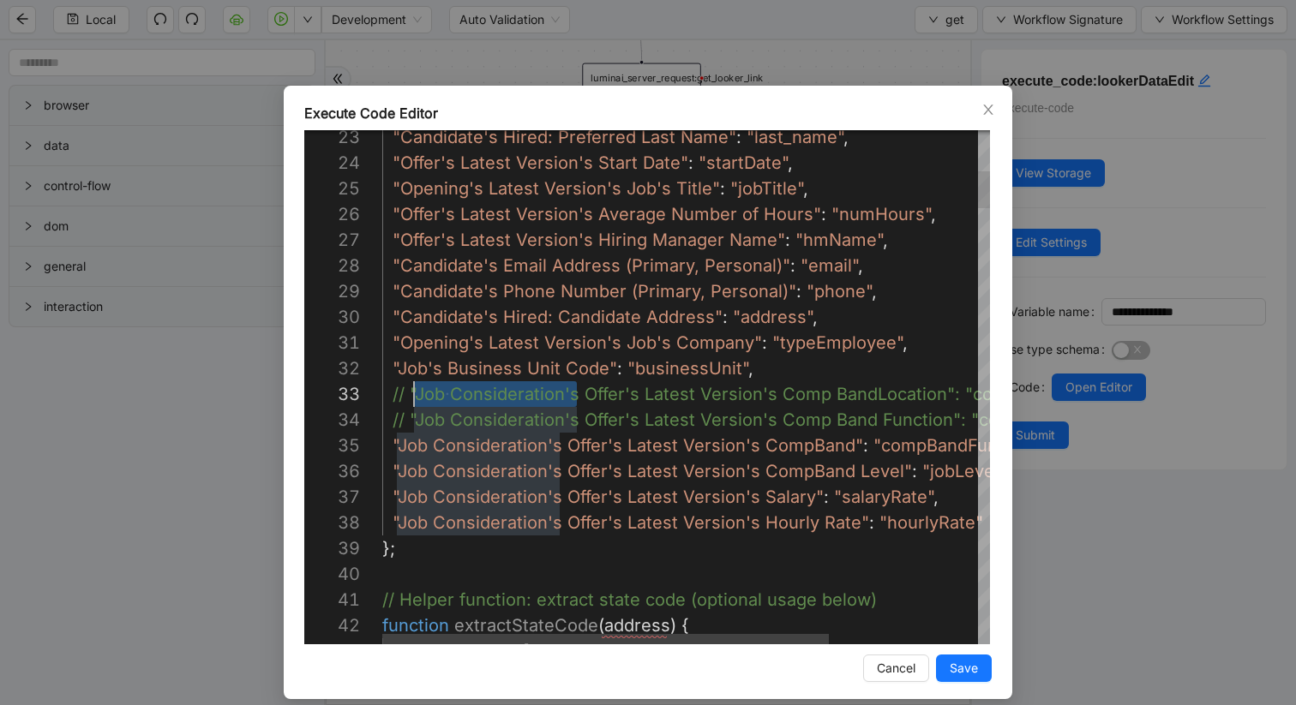
scroll to position [51, 42]
drag, startPoint x: 578, startPoint y: 393, endPoint x: 423, endPoint y: 395, distance: 155.1
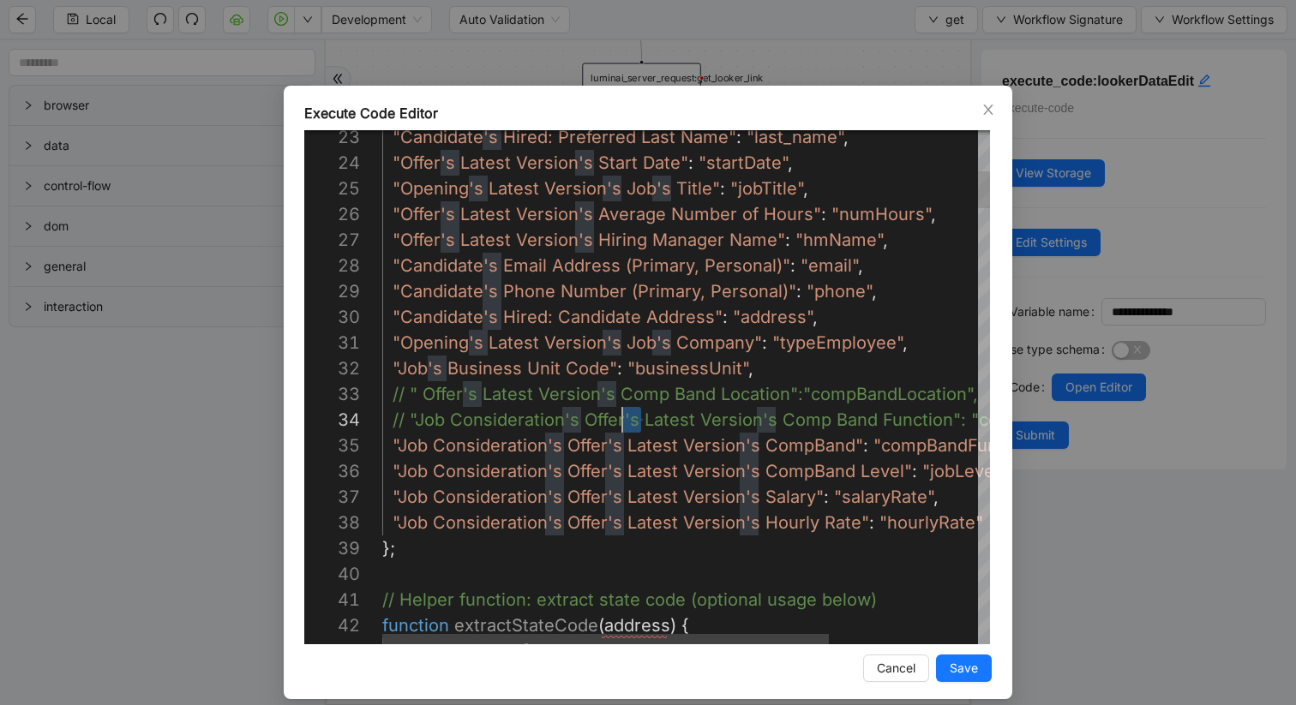
scroll to position [77, 113]
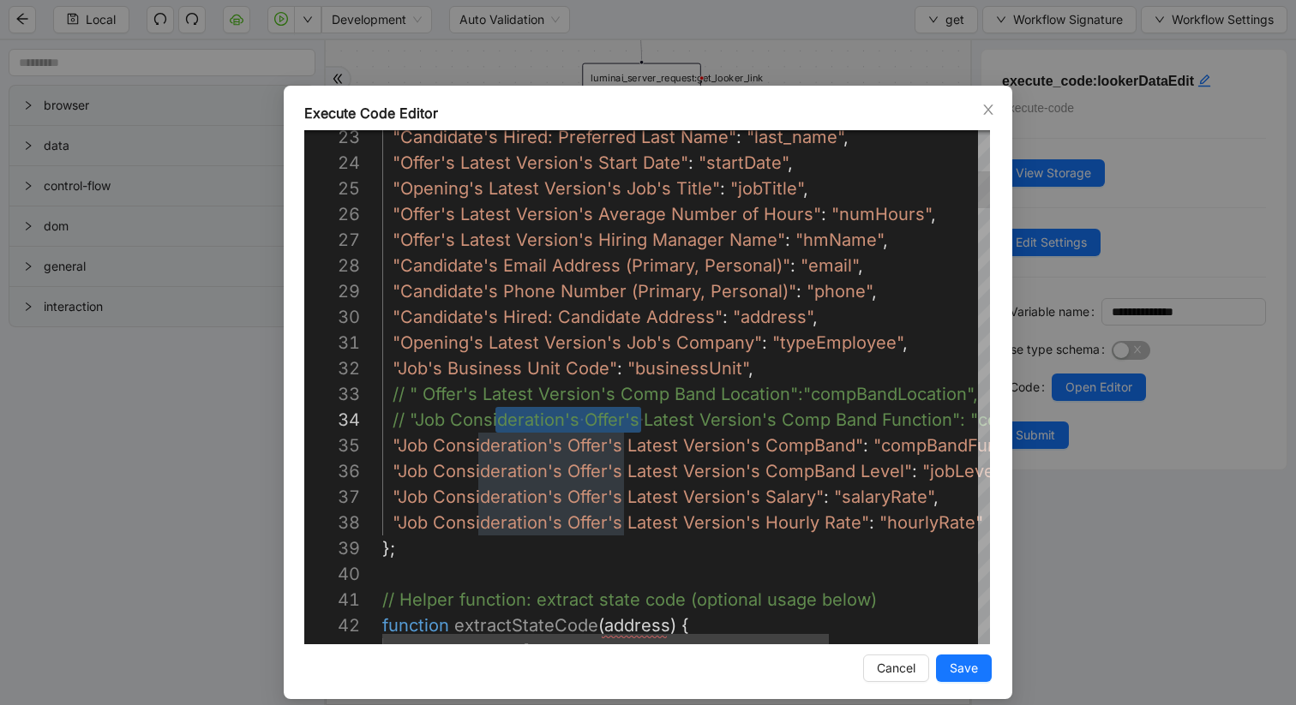
drag, startPoint x: 641, startPoint y: 422, endPoint x: 500, endPoint y: 424, distance: 141.4
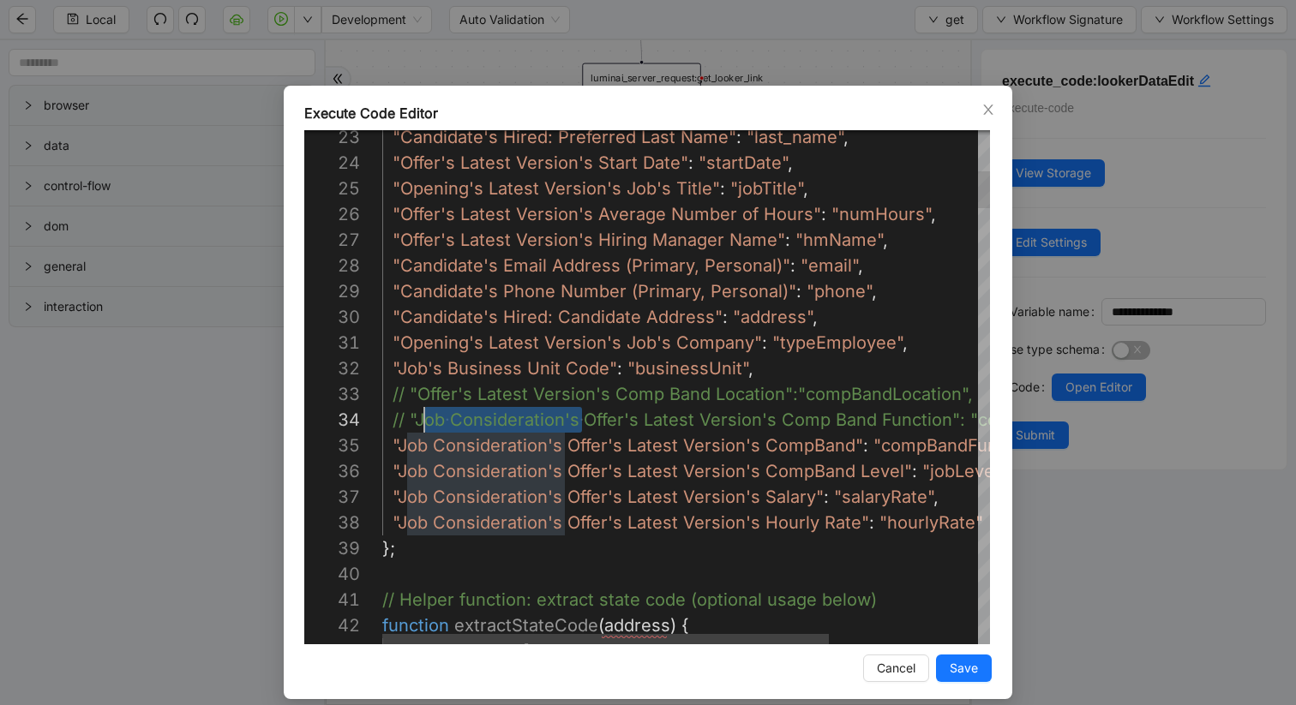
drag, startPoint x: 581, startPoint y: 422, endPoint x: 420, endPoint y: 416, distance: 161.2
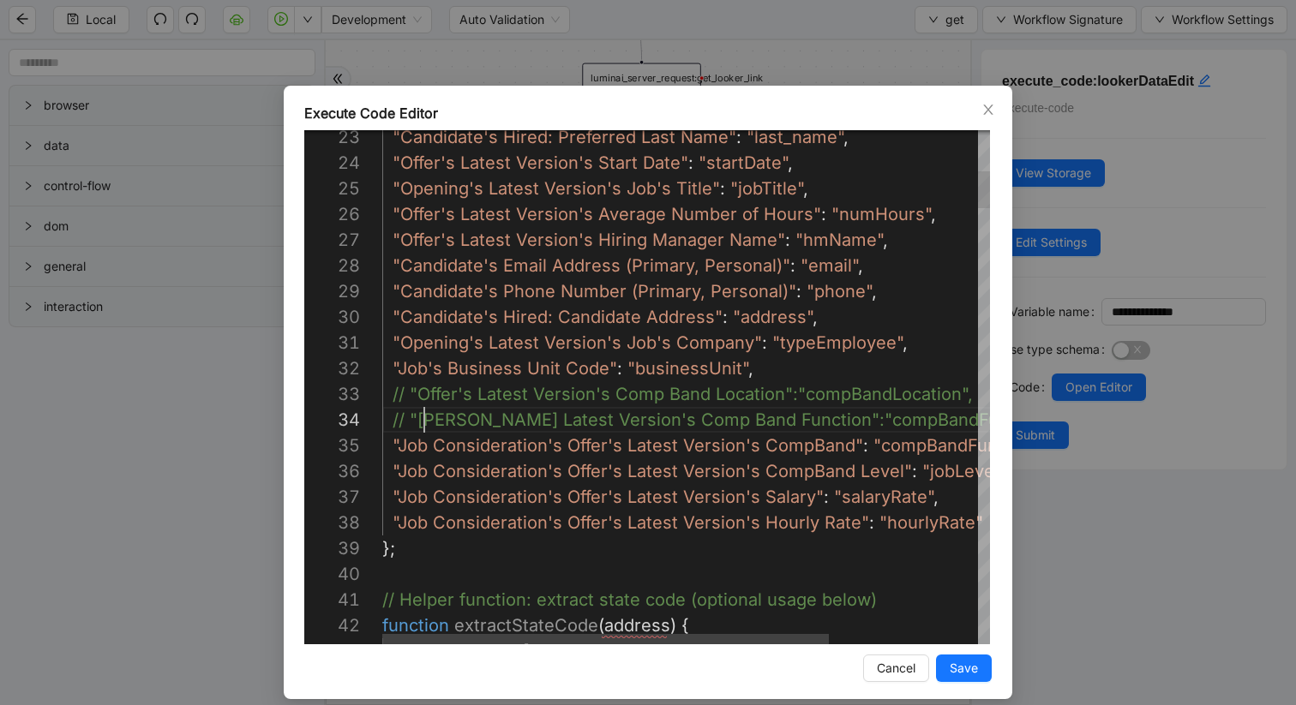
scroll to position [77, 35]
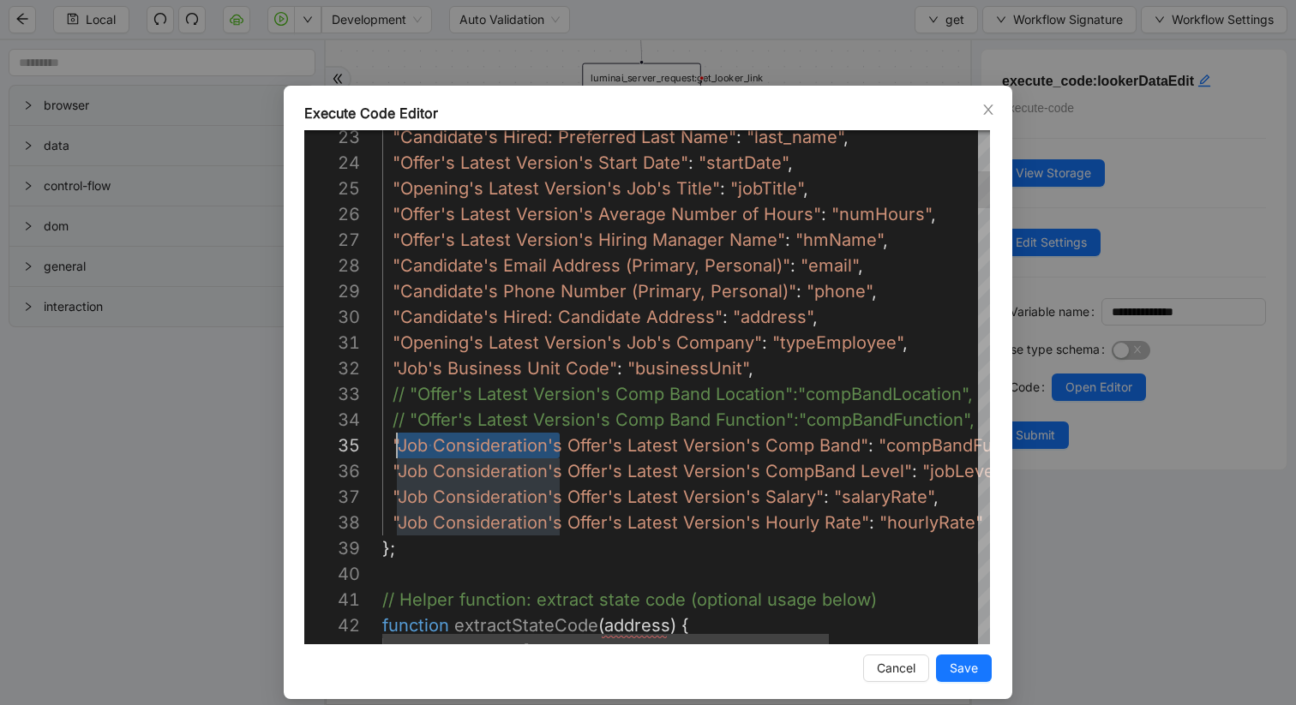
drag, startPoint x: 561, startPoint y: 447, endPoint x: 401, endPoint y: 447, distance: 160.2
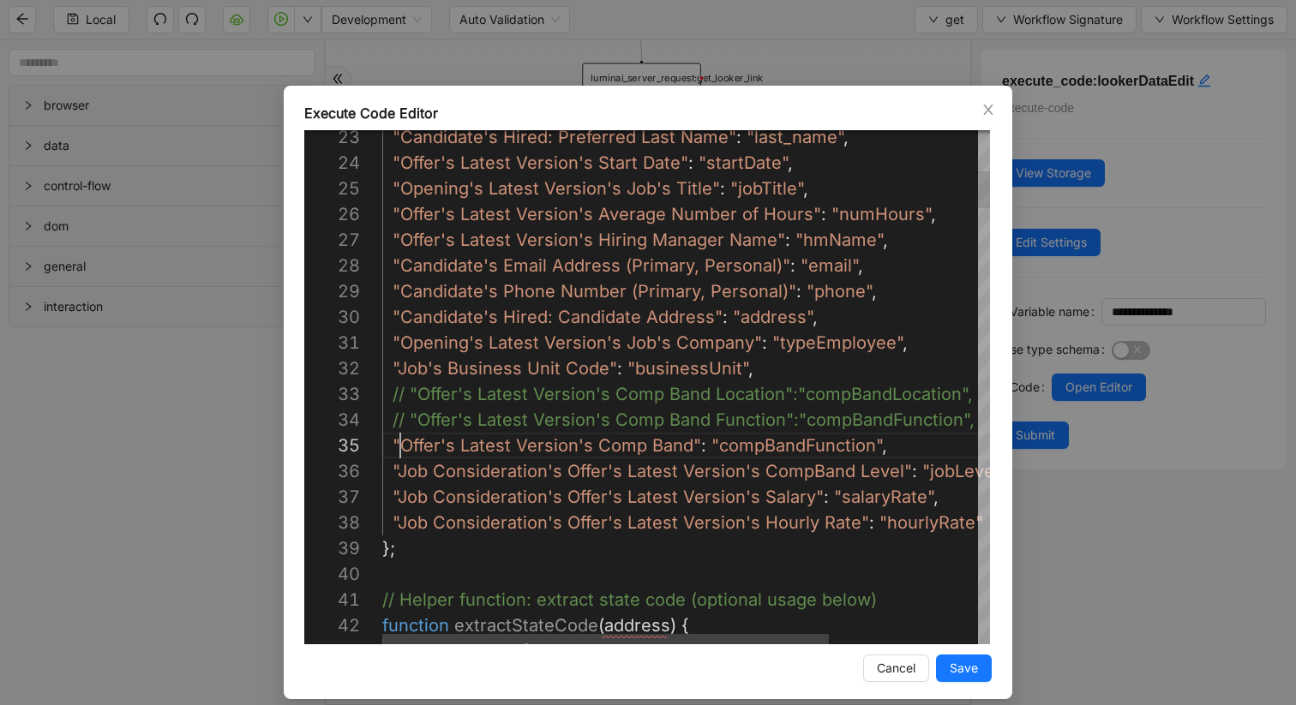
scroll to position [103, 18]
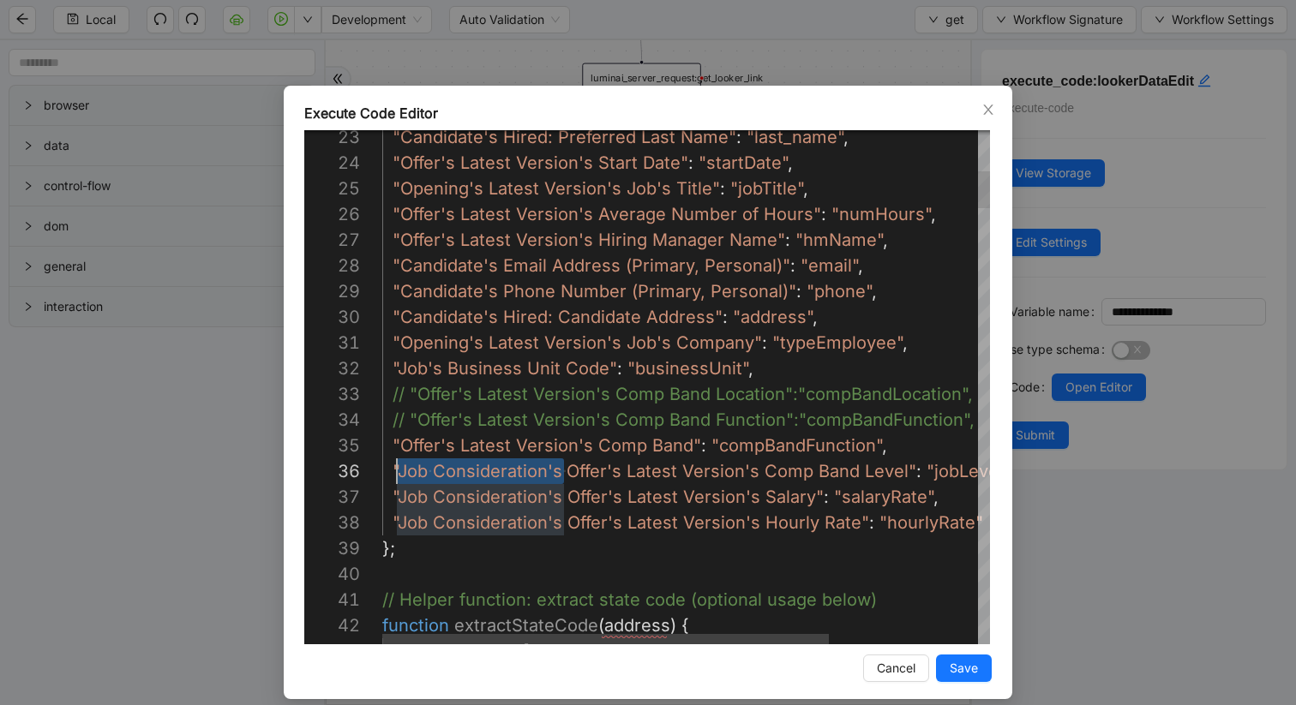
drag, startPoint x: 544, startPoint y: 471, endPoint x: 401, endPoint y: 470, distance: 143.1
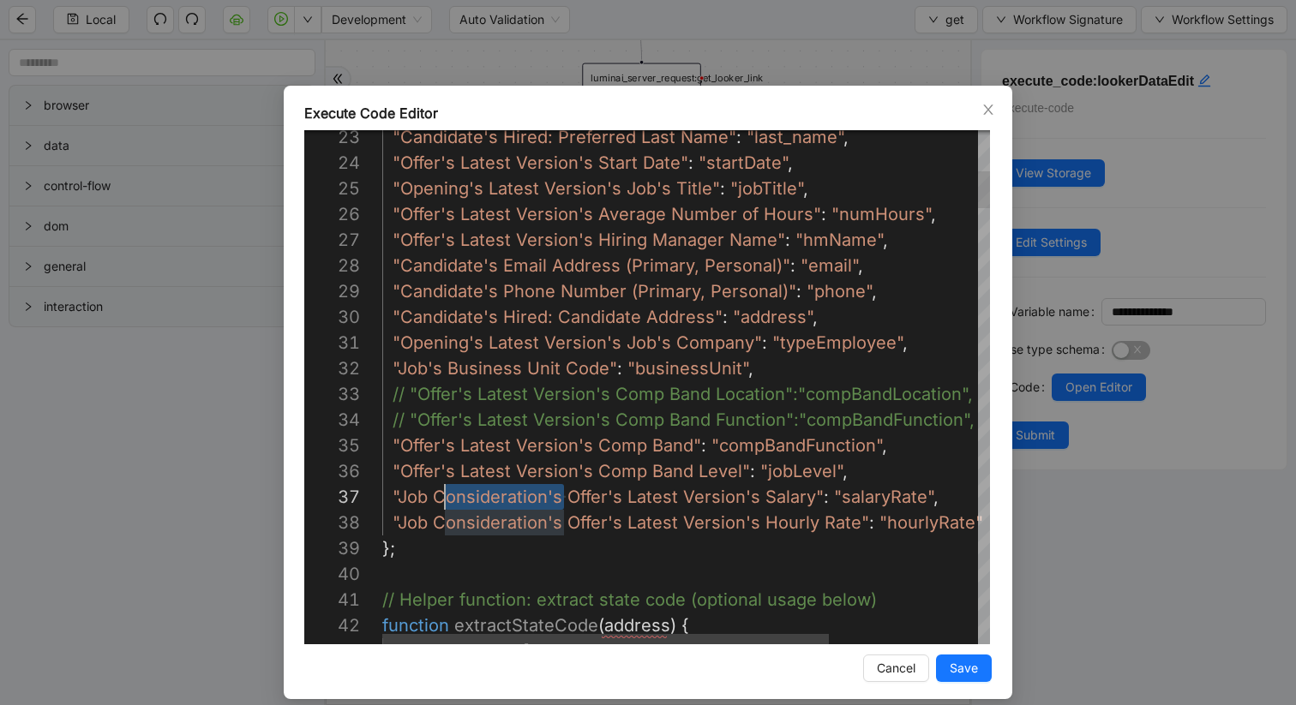
scroll to position [154, 25]
drag, startPoint x: 563, startPoint y: 495, endPoint x: 405, endPoint y: 494, distance: 157.7
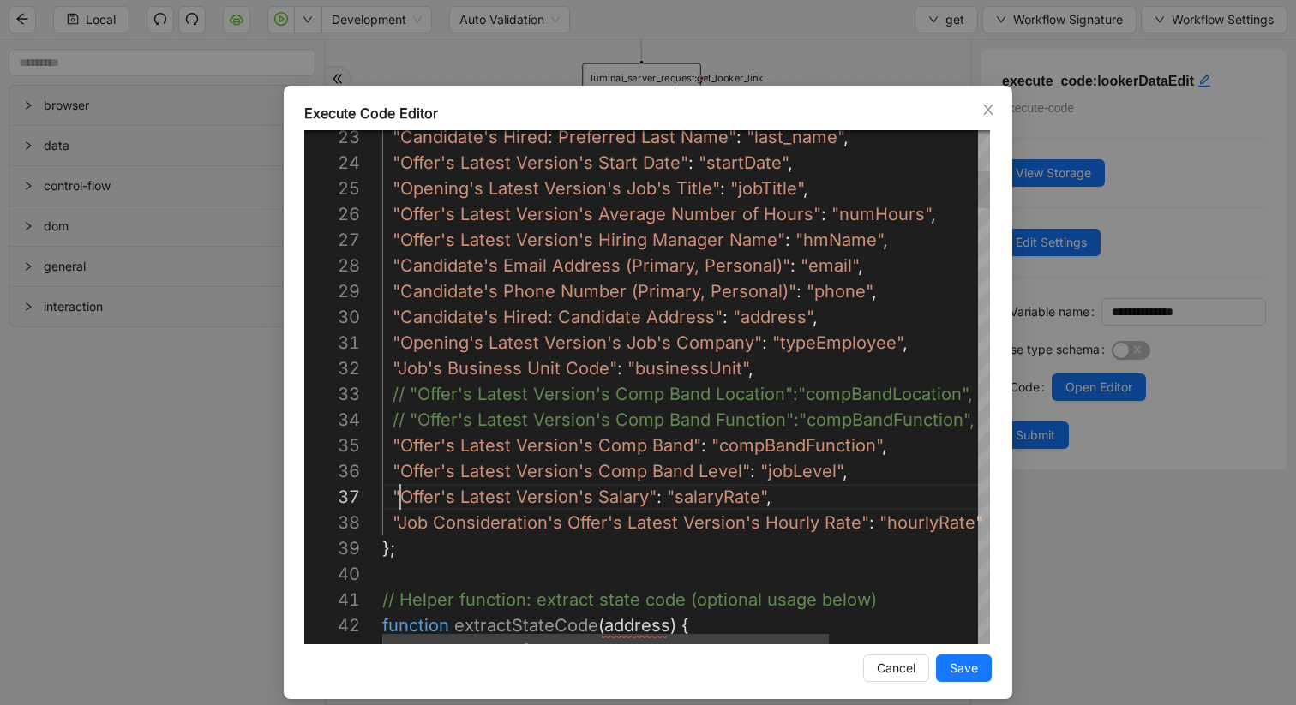
scroll to position [154, 18]
drag, startPoint x: 562, startPoint y: 524, endPoint x: 403, endPoint y: 522, distance: 159.4
type textarea "**********"
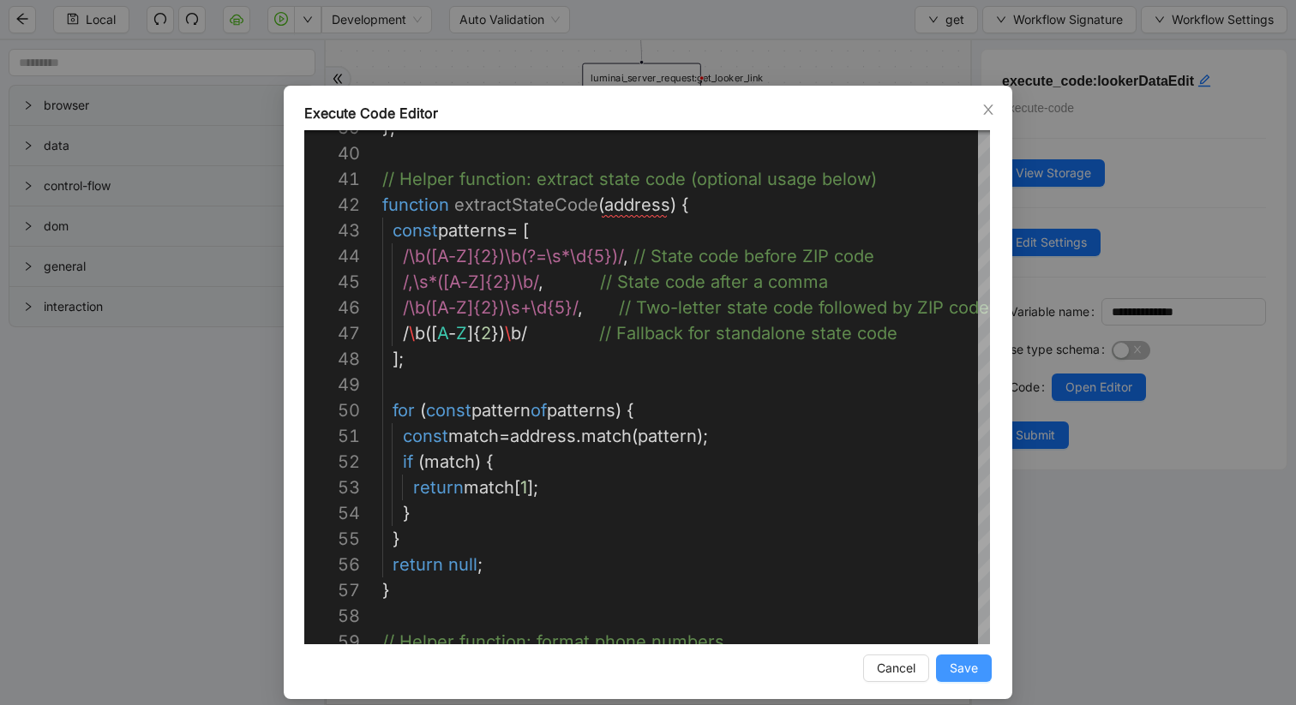
click at [819, 668] on span "Save" at bounding box center [963, 668] width 28 height 19
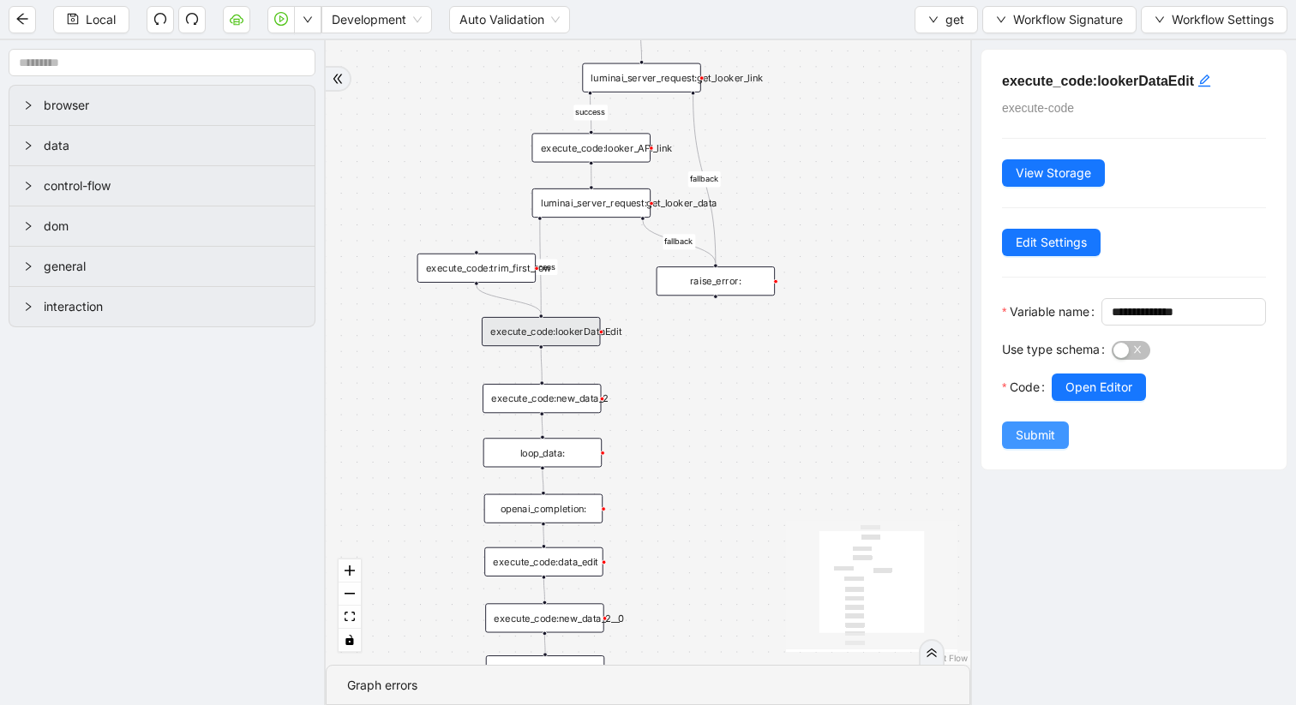
click at [819, 445] on span "Submit" at bounding box center [1034, 435] width 39 height 19
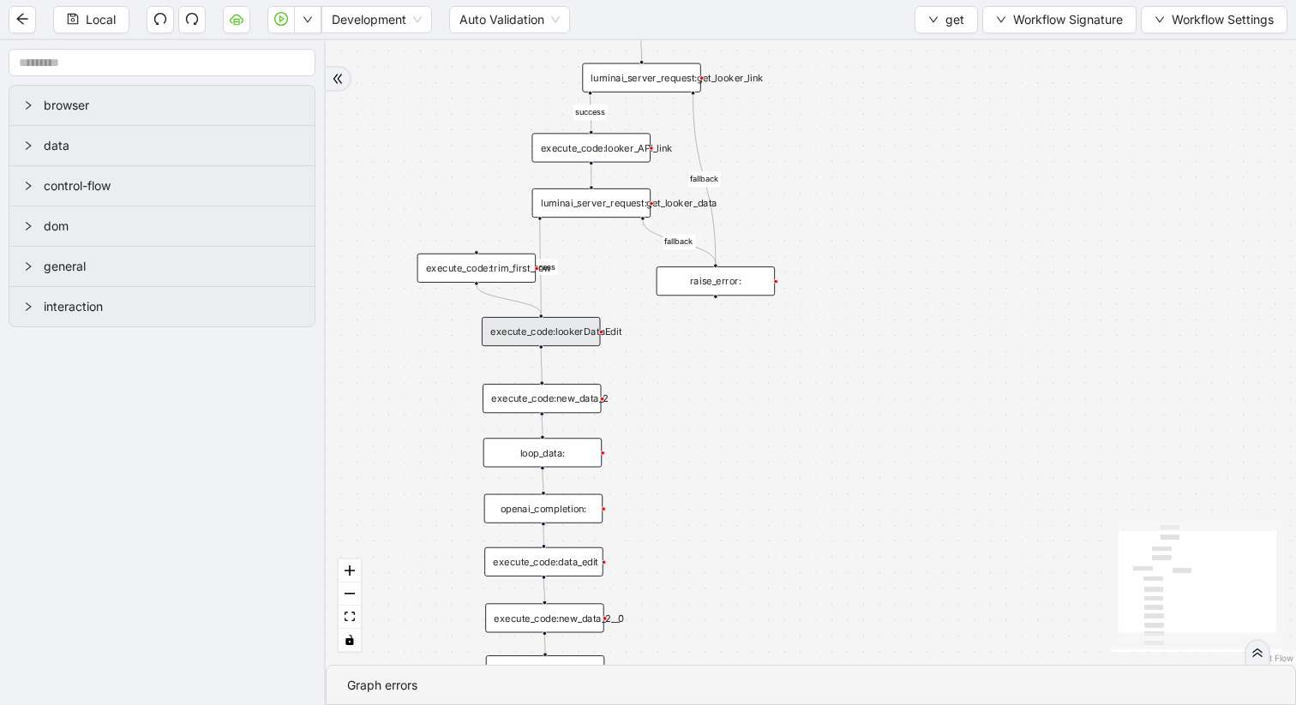
click at [560, 337] on div "execute_code:lookerDataEdit" at bounding box center [541, 331] width 118 height 29
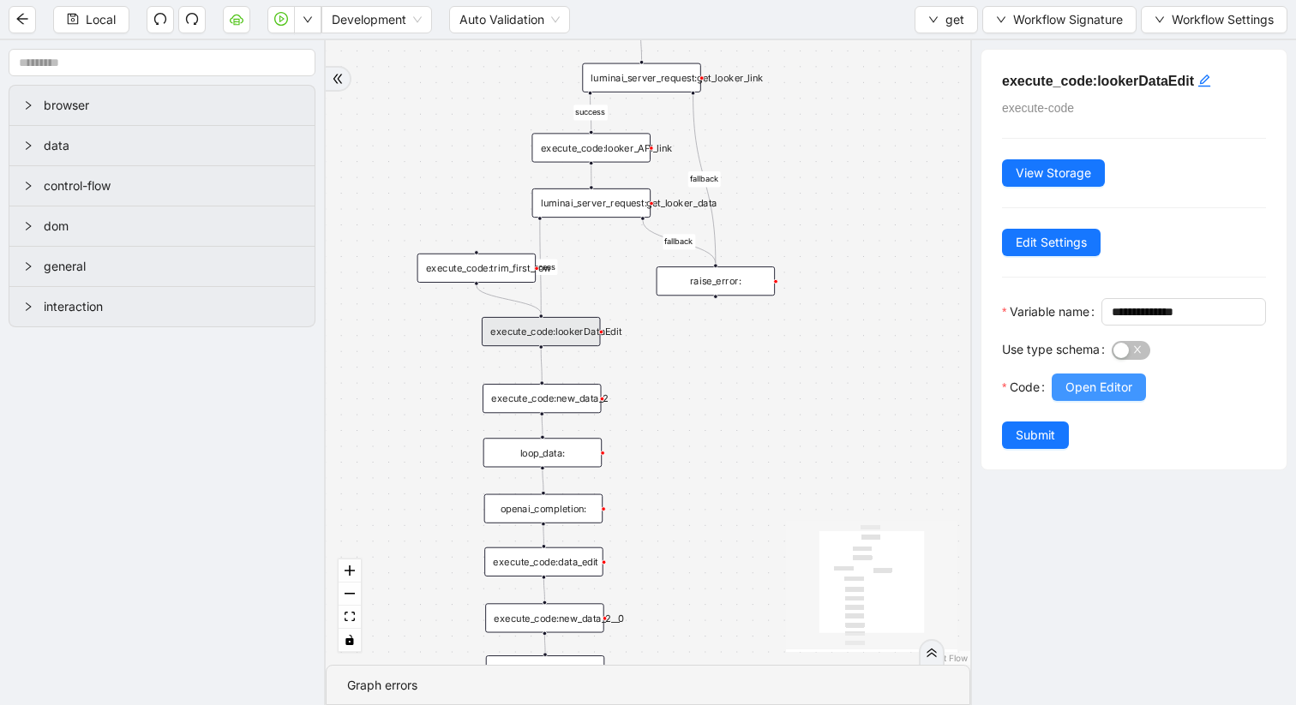
click at [819, 397] on span "Open Editor" at bounding box center [1098, 387] width 67 height 19
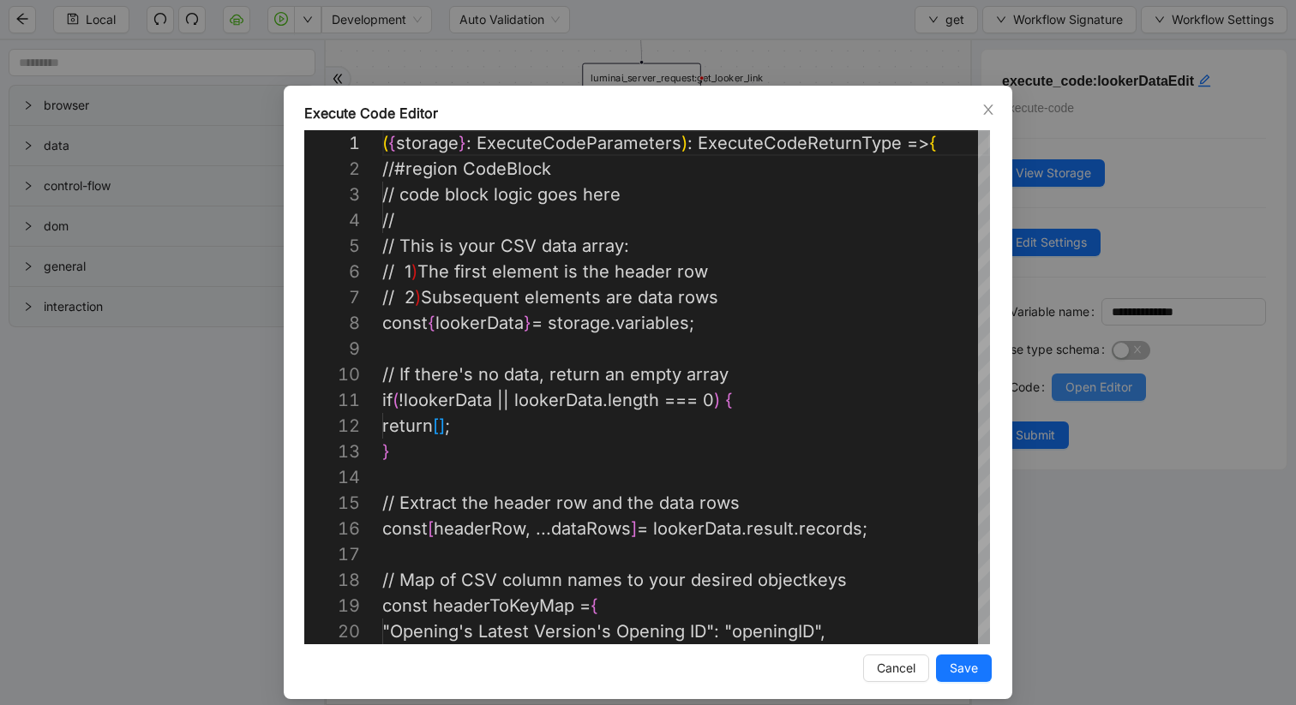
scroll to position [257, 0]
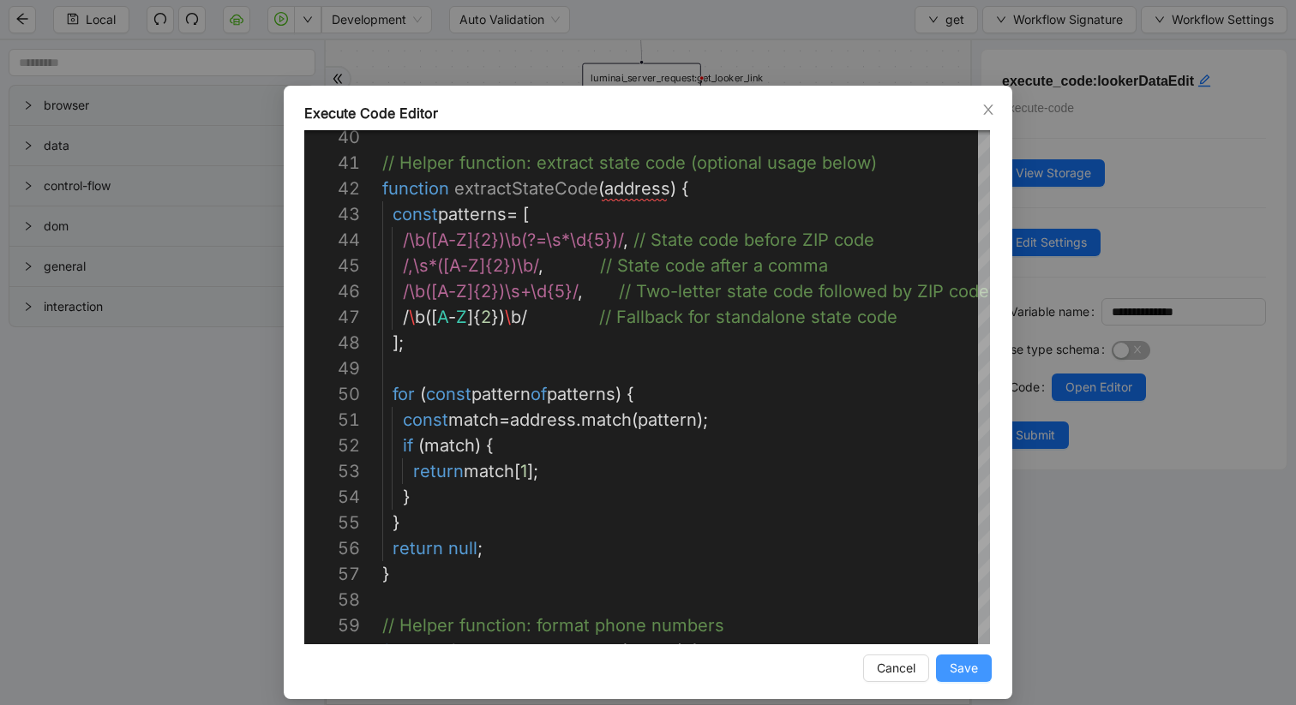
click at [819, 675] on span "Save" at bounding box center [963, 668] width 28 height 19
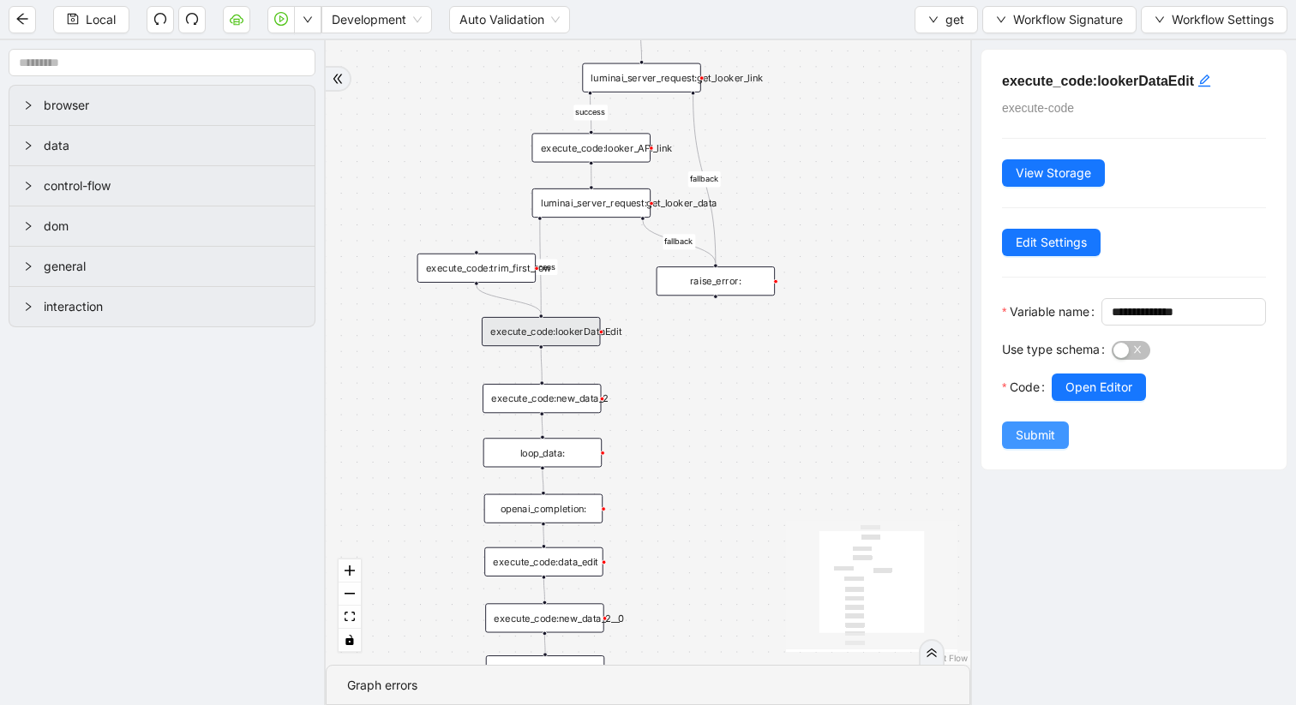
click at [819, 445] on span "Submit" at bounding box center [1034, 435] width 39 height 19
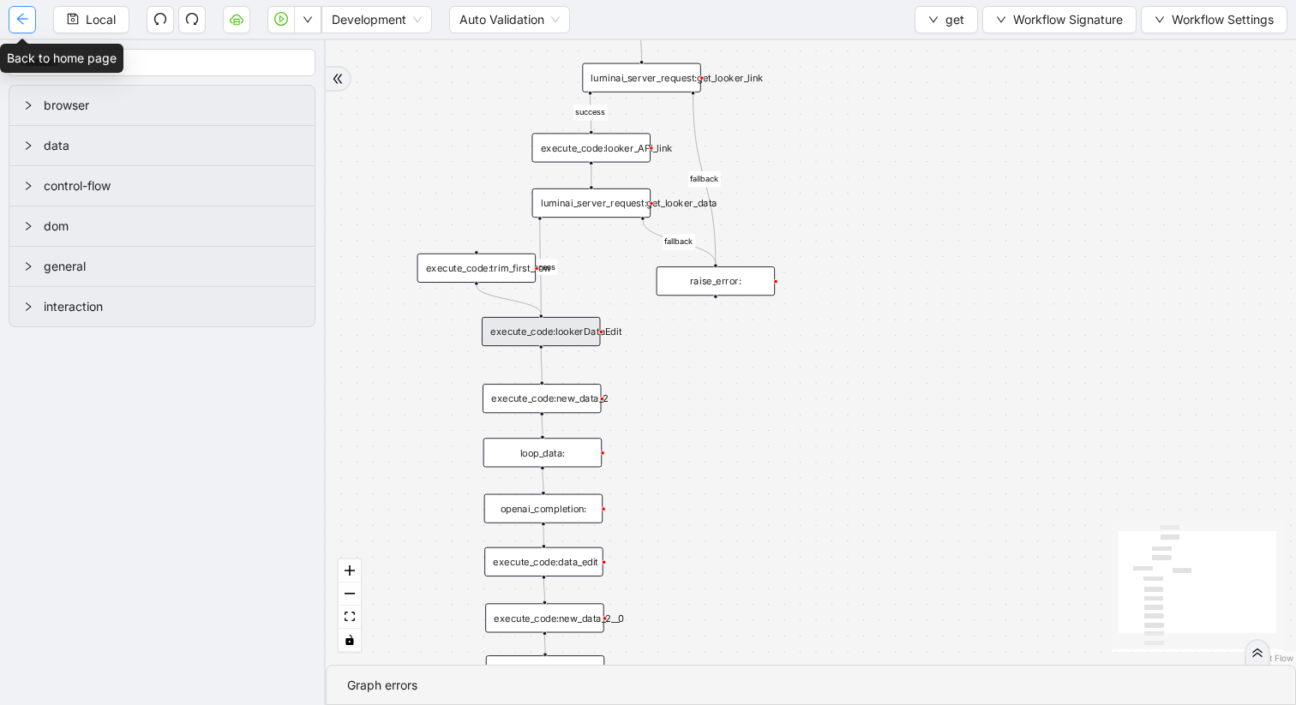
click at [26, 18] on icon "arrow-left" at bounding box center [22, 19] width 14 height 14
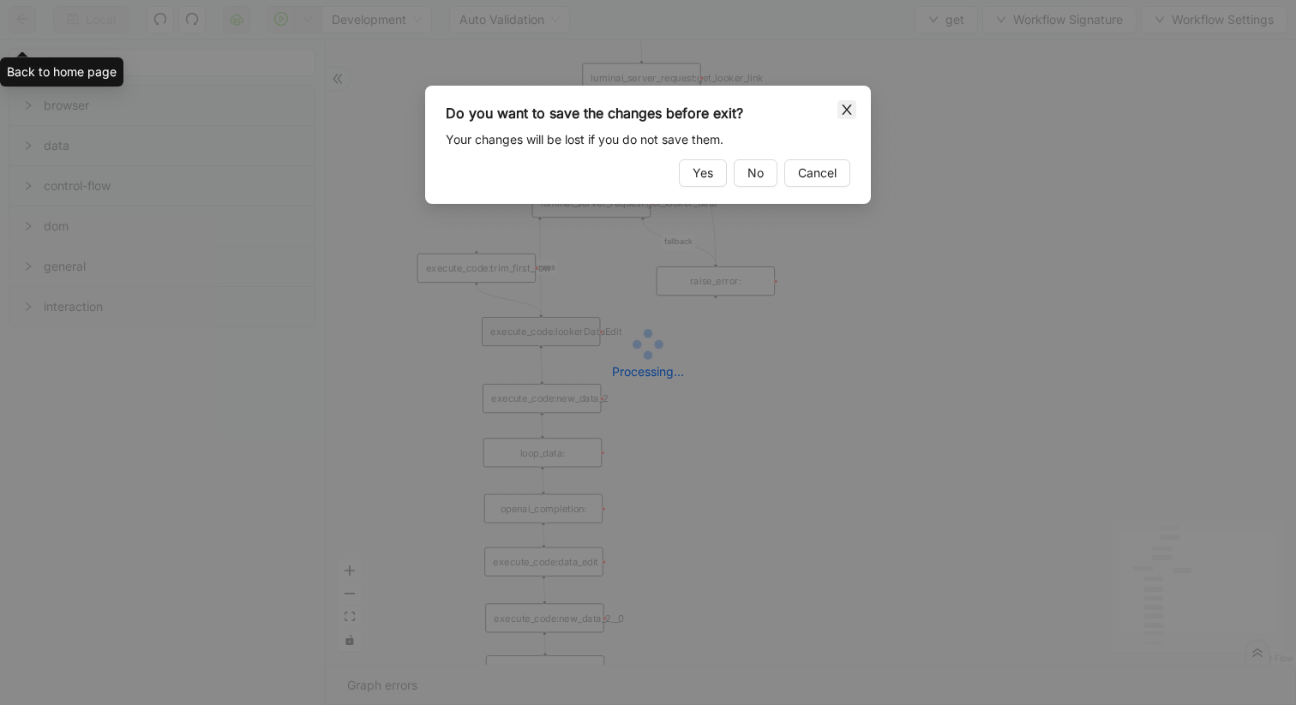
click at [819, 105] on icon "close" at bounding box center [847, 110] width 14 height 14
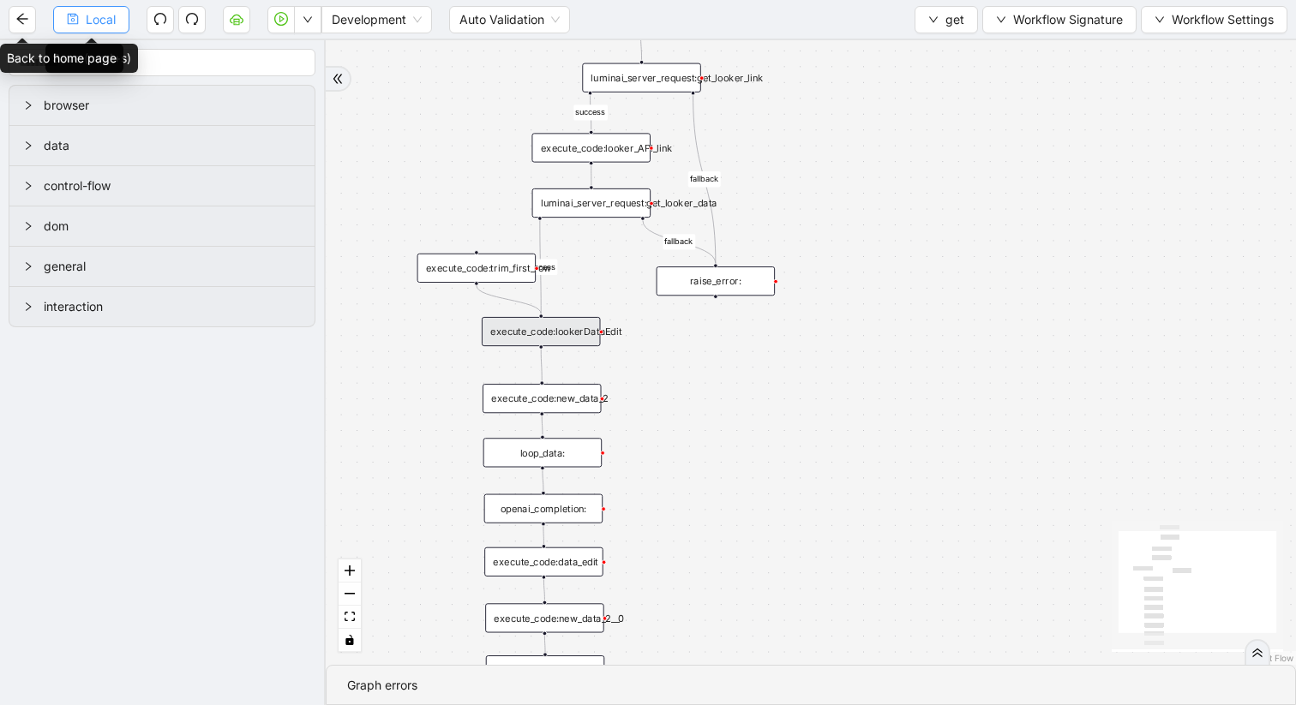
click at [77, 16] on icon "save" at bounding box center [73, 19] width 11 height 11
click at [819, 21] on icon "down" at bounding box center [933, 20] width 10 height 10
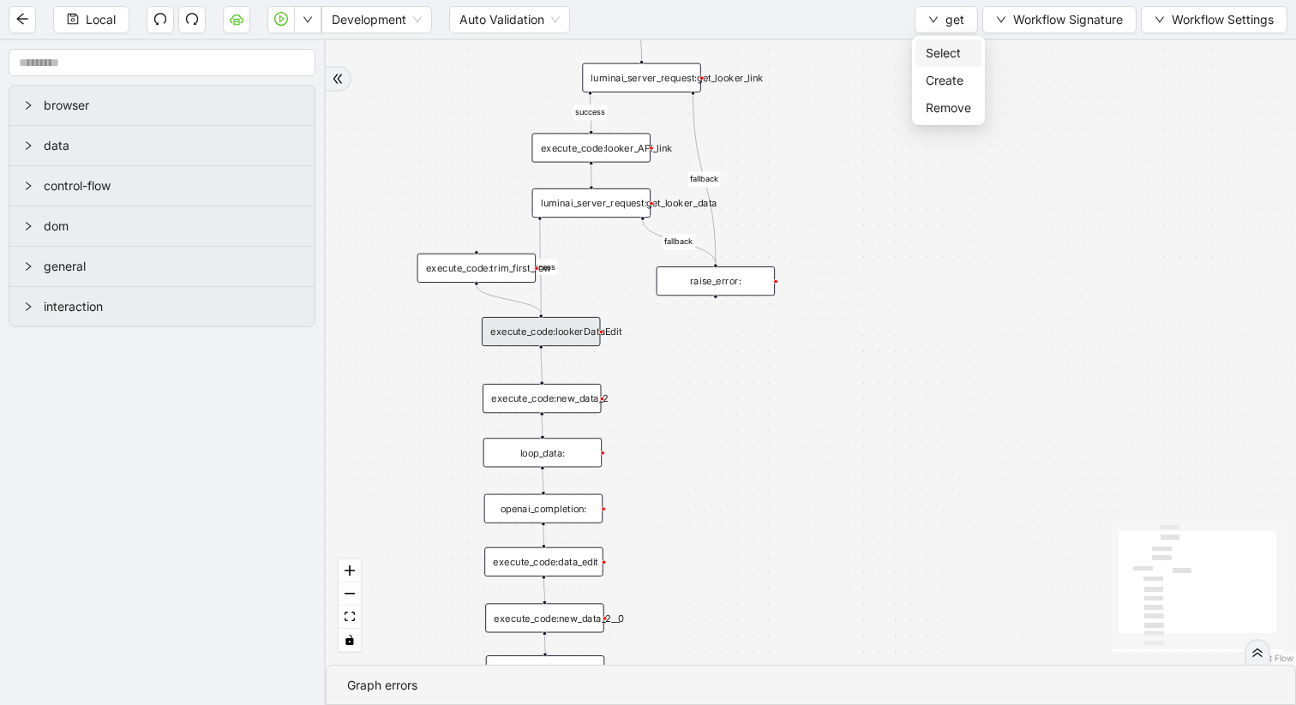
click at [819, 51] on span "Select" at bounding box center [947, 53] width 45 height 19
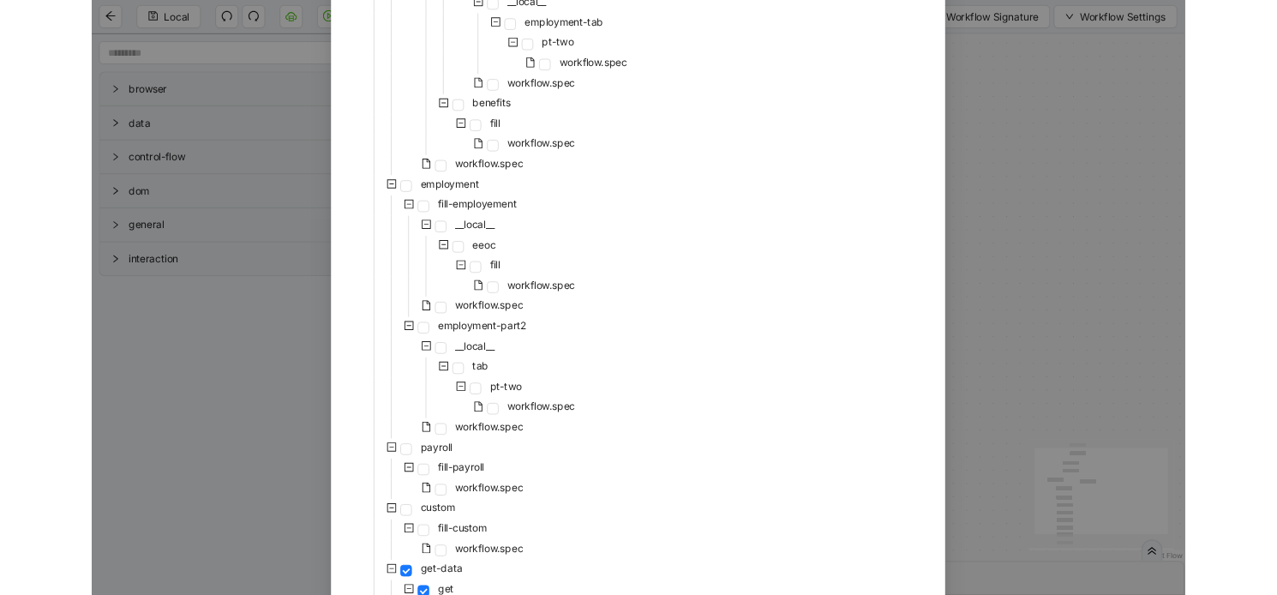
scroll to position [988, 0]
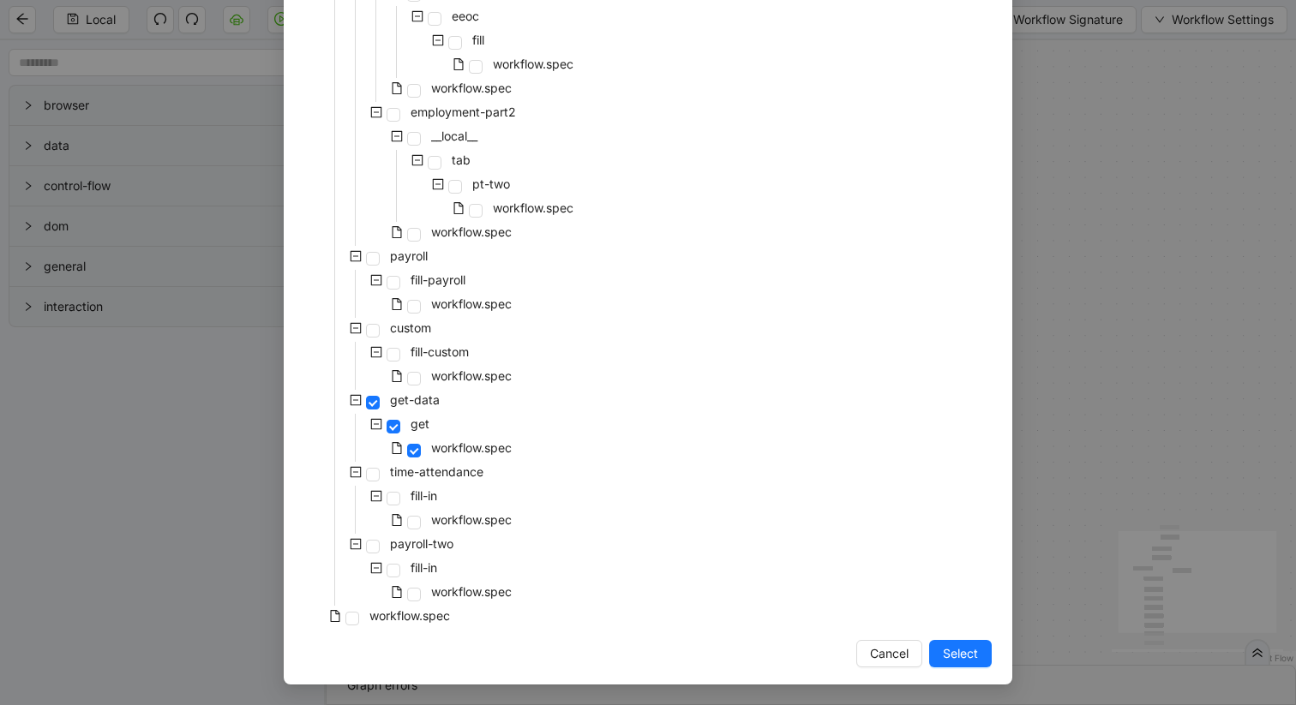
click at [355, 610] on div "workflow.spec" at bounding box center [378, 618] width 149 height 24
click at [352, 620] on span at bounding box center [352, 619] width 14 height 14
click at [819, 662] on span "Select" at bounding box center [960, 653] width 35 height 19
click at [819, 661] on div "success fallback fallback success trigger luminai_server_request:get_looker_lin…" at bounding box center [811, 352] width 970 height 625
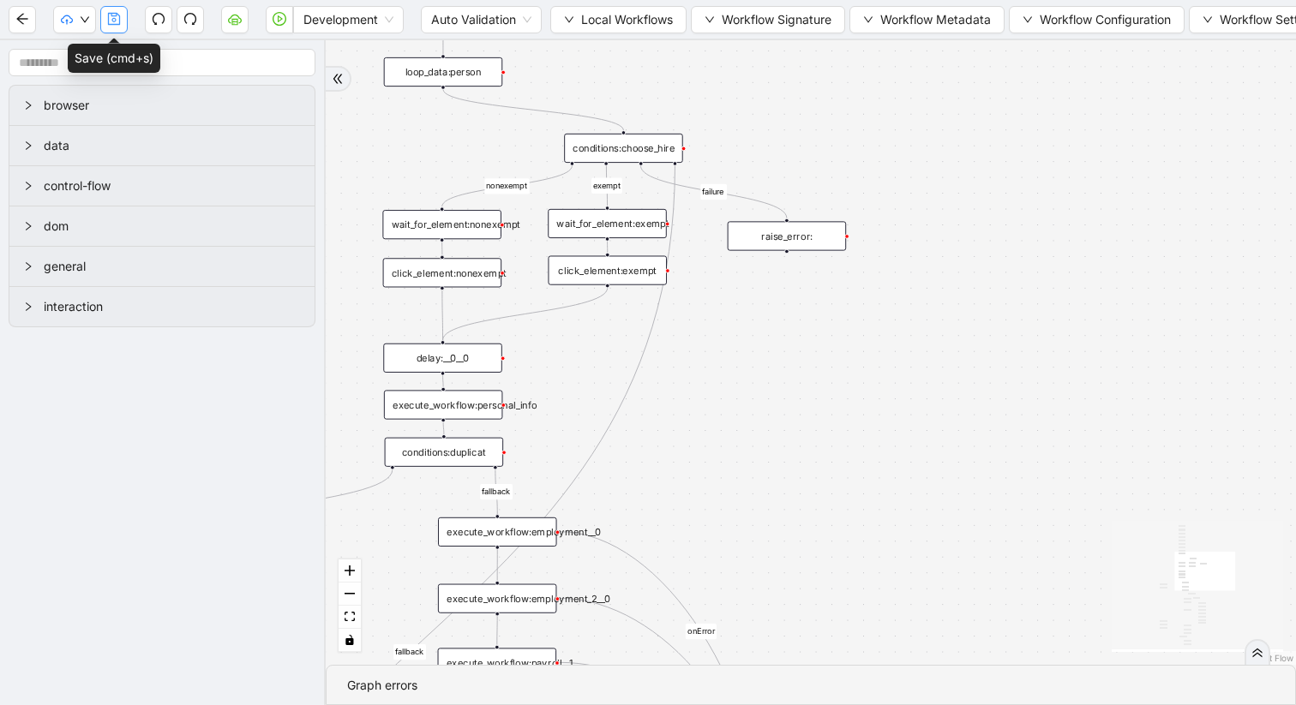
click at [114, 16] on icon "save" at bounding box center [114, 19] width 14 height 14
click at [109, 51] on span "Dev: Update Needed" at bounding box center [129, 53] width 124 height 19
